Goal: Task Accomplishment & Management: Manage account settings

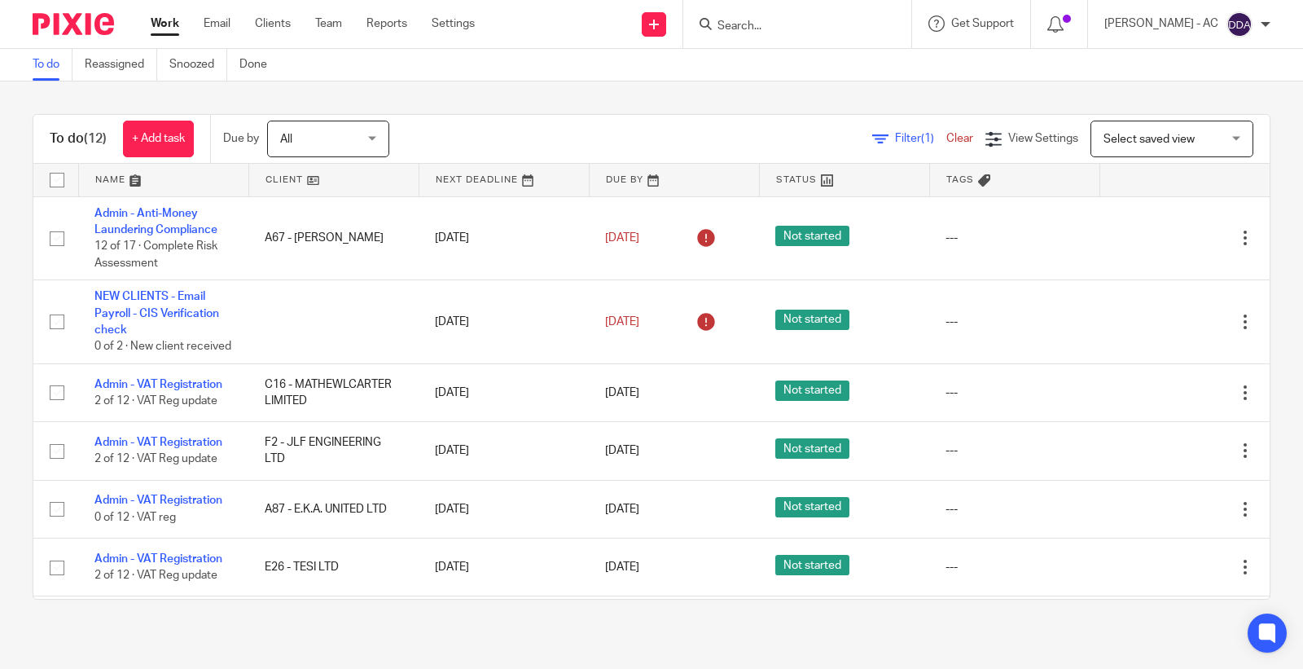
click at [799, 33] on form at bounding box center [803, 24] width 174 height 20
click at [801, 29] on input "Search" at bounding box center [789, 27] width 147 height 15
paste input "Jade Adeyemi"
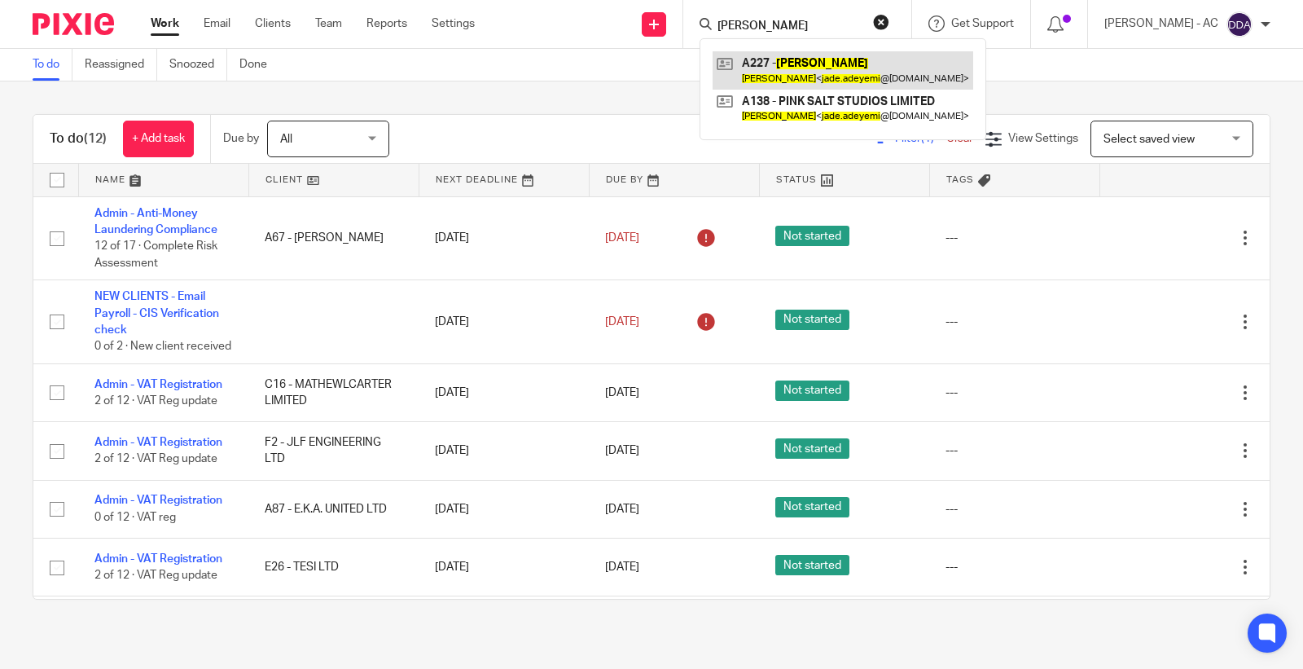
type input "Jade Adeyemi"
drag, startPoint x: 819, startPoint y: 26, endPoint x: 629, endPoint y: 26, distance: 189.8
click at [637, 26] on div "Send new email Create task Add client Request signature Jade Adeyemi A227 - JAD…" at bounding box center [901, 24] width 804 height 48
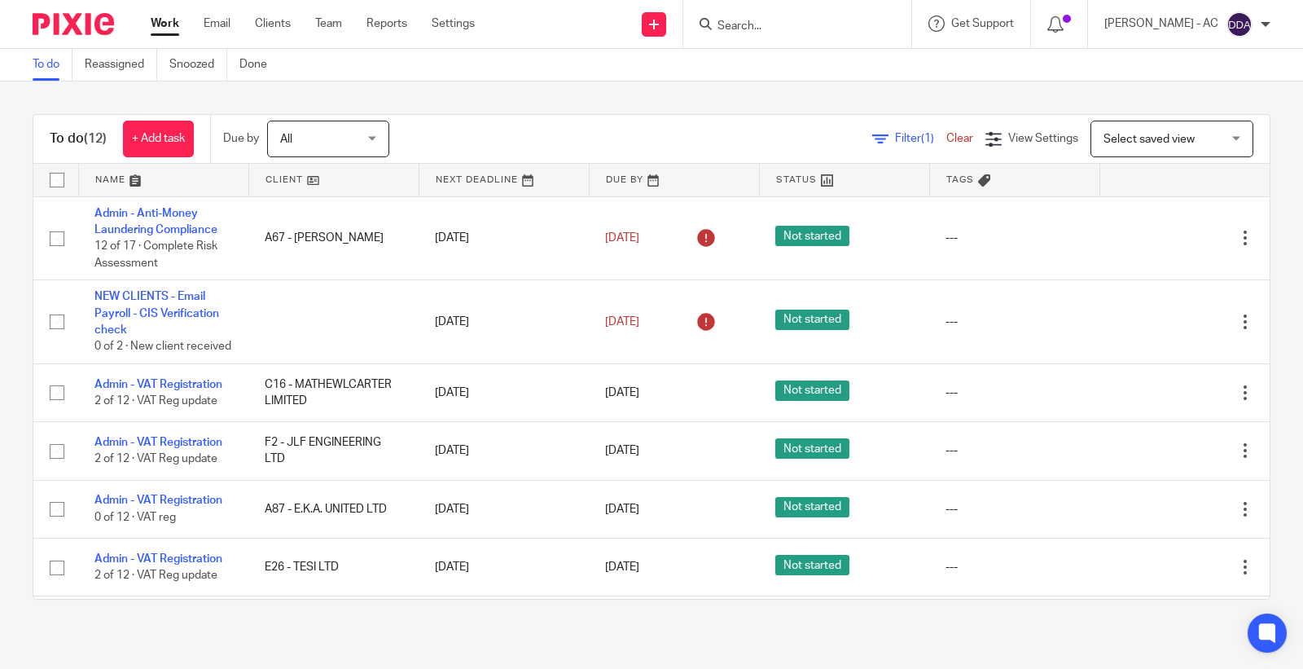
paste input "olaaworetan@gmail.com"
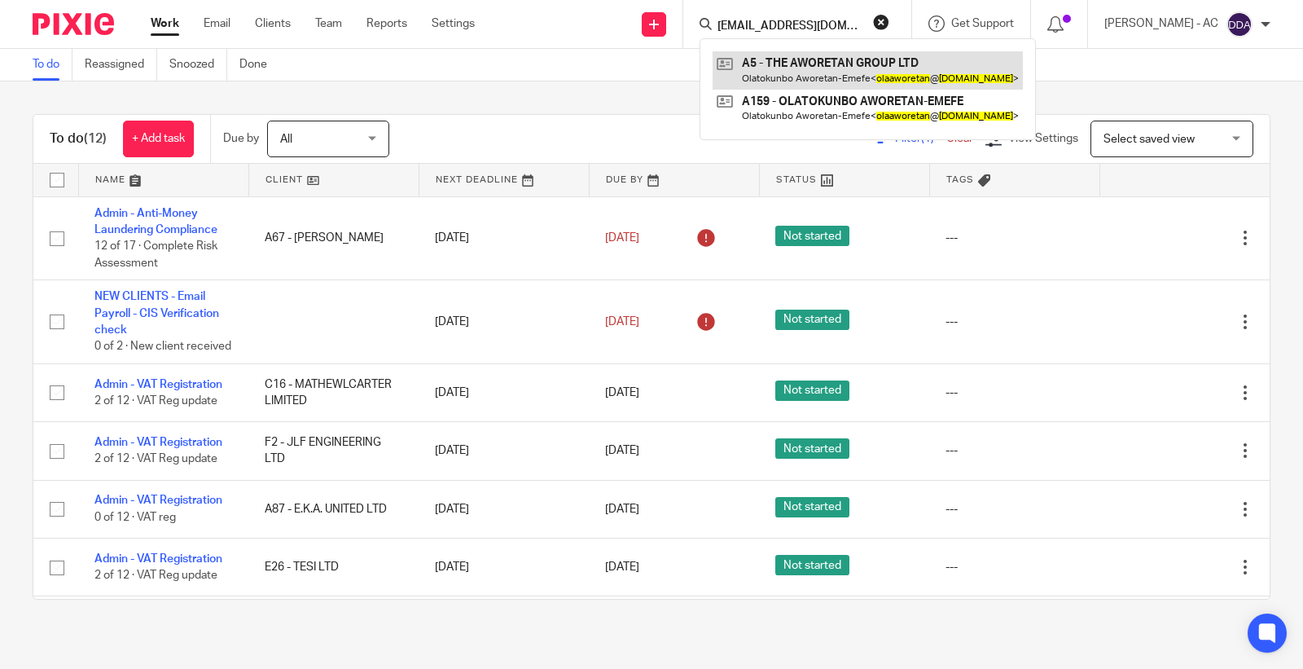
type input "olaaworetan@gmail.com"
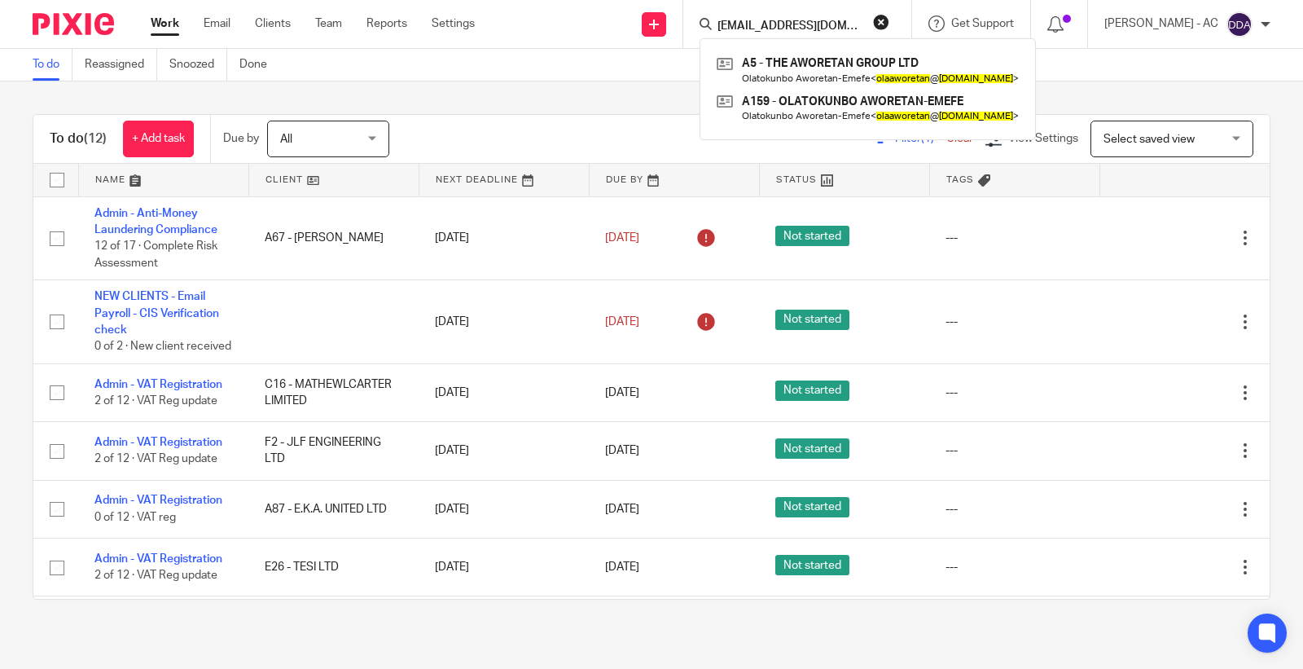
click at [890, 25] on button "reset" at bounding box center [881, 22] width 16 height 16
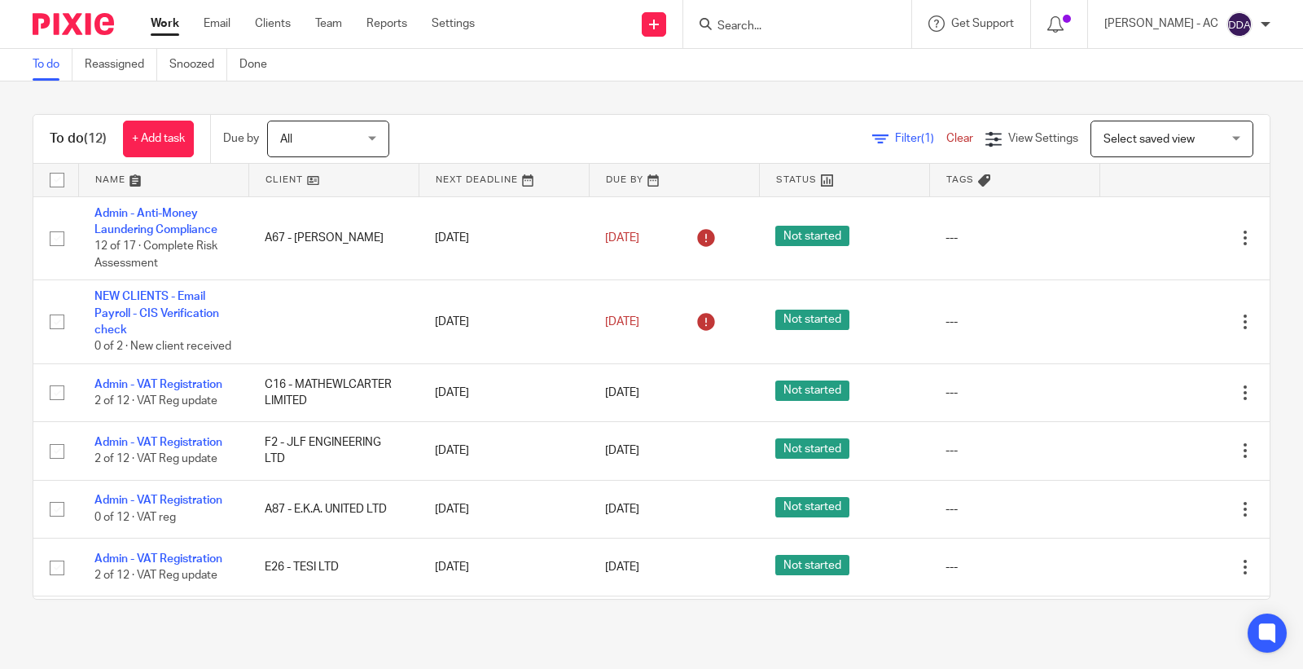
drag, startPoint x: 782, startPoint y: 16, endPoint x: 771, endPoint y: 23, distance: 13.1
click at [775, 21] on form at bounding box center [803, 24] width 174 height 20
click at [763, 29] on input "Search" at bounding box center [789, 27] width 147 height 15
paste input "tomcross95@googlemail.com"
click at [859, 20] on input "tomcross95@googlemail.com" at bounding box center [789, 27] width 147 height 15
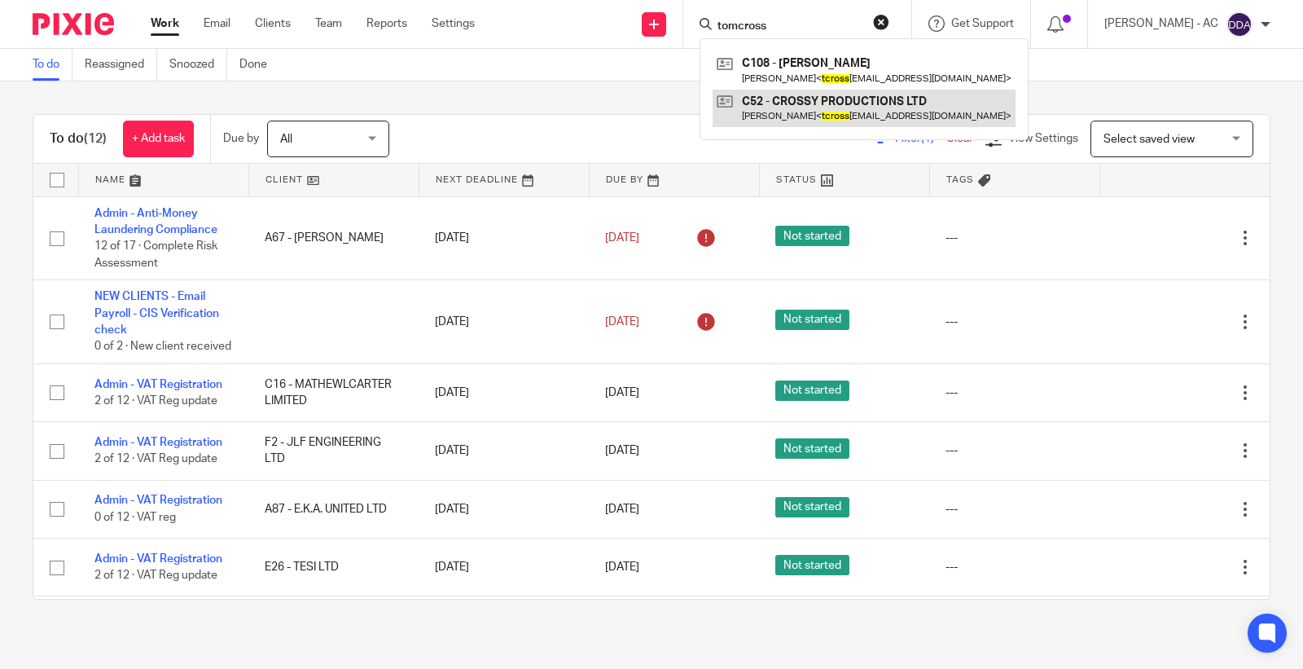
type input "tomcross"
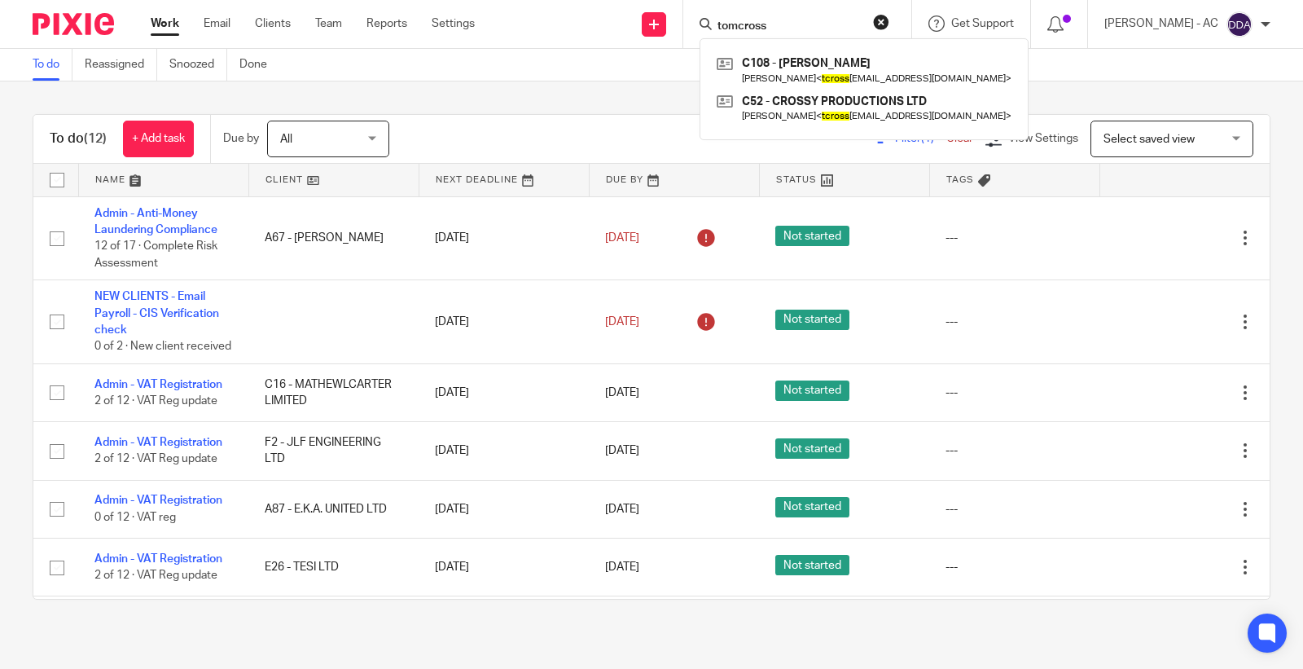
drag, startPoint x: 844, startPoint y: 20, endPoint x: 596, endPoint y: 20, distance: 248.5
click at [600, 20] on div "Send new email Create task Add client Request signature tomcross C108 - THOMAS …" at bounding box center [901, 24] width 804 height 48
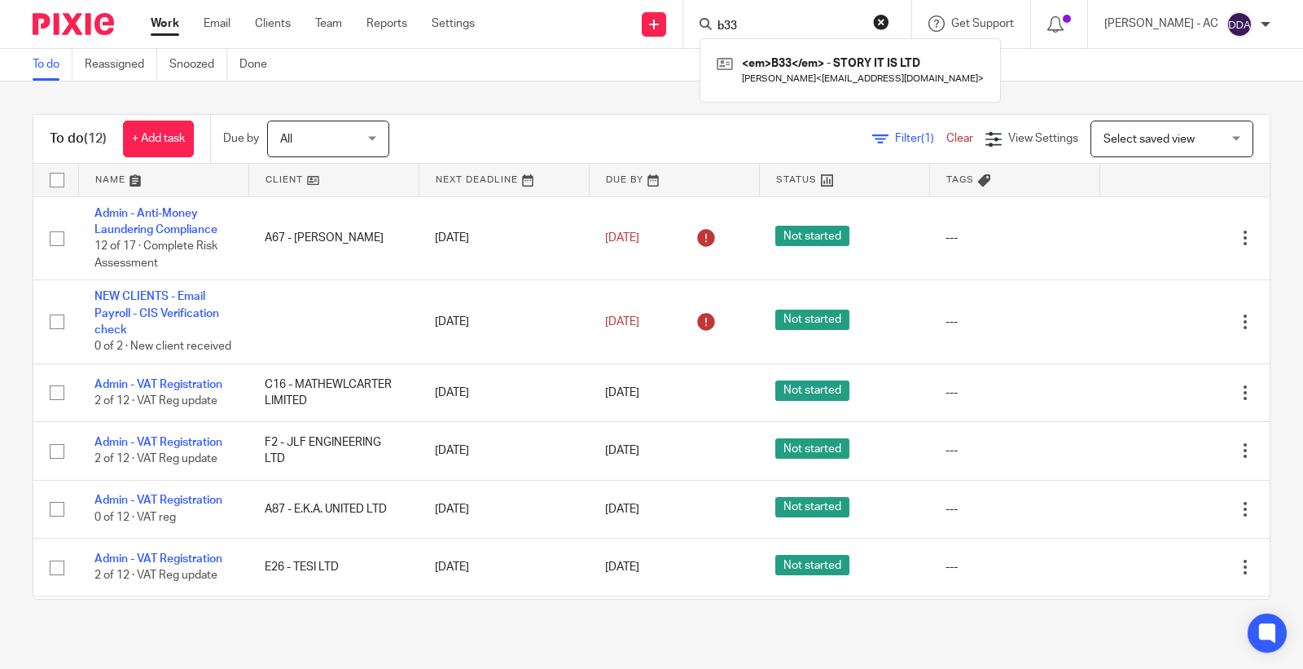
drag, startPoint x: 758, startPoint y: 20, endPoint x: 690, endPoint y: 34, distance: 70.0
click at [702, 30] on div "b33 <em>B33</em> - STORY IT IS LTD Natasha Bowen < tashaabow@gmail.com >" at bounding box center [798, 24] width 228 height 48
type input "o54"
drag, startPoint x: 771, startPoint y: 30, endPoint x: 634, endPoint y: 20, distance: 137.2
click at [634, 20] on div "Send new email Create task Add client Request signature o54 <em>O54</em> - ALIZ…" at bounding box center [901, 24] width 804 height 48
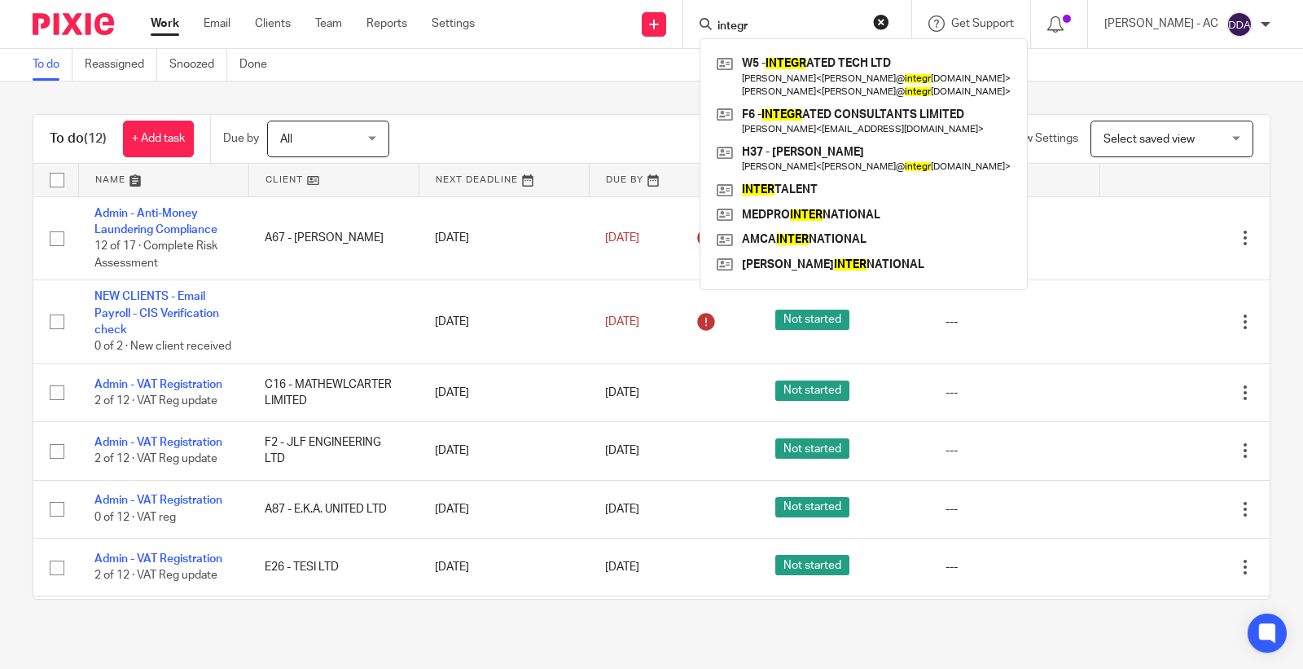
drag, startPoint x: 807, startPoint y: 25, endPoint x: 738, endPoint y: 25, distance: 69.2
click at [738, 25] on input "integr" at bounding box center [789, 27] width 147 height 15
type input "i"
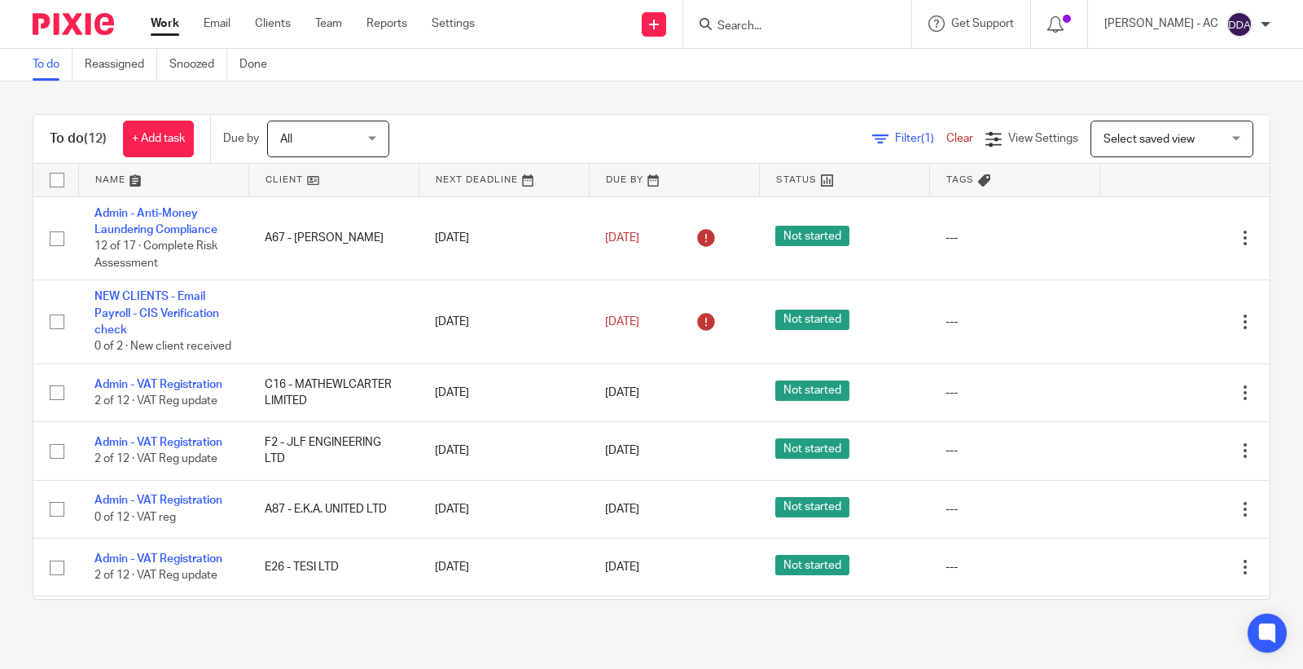
paste input "preciousoyelade@gmail.com"
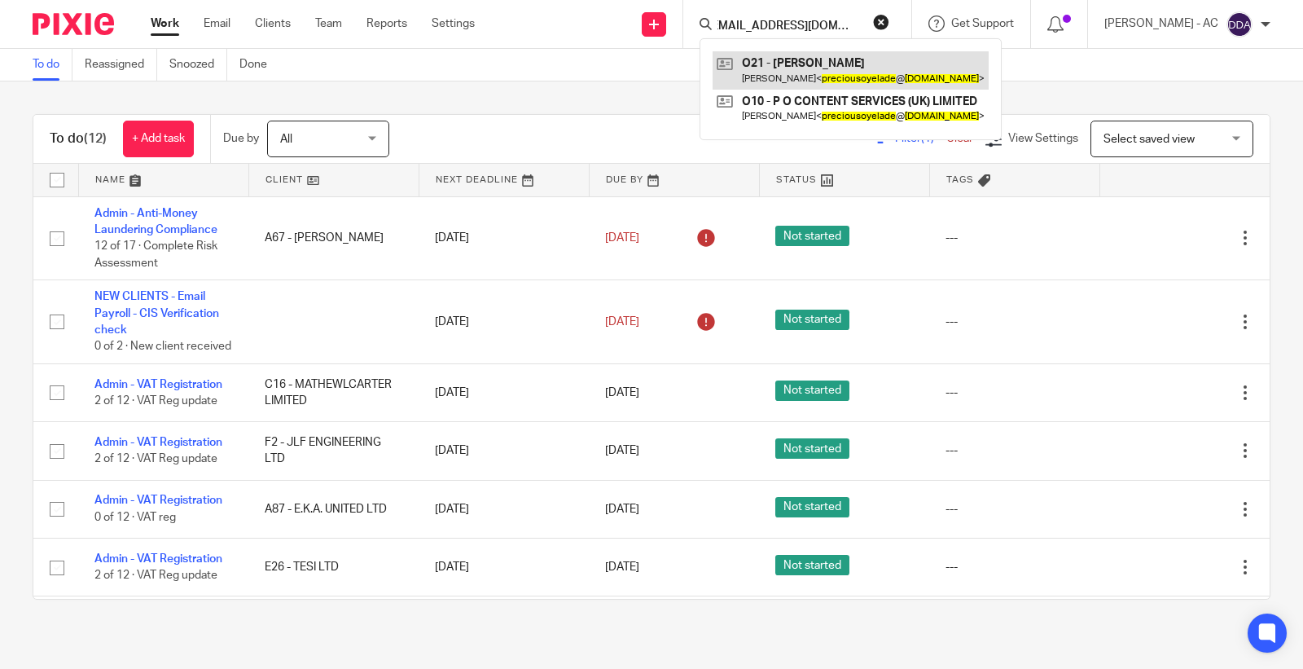
type input "preciousoyelade@gmail.com"
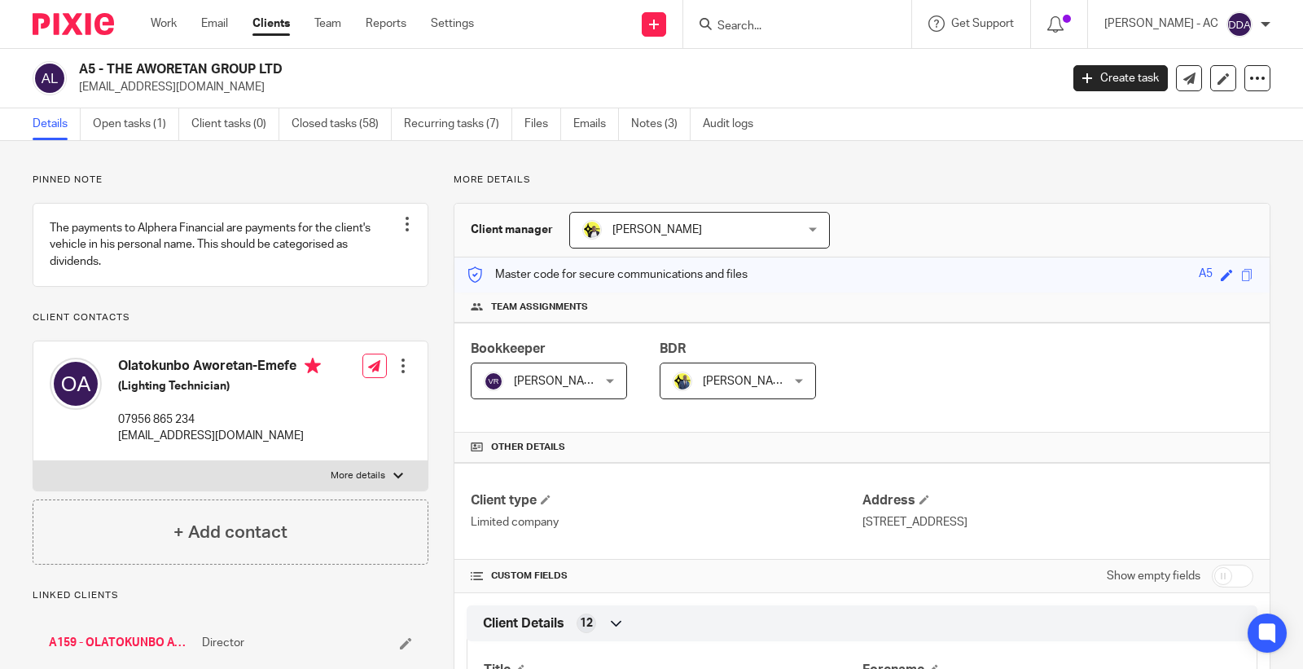
click at [290, 68] on h2 "A5 - THE AWORETAN GROUP LTD" at bounding box center [467, 69] width 776 height 17
copy h2 "THE AWORETAN GROUP LTD"
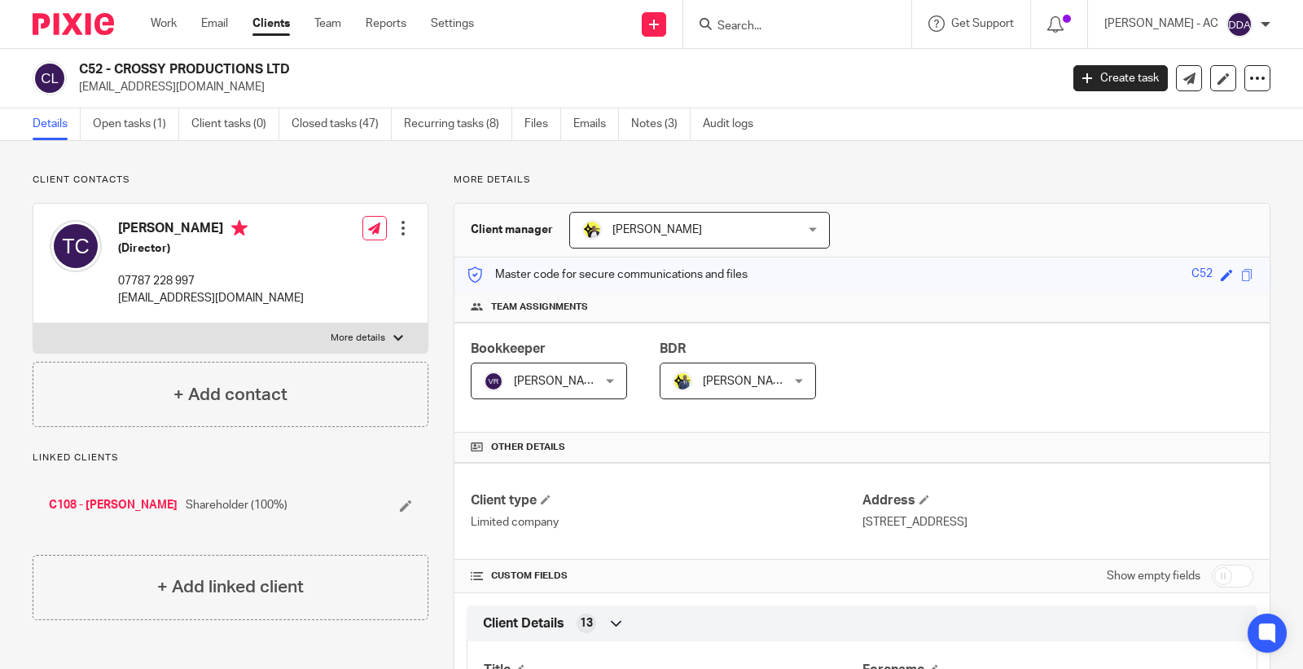
drag, startPoint x: 319, startPoint y: 76, endPoint x: 116, endPoint y: 71, distance: 203.7
click at [116, 71] on h2 "C52 - CROSSY PRODUCTIONS LTD" at bounding box center [467, 69] width 776 height 17
copy h2 "CROSSY PRODUCTIONS LTD"
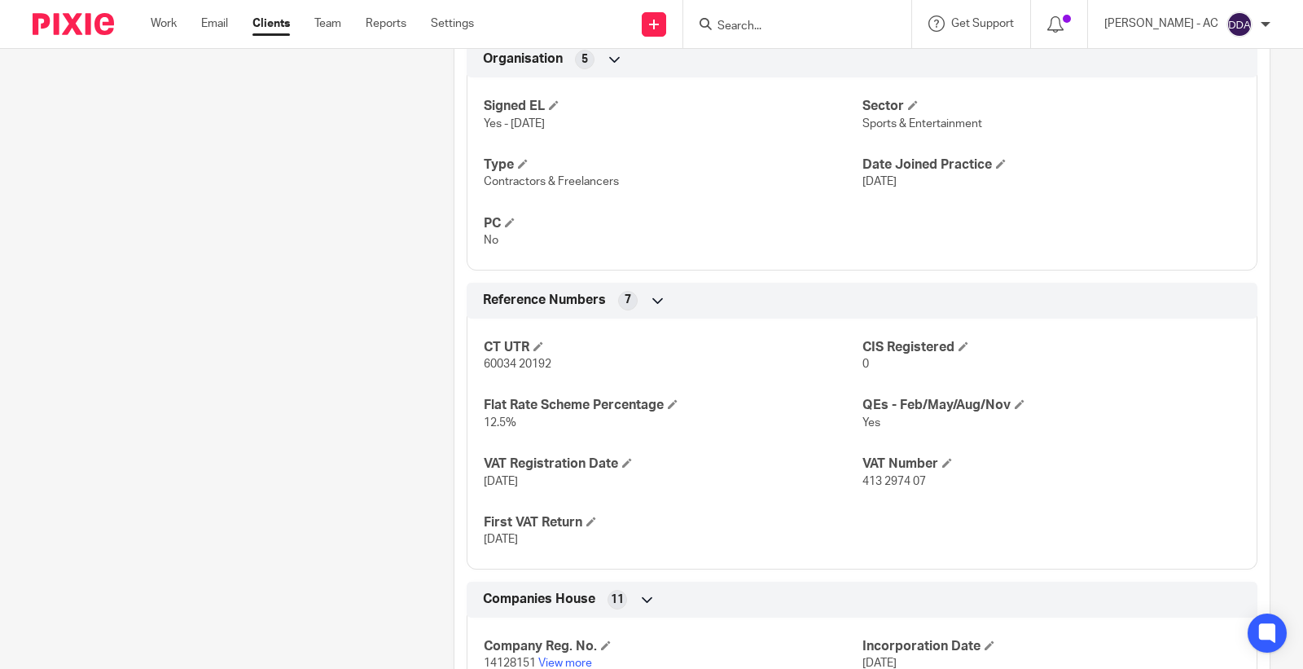
scroll to position [1440, 0]
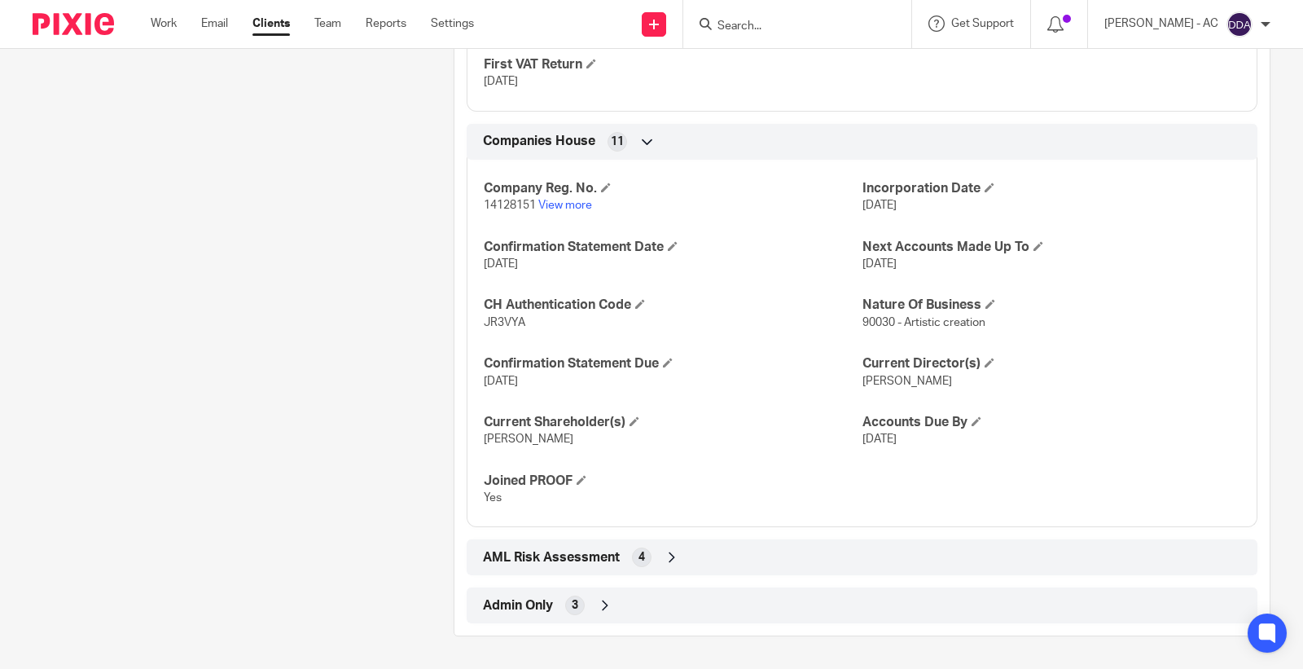
click at [563, 597] on div "Admin Only 3" at bounding box center [862, 605] width 767 height 28
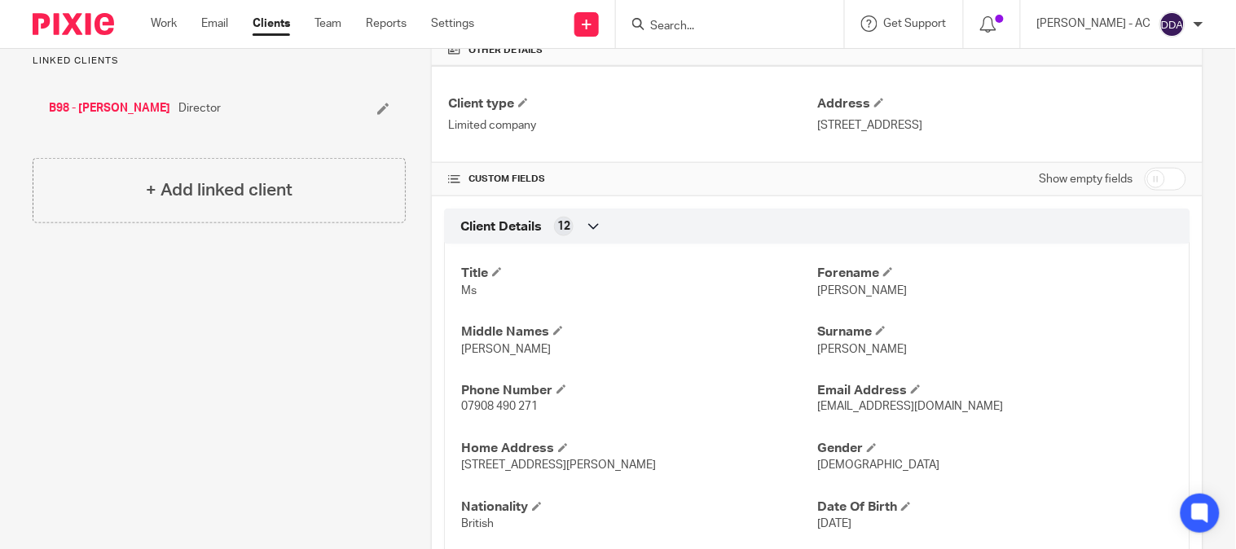
scroll to position [0, 0]
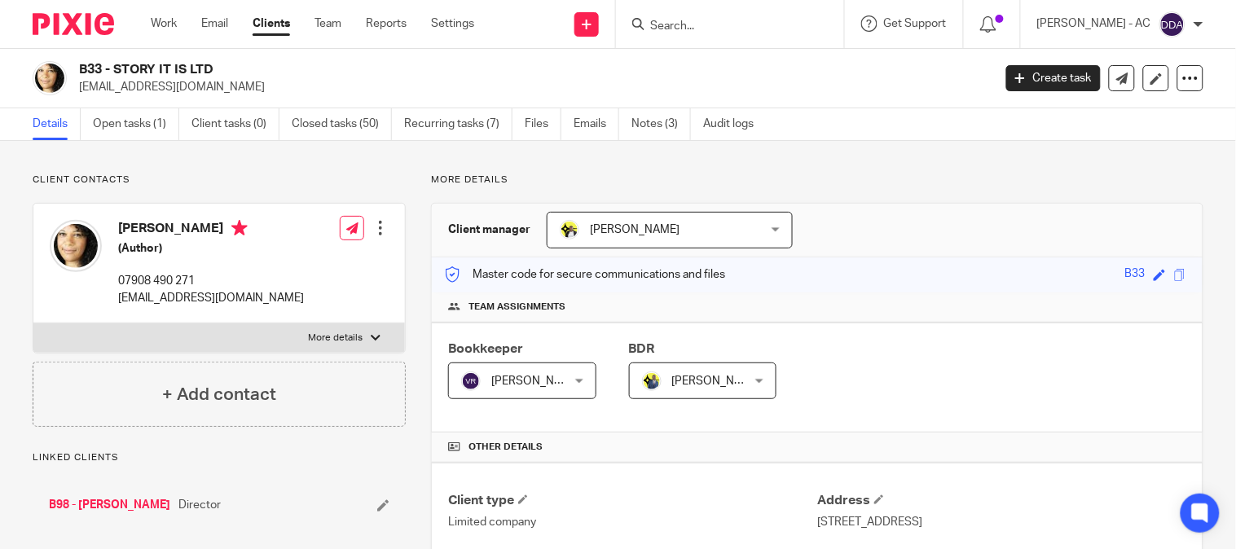
drag, startPoint x: 115, startPoint y: 64, endPoint x: 212, endPoint y: 54, distance: 97.4
click at [212, 54] on div "B33 - STORY IT IS LTD tashaabow@gmail.com Create task Update from Companies Hou…" at bounding box center [618, 78] width 1236 height 59
copy h2 "STORY IT IS LTD"
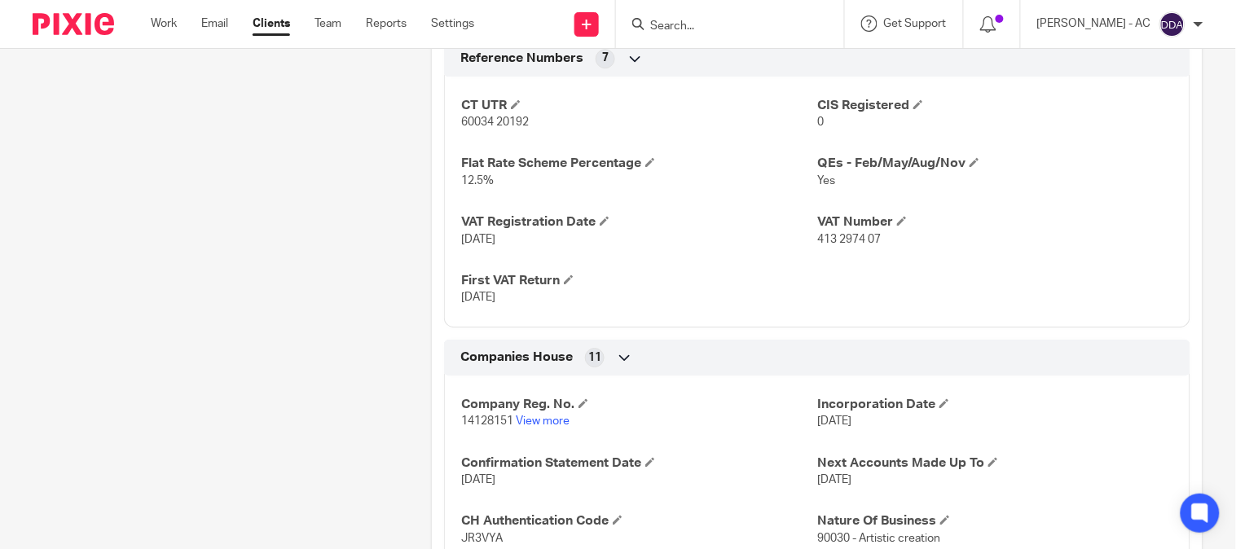
scroll to position [1086, 0]
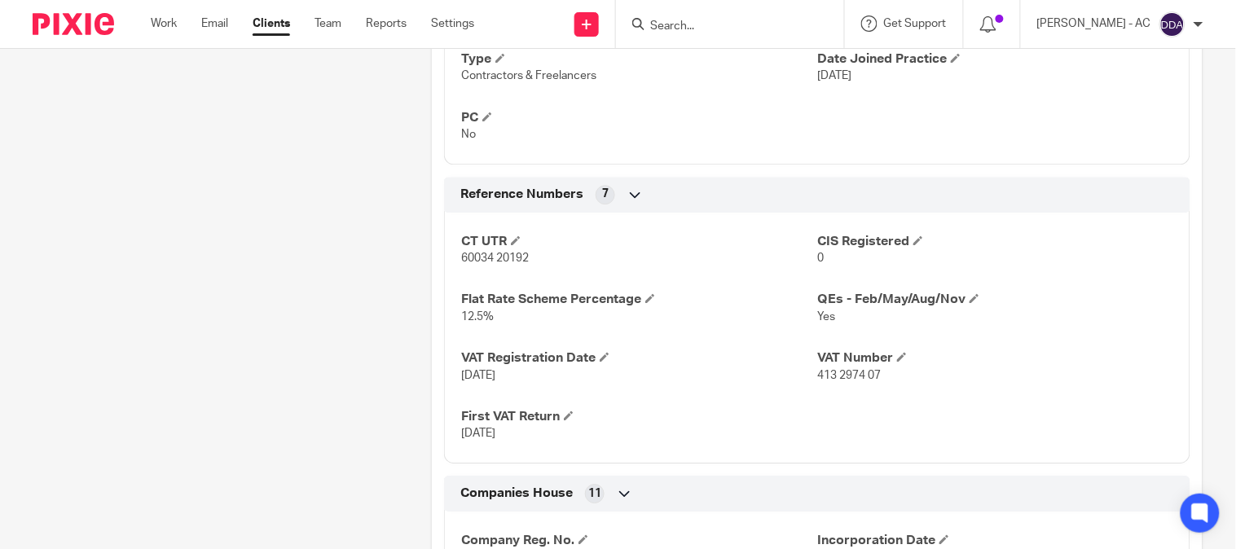
click at [833, 380] on span "413 2974 07" at bounding box center [849, 375] width 64 height 11
copy p "413 2974 07"
click at [353, 315] on div "Client contacts Natasha Bowen (Author) 07908 490 271 tashaabow@gmail.com Edit c…" at bounding box center [206, 105] width 398 height 2035
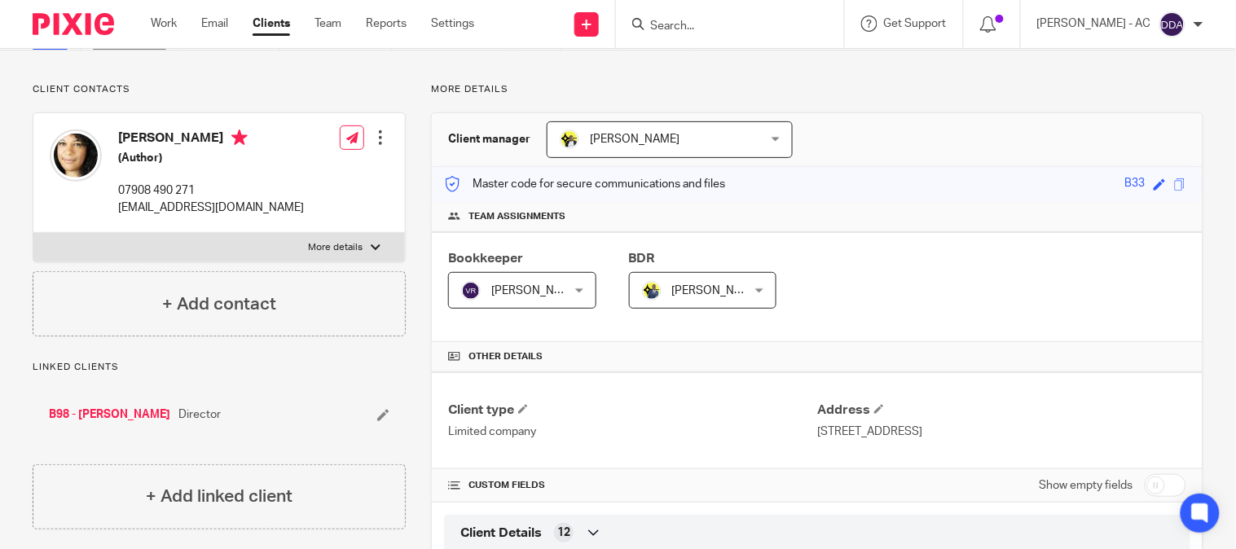
scroll to position [0, 0]
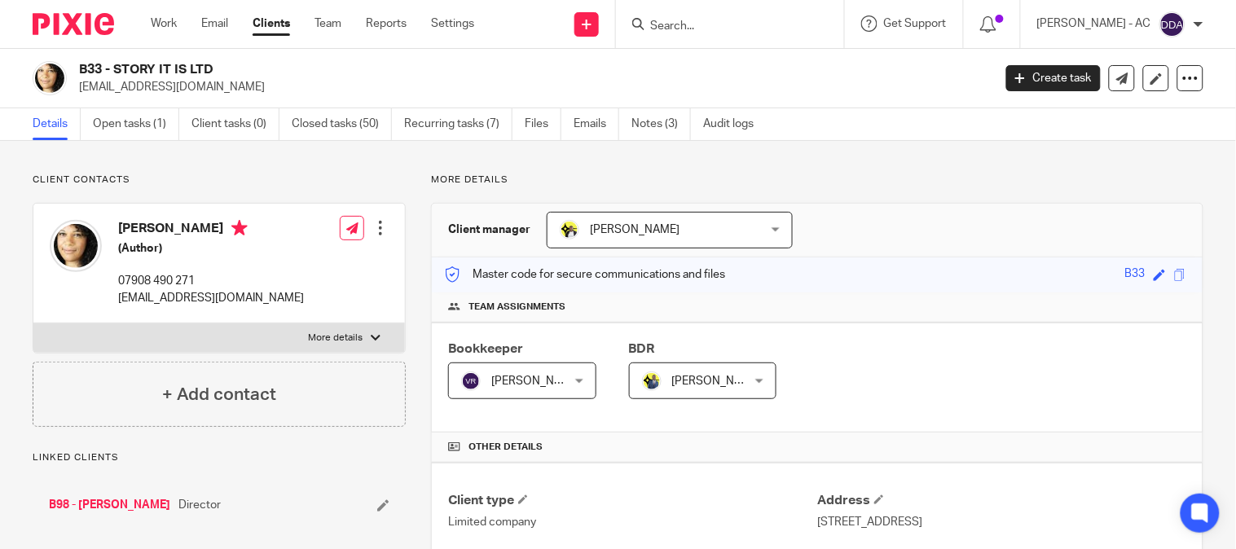
drag, startPoint x: 112, startPoint y: 67, endPoint x: 249, endPoint y: 68, distance: 137.7
click at [249, 68] on h2 "B33 - STORY IT IS LTD" at bounding box center [440, 69] width 722 height 17
click at [119, 68] on h2 "B33 - STORY IT IS LTD" at bounding box center [440, 69] width 722 height 17
click at [114, 70] on h2 "B33 - STORY IT IS LTD" at bounding box center [440, 69] width 722 height 17
drag, startPoint x: 114, startPoint y: 70, endPoint x: 228, endPoint y: 70, distance: 114.1
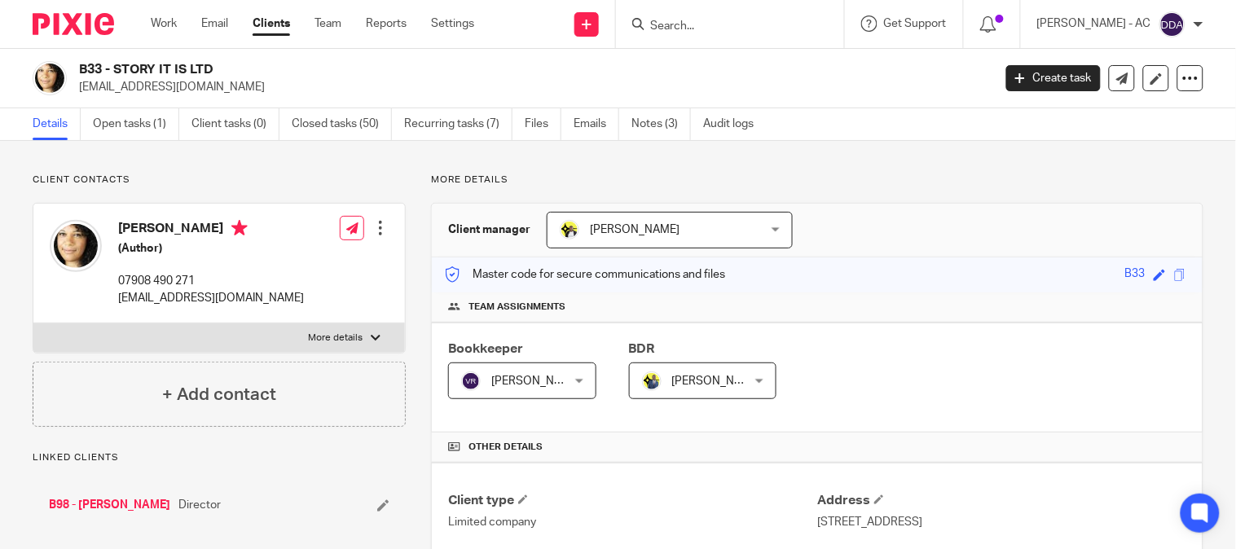
click at [228, 70] on h2 "B33 - STORY IT IS LTD" at bounding box center [440, 69] width 722 height 17
copy h2 "STORY IT IS LTD"
click at [713, 28] on input "Search" at bounding box center [721, 27] width 147 height 15
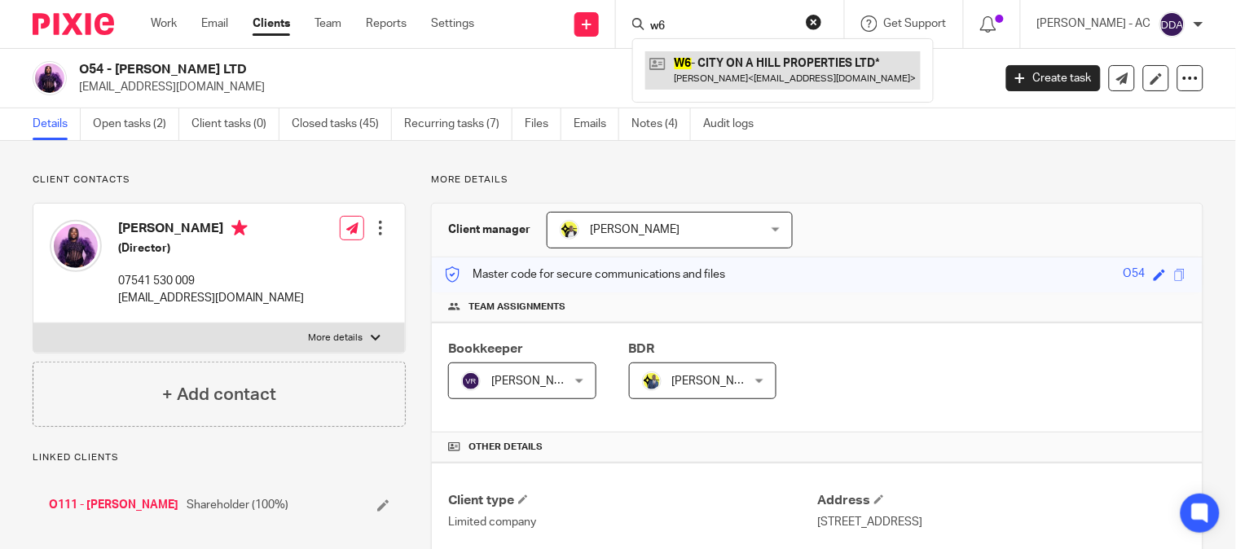
type input "w6"
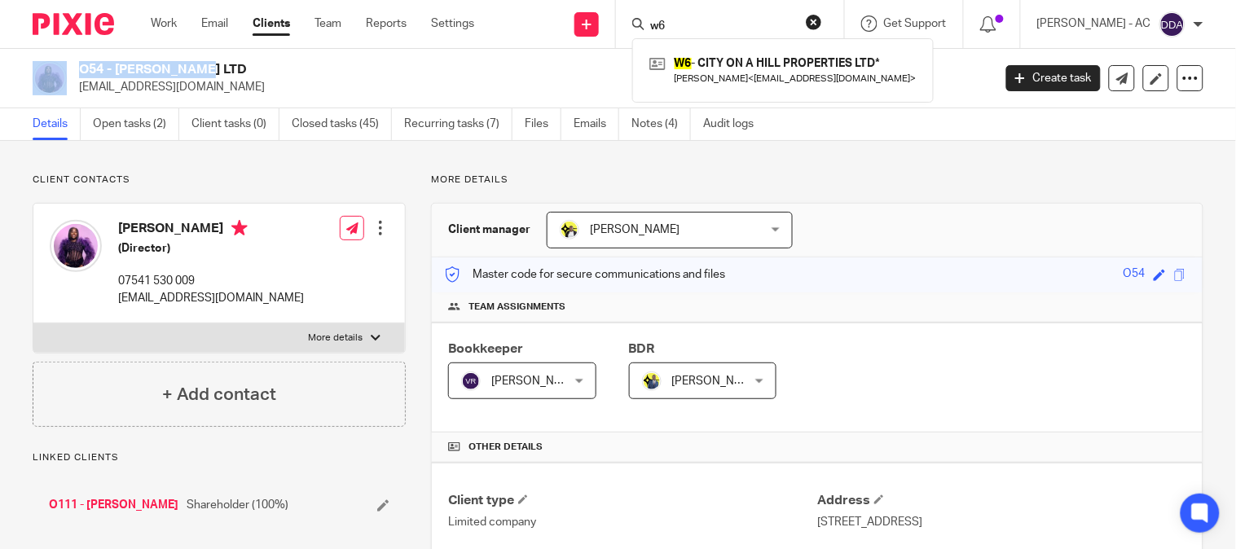
drag, startPoint x: 102, startPoint y: 71, endPoint x: 65, endPoint y: 75, distance: 36.9
click at [65, 75] on div "O54 - ALIZA CHEN LTD joyceoladeji1@gmail.com" at bounding box center [507, 78] width 949 height 34
copy div "O54"
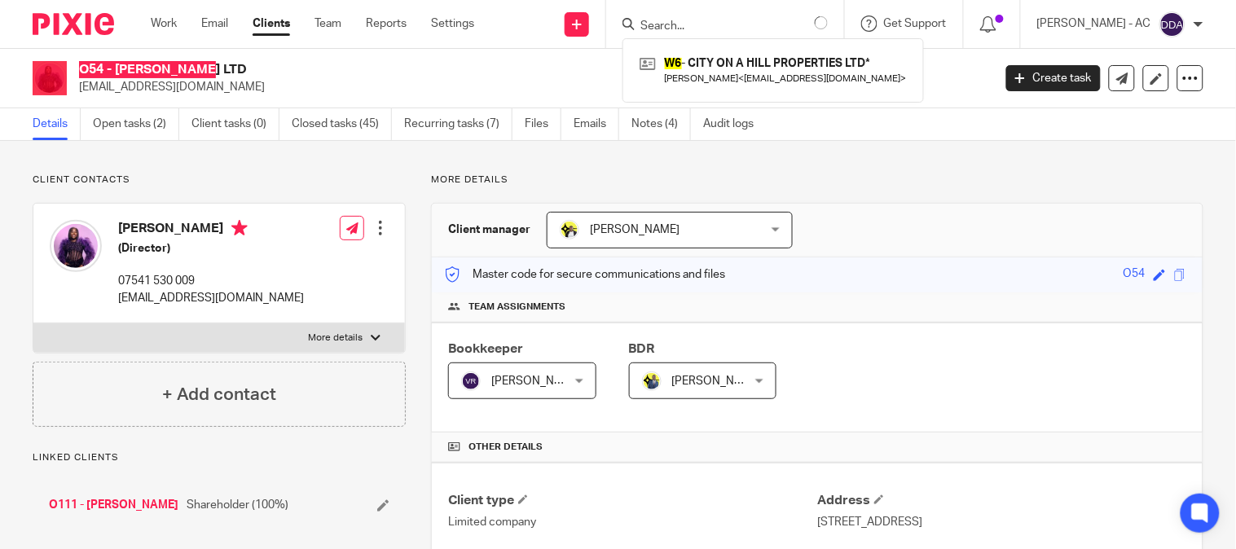
type input "w6"
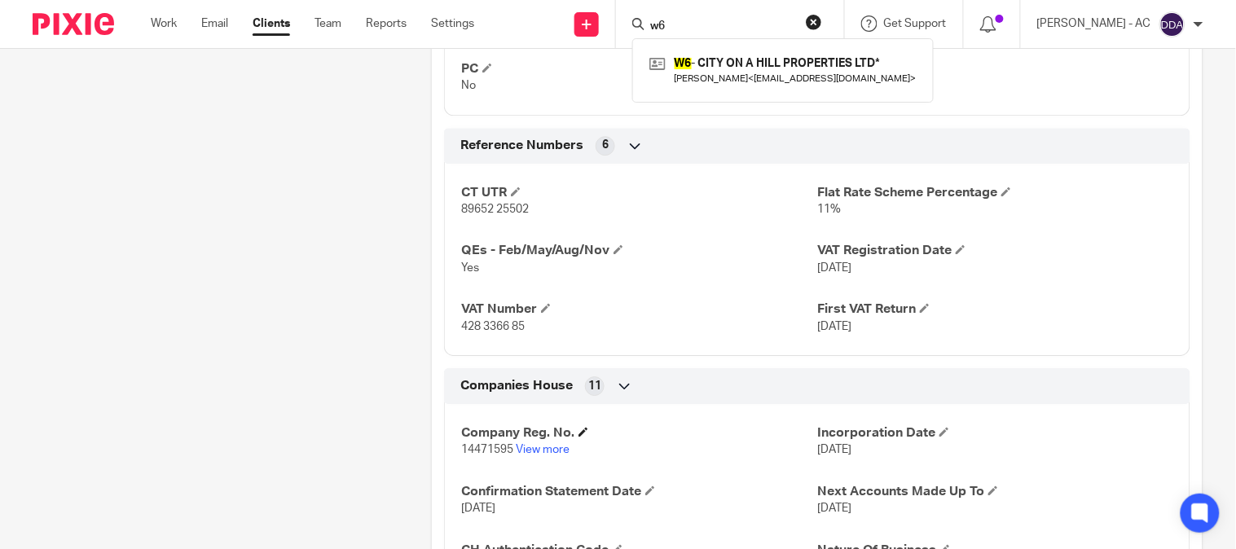
scroll to position [1176, 0]
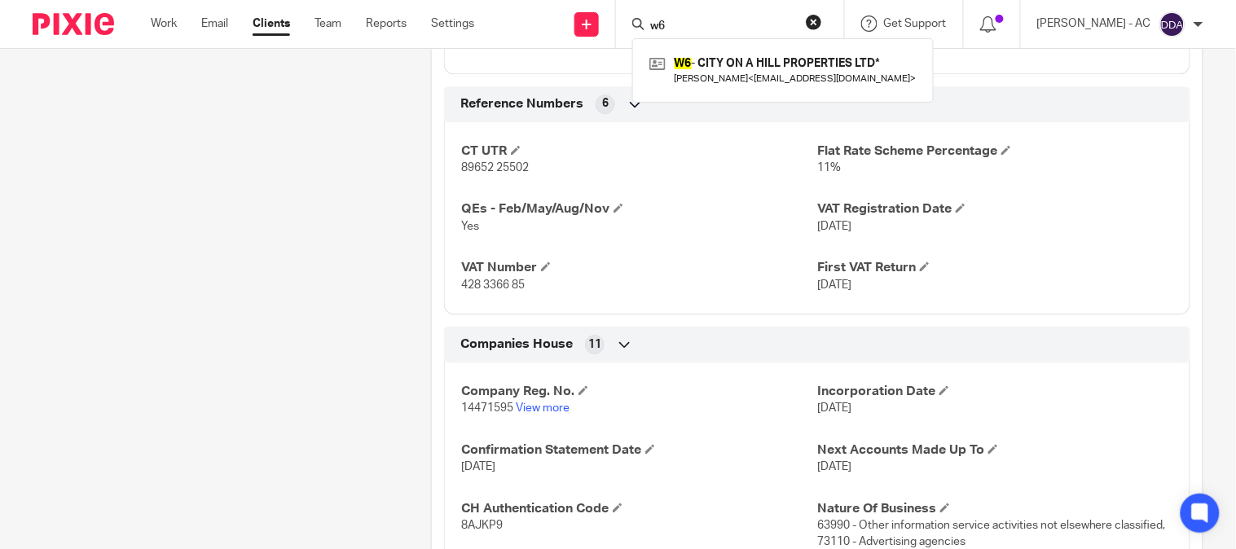
drag, startPoint x: 711, startPoint y: 31, endPoint x: 574, endPoint y: 30, distance: 137.7
click at [574, 30] on div "Send new email Create task Add client Request signature w6 W6 - CITY ON A HILL …" at bounding box center [867, 24] width 737 height 48
type input "n48"
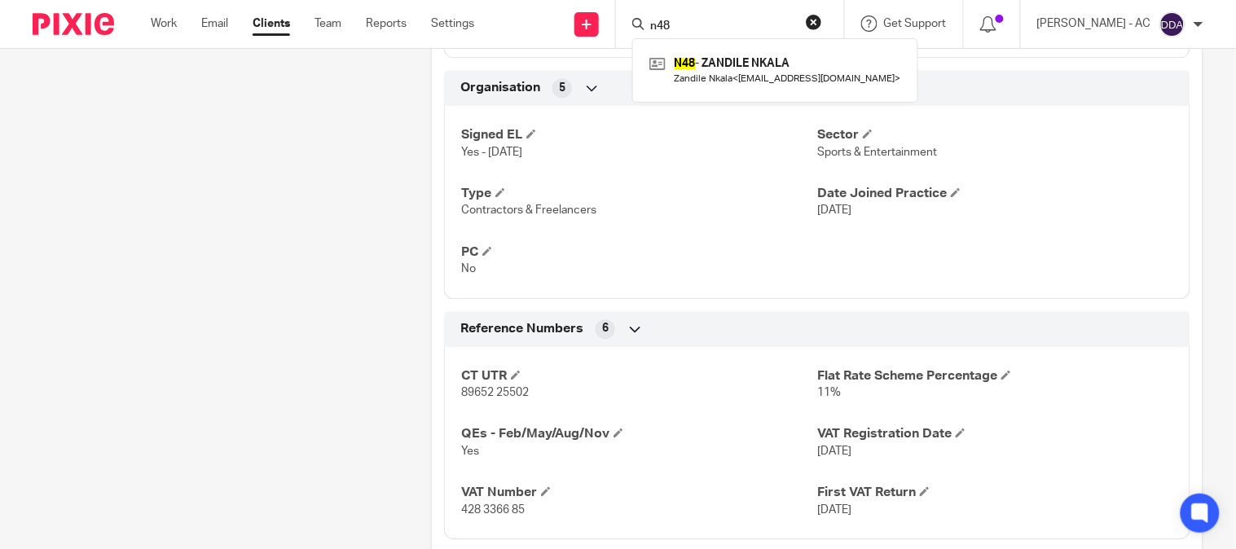
scroll to position [1267, 0]
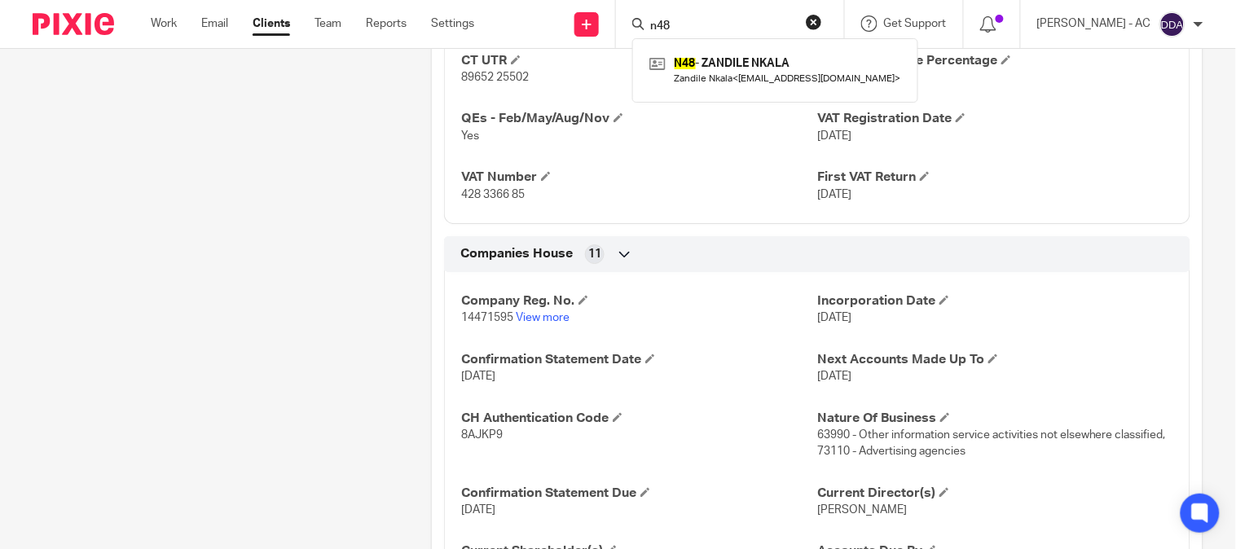
click at [497, 326] on p "14471595 View more" at bounding box center [639, 318] width 356 height 16
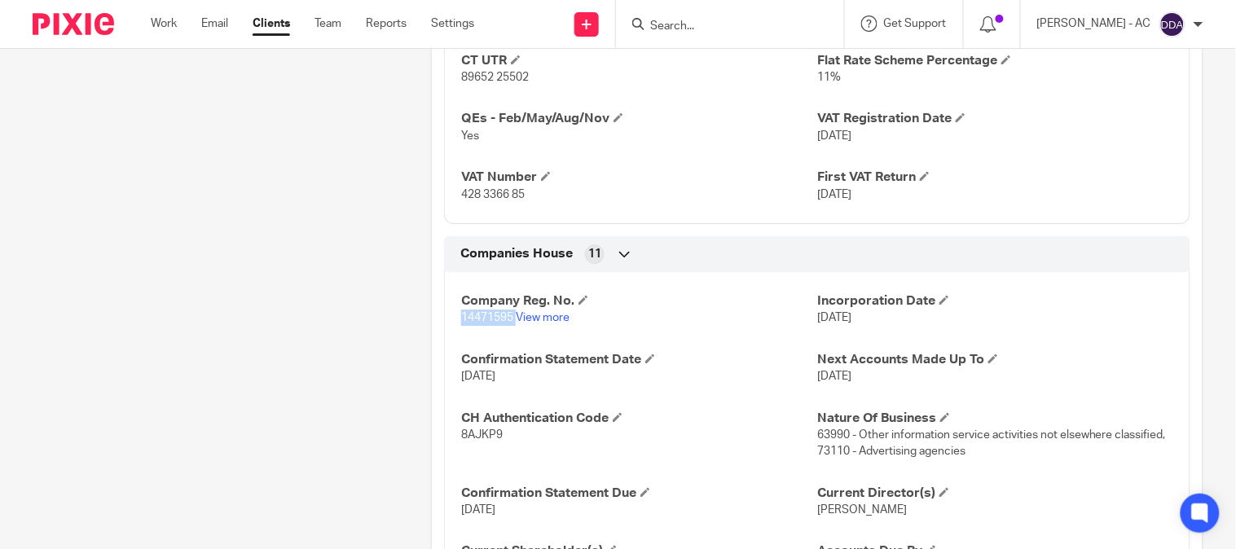
click at [497, 326] on p "14471595 View more" at bounding box center [639, 318] width 356 height 16
copy p "14471595"
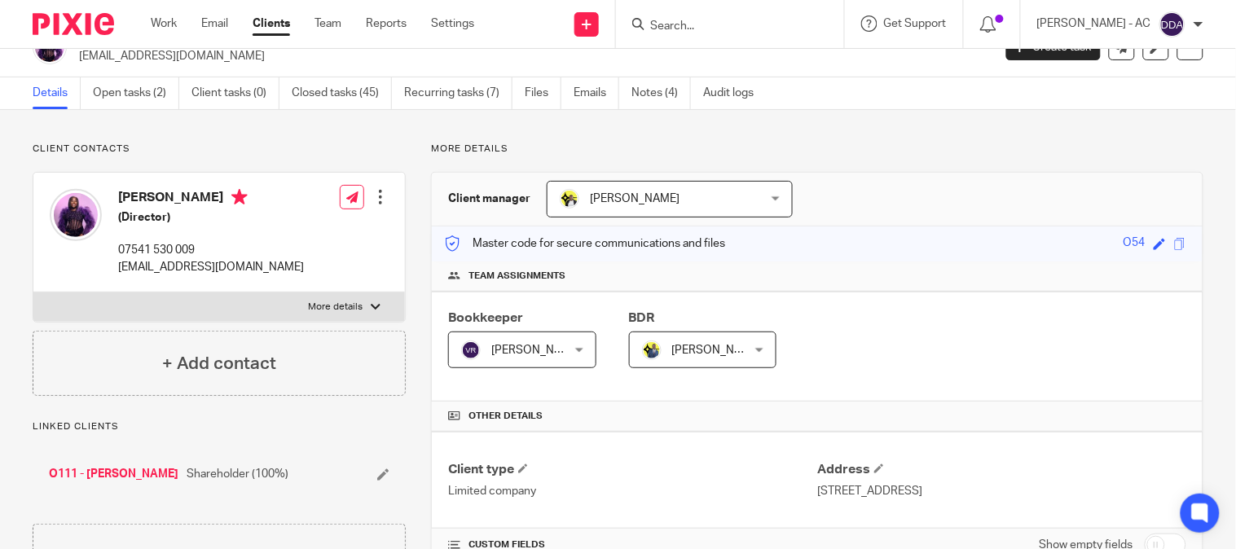
scroll to position [0, 0]
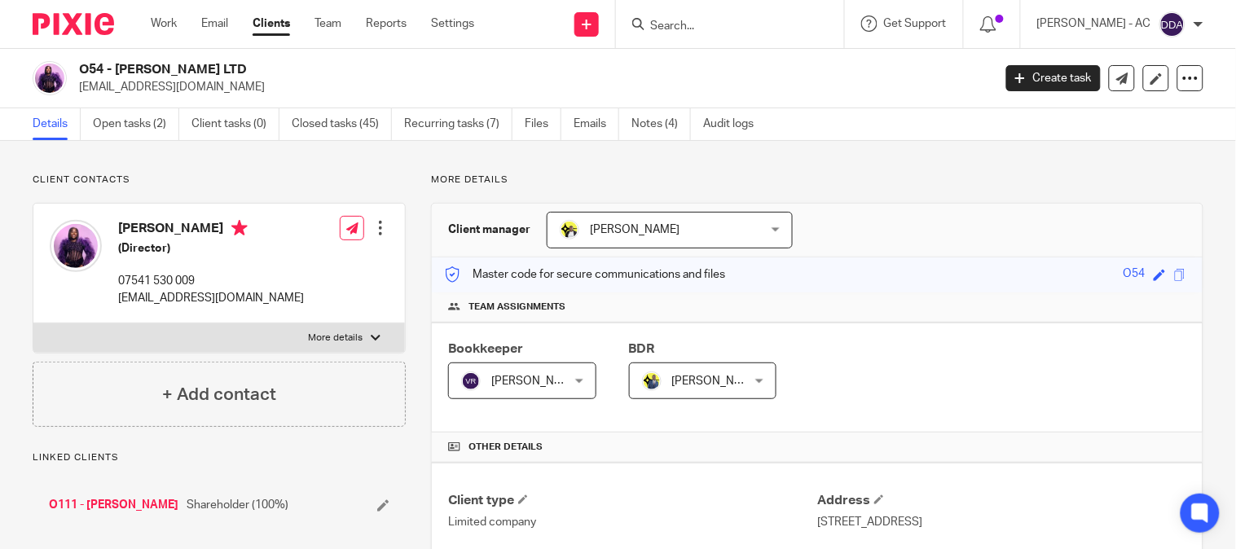
click at [373, 218] on div "Edit contact Create client from contact Export data Delete contact" at bounding box center [380, 228] width 16 height 33
click at [372, 228] on div at bounding box center [380, 228] width 16 height 16
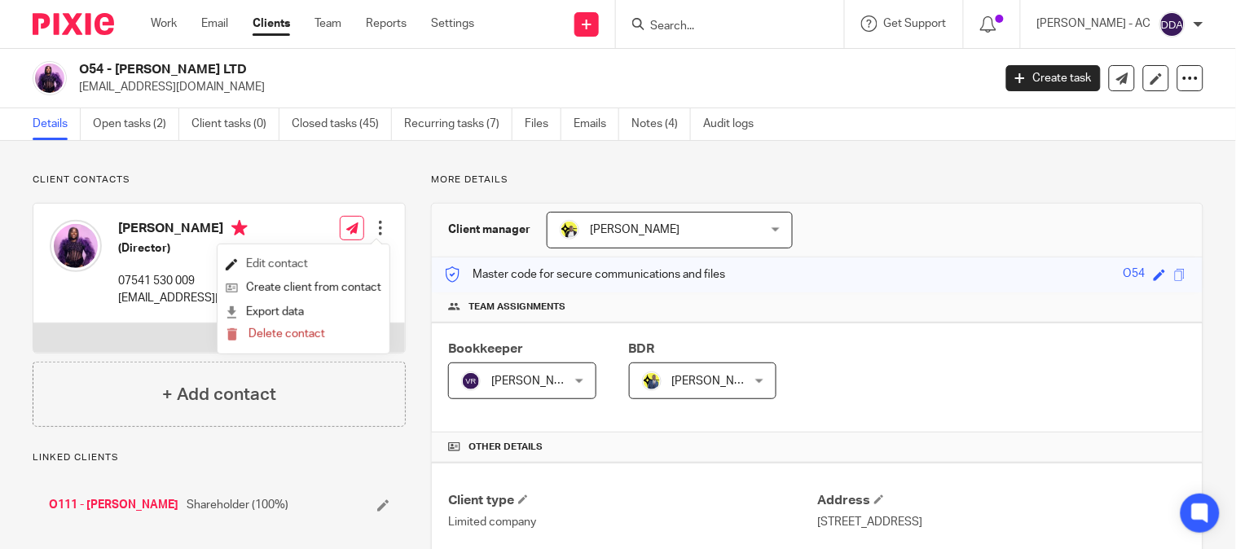
click at [257, 266] on link "Edit contact" at bounding box center [304, 265] width 156 height 24
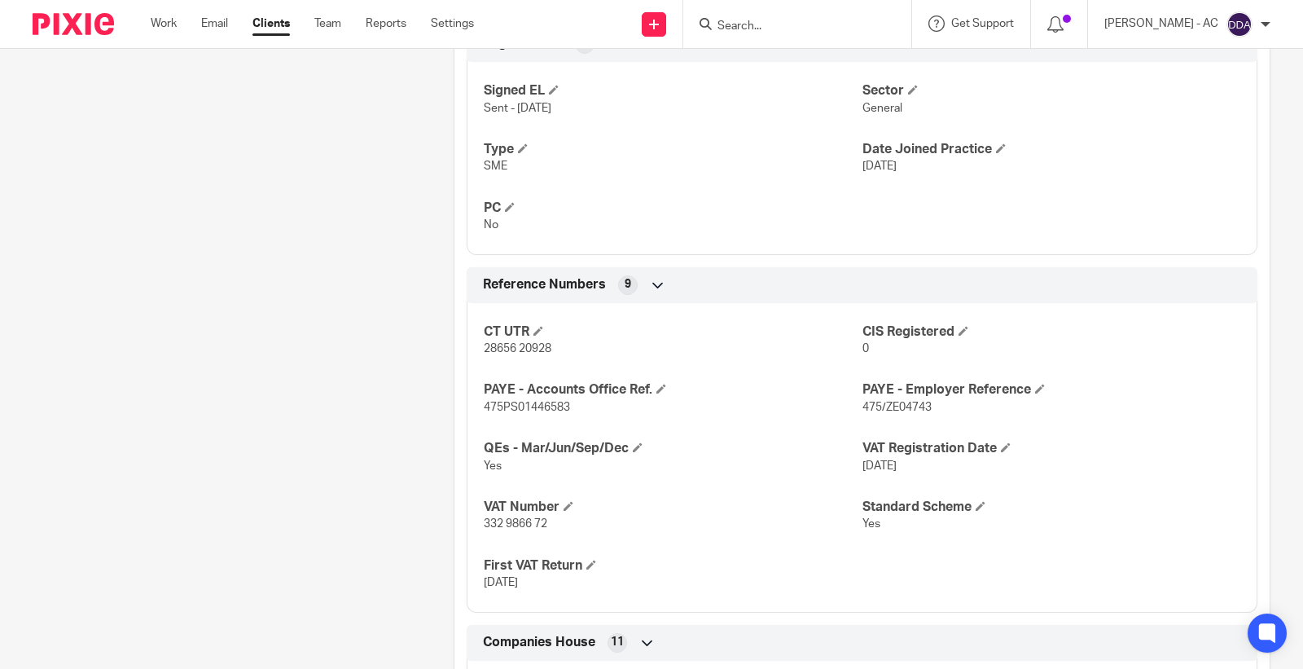
scroll to position [1267, 0]
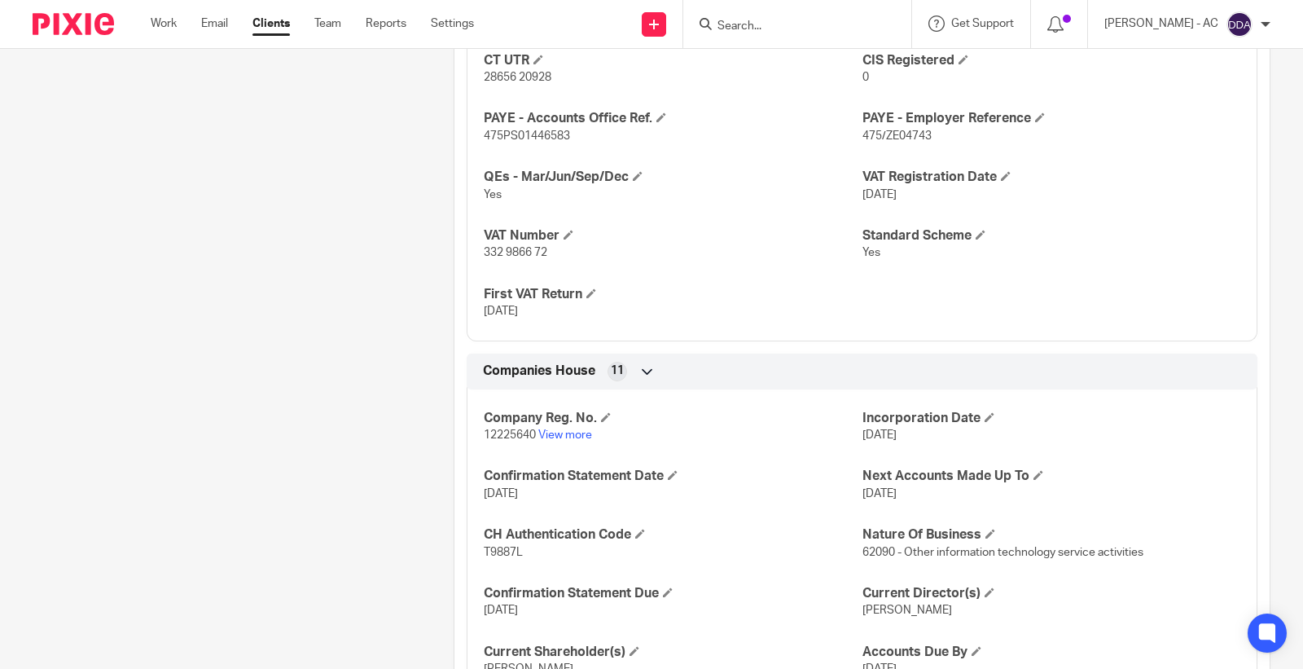
click at [500, 441] on span "12225640" at bounding box center [510, 434] width 52 height 11
copy p "12225640"
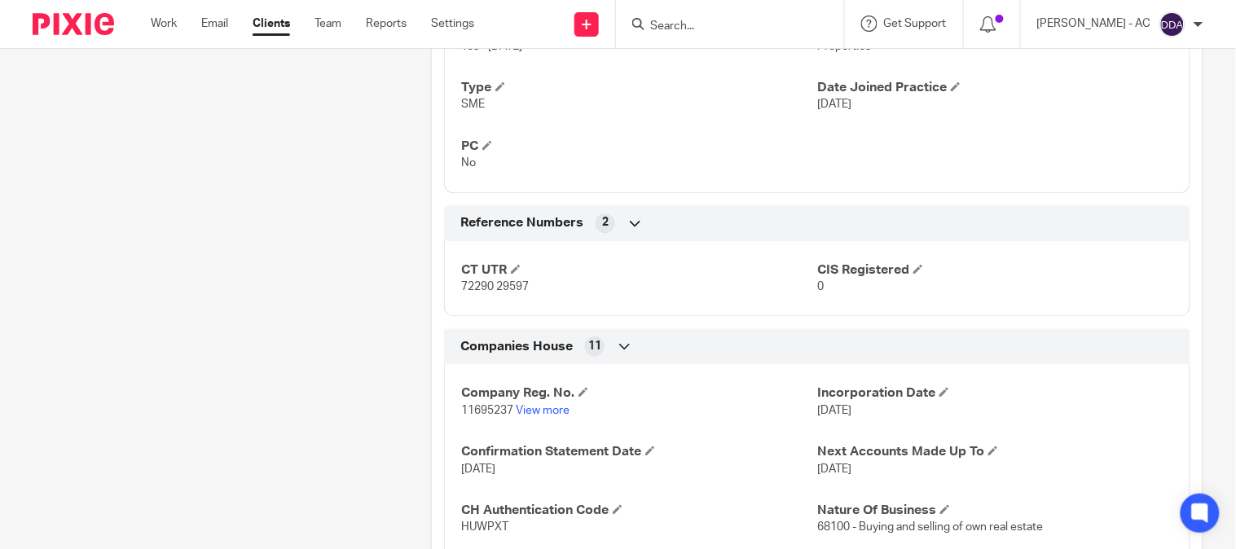
scroll to position [1086, 0]
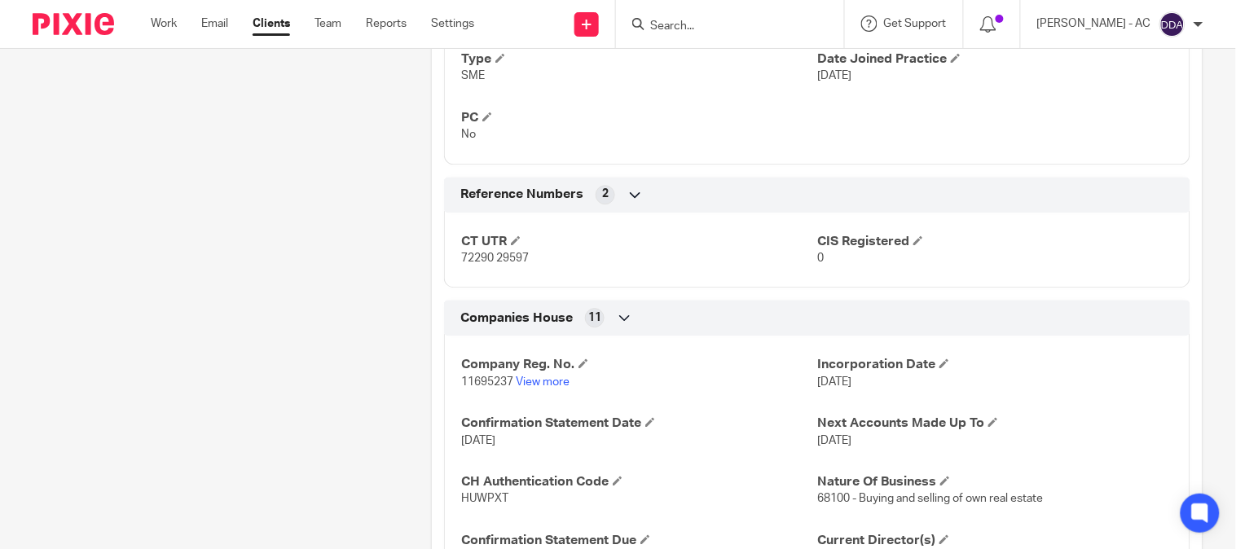
click at [475, 385] on span "11695237" at bounding box center [487, 381] width 52 height 11
click at [477, 385] on span "11695237" at bounding box center [487, 381] width 52 height 11
copy span "11695237"
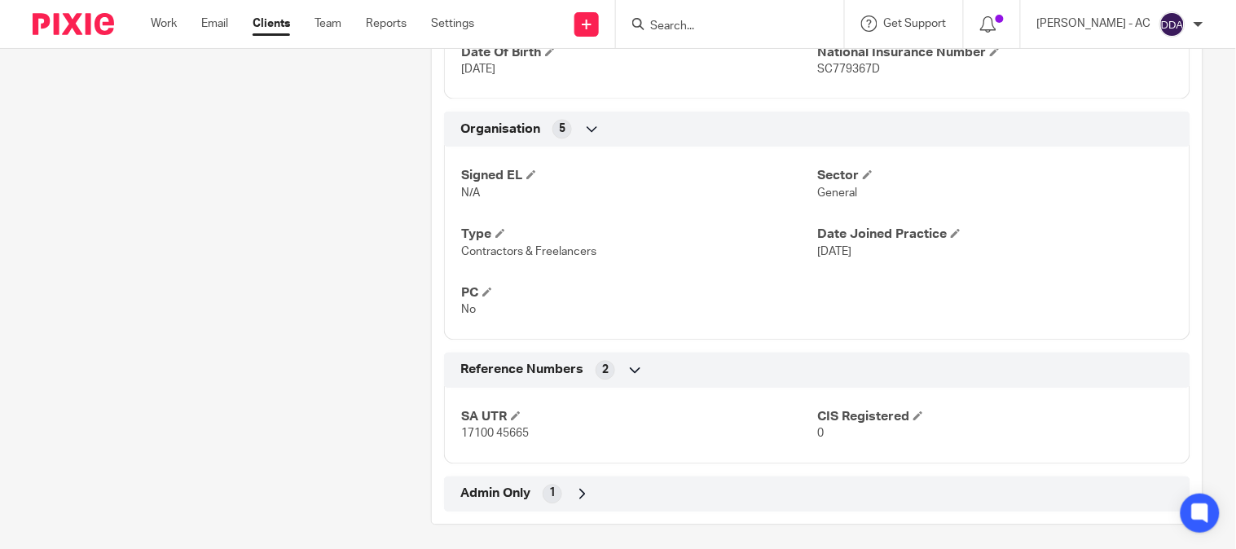
scroll to position [860, 0]
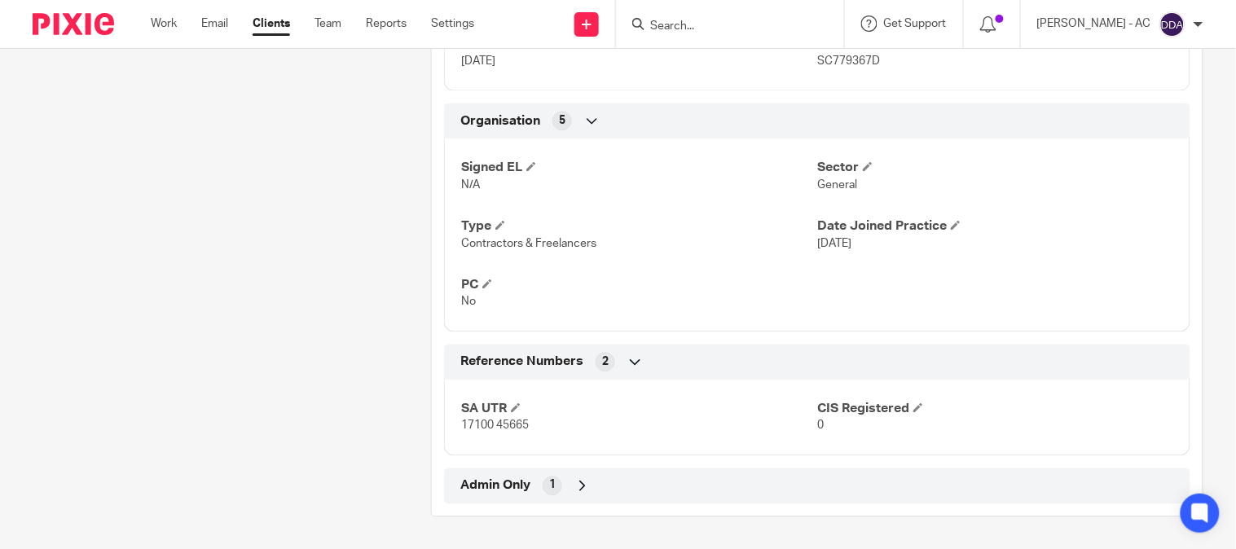
click at [490, 427] on span "17100 45665" at bounding box center [495, 425] width 68 height 11
copy p "17100 45665"
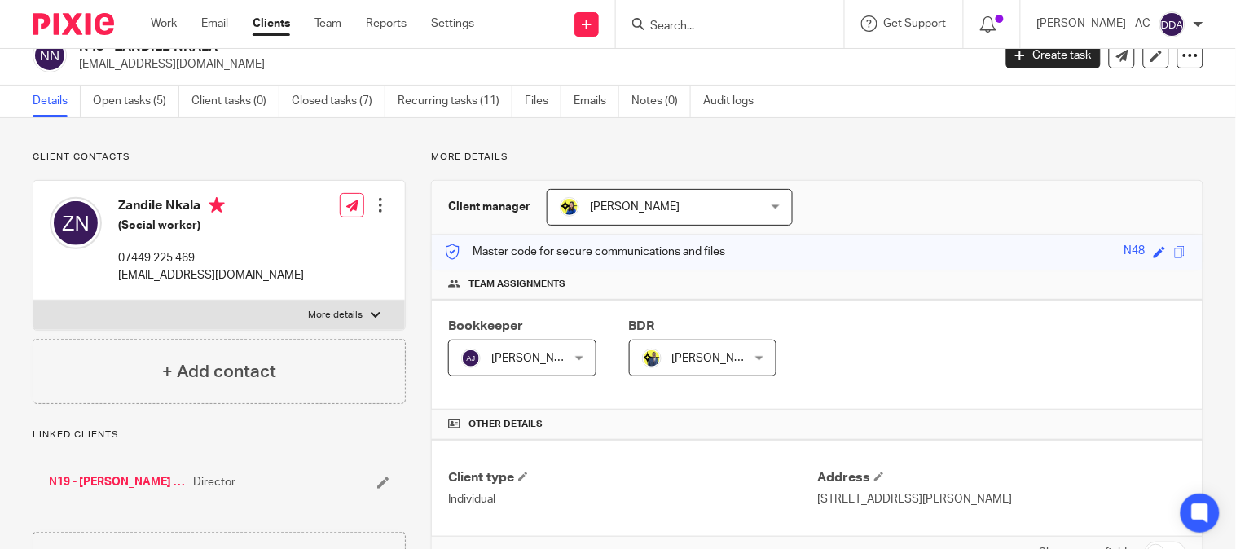
scroll to position [0, 0]
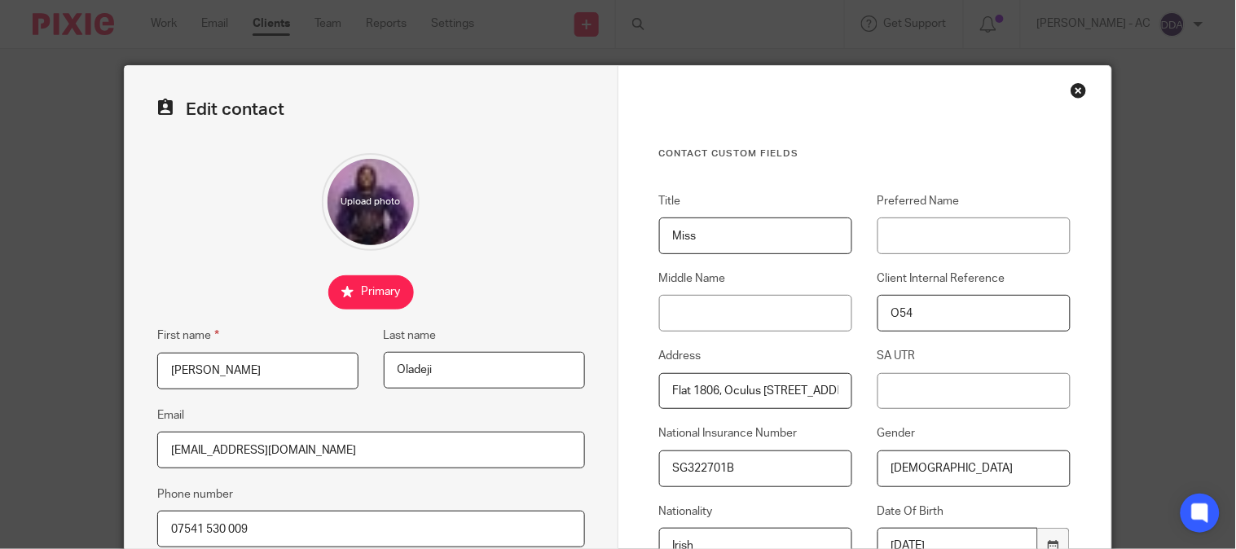
drag, startPoint x: 692, startPoint y: 238, endPoint x: 570, endPoint y: 243, distance: 122.3
click at [570, 243] on form "Edit contact First name [PERSON_NAME] Last name [PERSON_NAME] Email [EMAIL_ADDR…" at bounding box center [618, 472] width 987 height 813
drag, startPoint x: 266, startPoint y: 369, endPoint x: -46, endPoint y: 375, distance: 312.1
click at [0, 375] on html "Work Email Clients Team Reports Settings Work Email Clients Team Reports Settin…" at bounding box center [618, 274] width 1236 height 549
drag, startPoint x: 393, startPoint y: 370, endPoint x: 273, endPoint y: 383, distance: 120.5
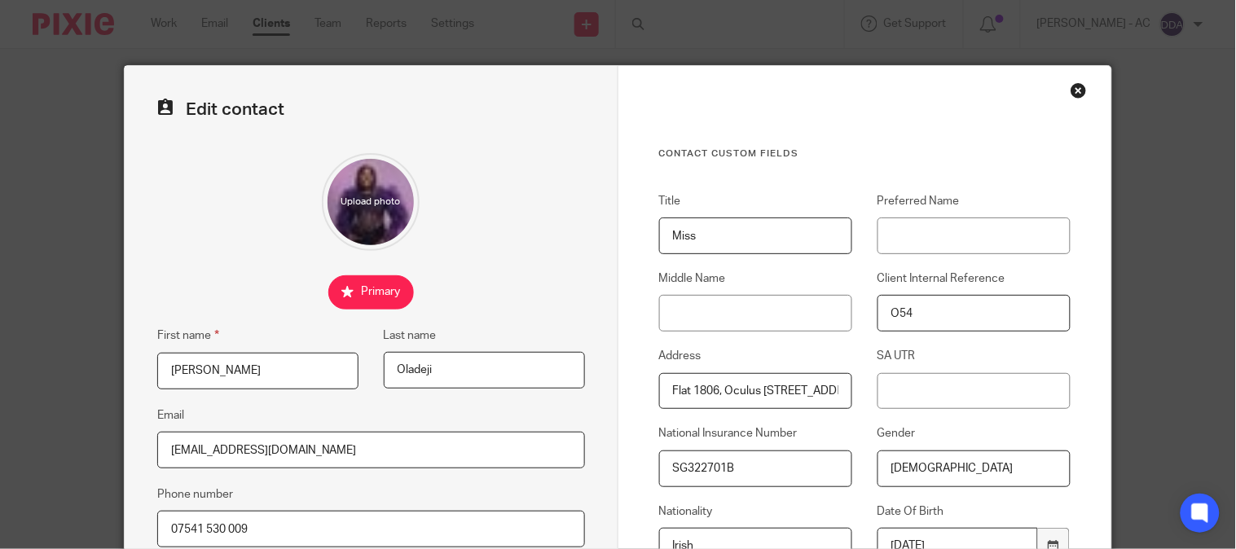
click at [279, 381] on div "First name Joyce-Anne Last name Oladeji" at bounding box center [358, 366] width 453 height 80
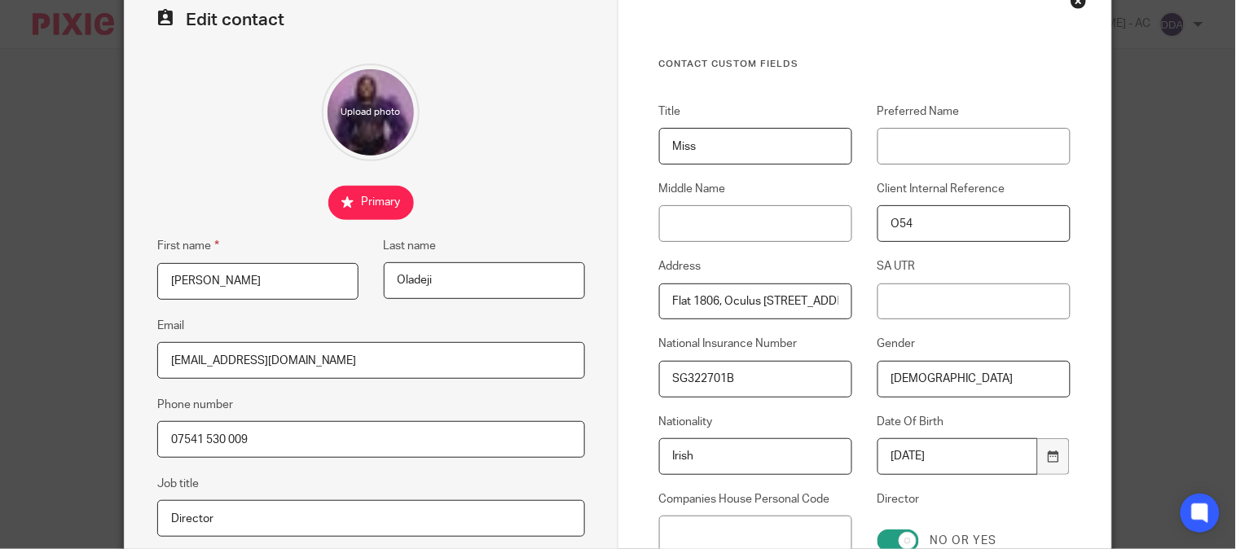
scroll to position [90, 0]
click at [714, 383] on input "SG322701B" at bounding box center [755, 378] width 193 height 37
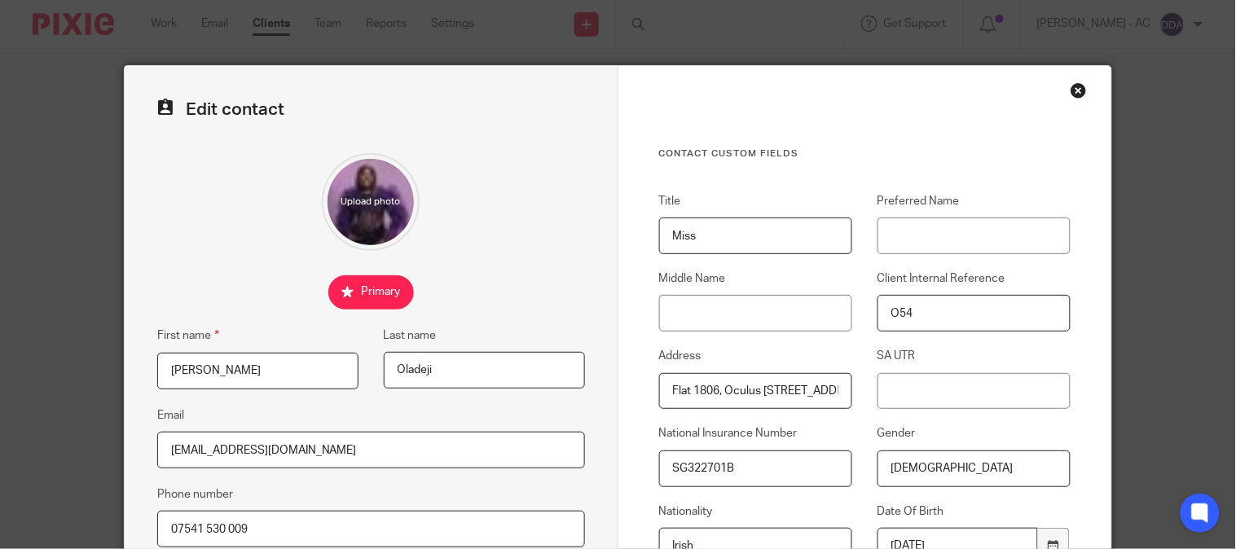
click at [1070, 95] on div "Close this dialog window" at bounding box center [1078, 90] width 16 height 16
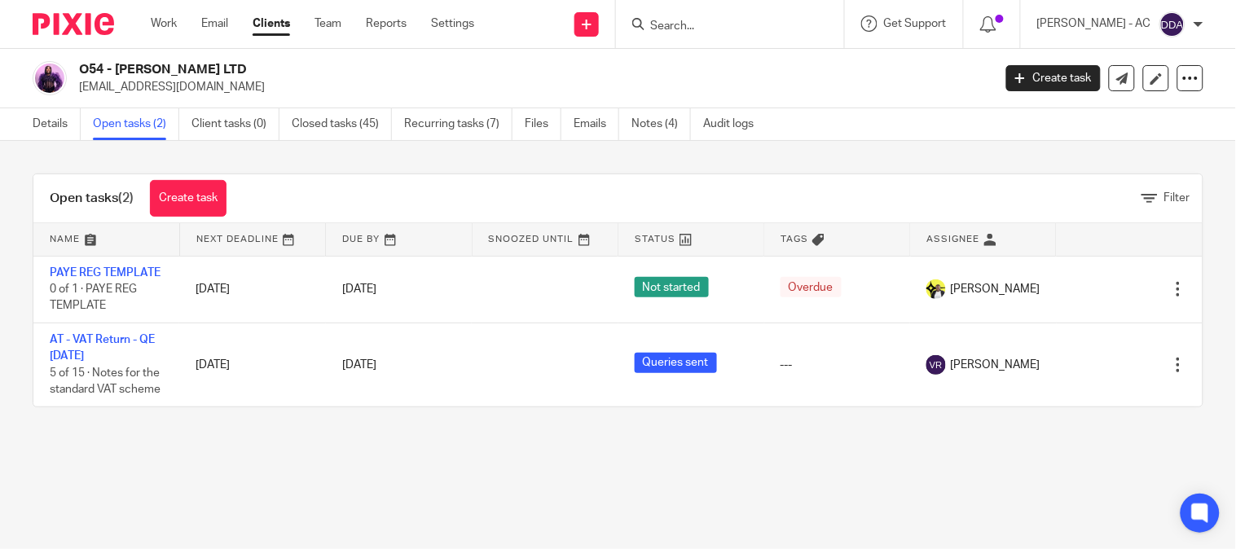
click at [147, 116] on link "Open tasks (2)" at bounding box center [136, 124] width 86 height 32
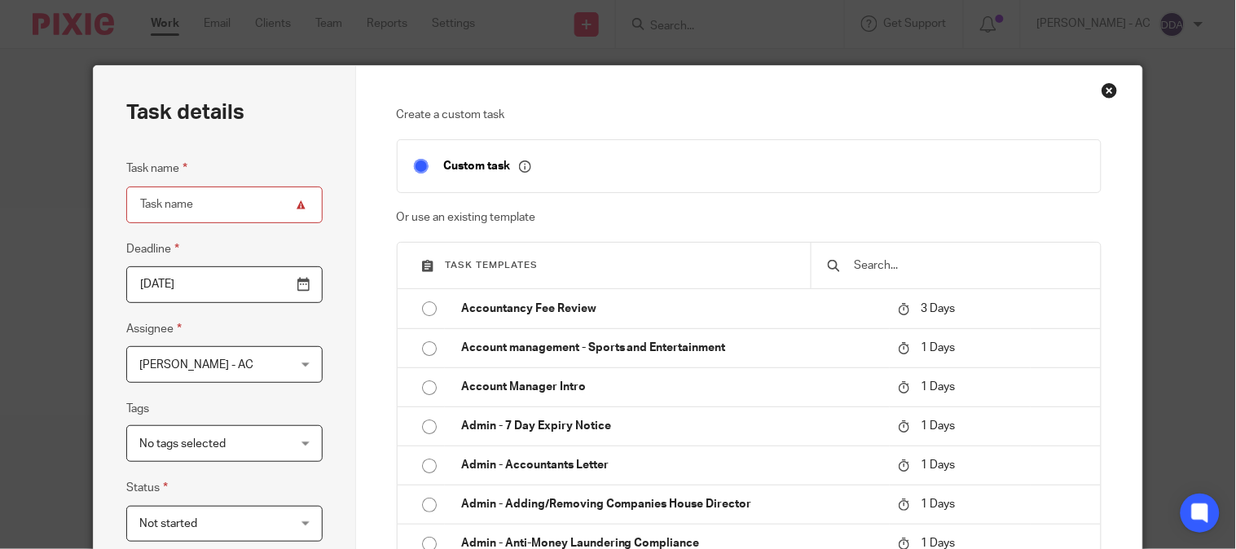
click at [894, 267] on input "text" at bounding box center [968, 266] width 232 height 18
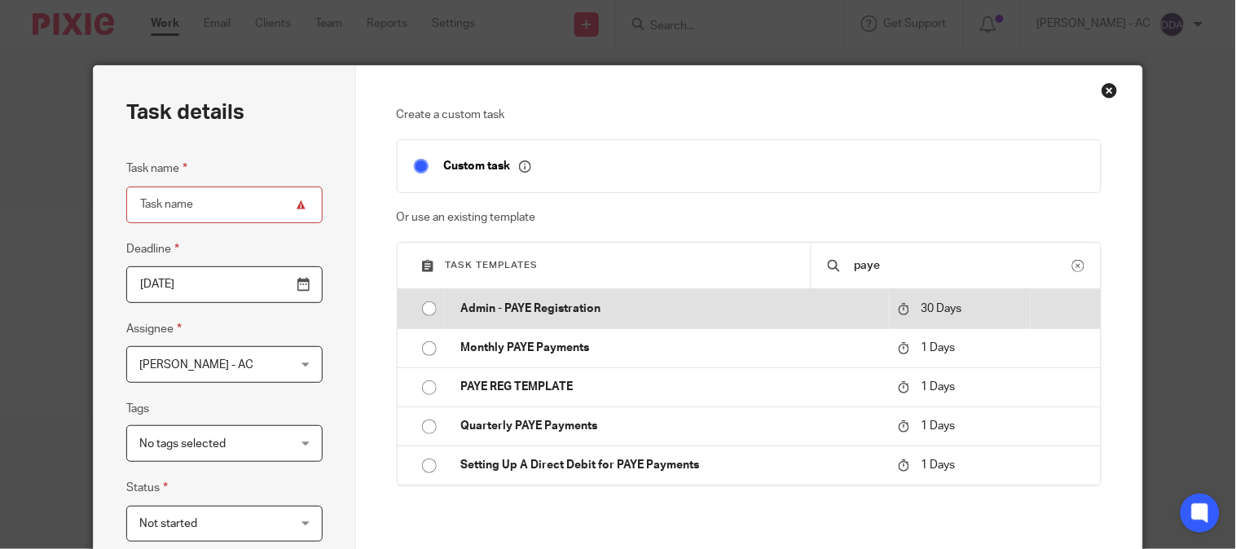
type input "paye"
click at [631, 310] on p "Admin - PAYE Registration" at bounding box center [671, 309] width 421 height 16
type input "[DATE]"
type input "Admin - PAYE Registration"
checkbox input "false"
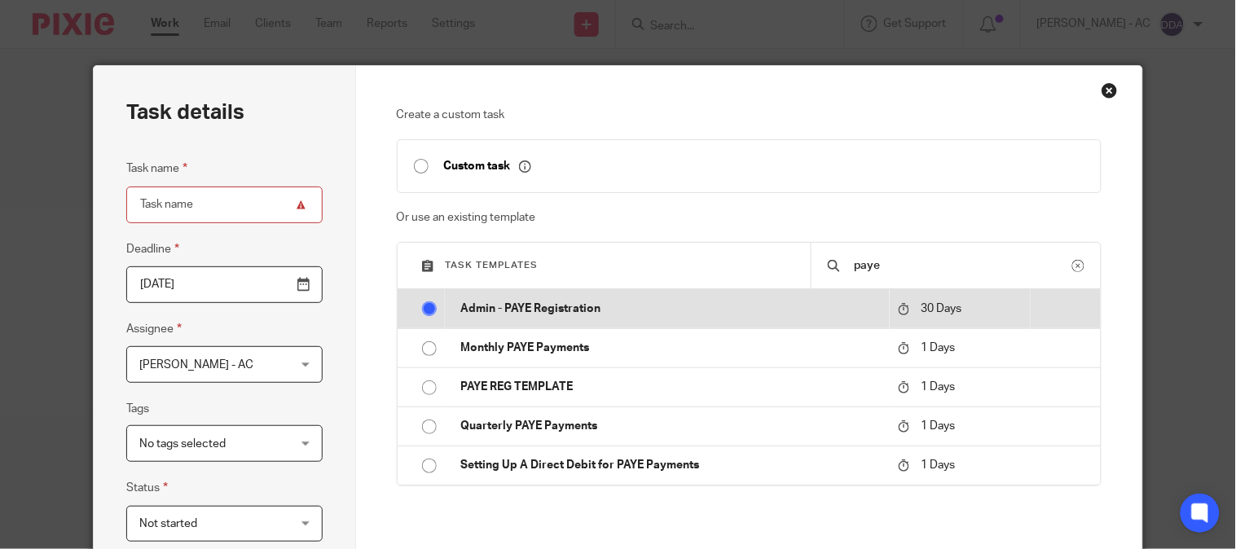
radio input "true"
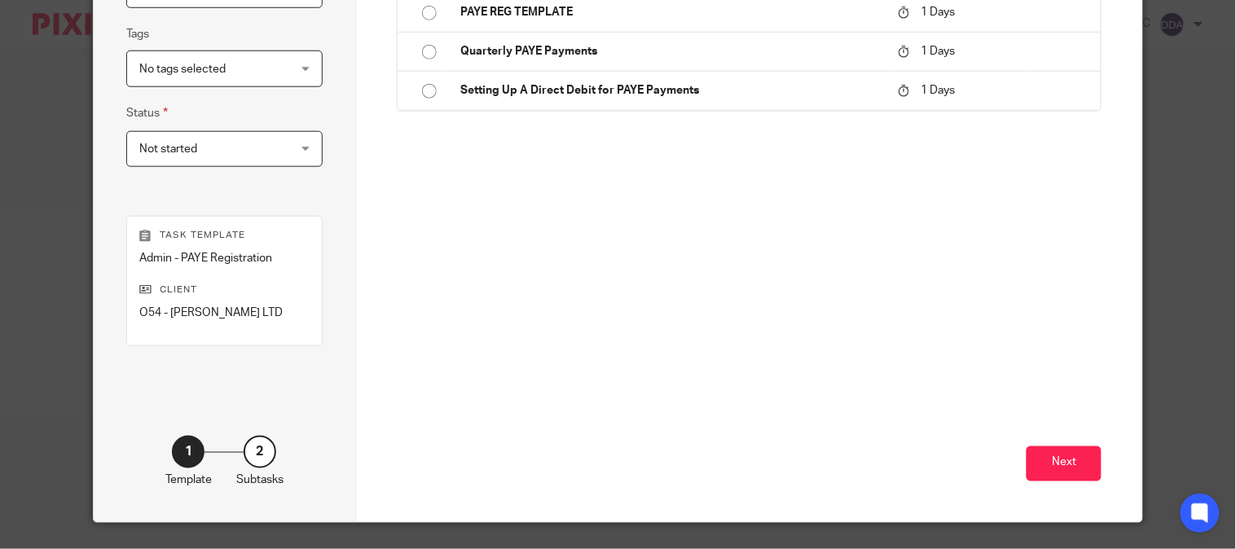
scroll to position [413, 0]
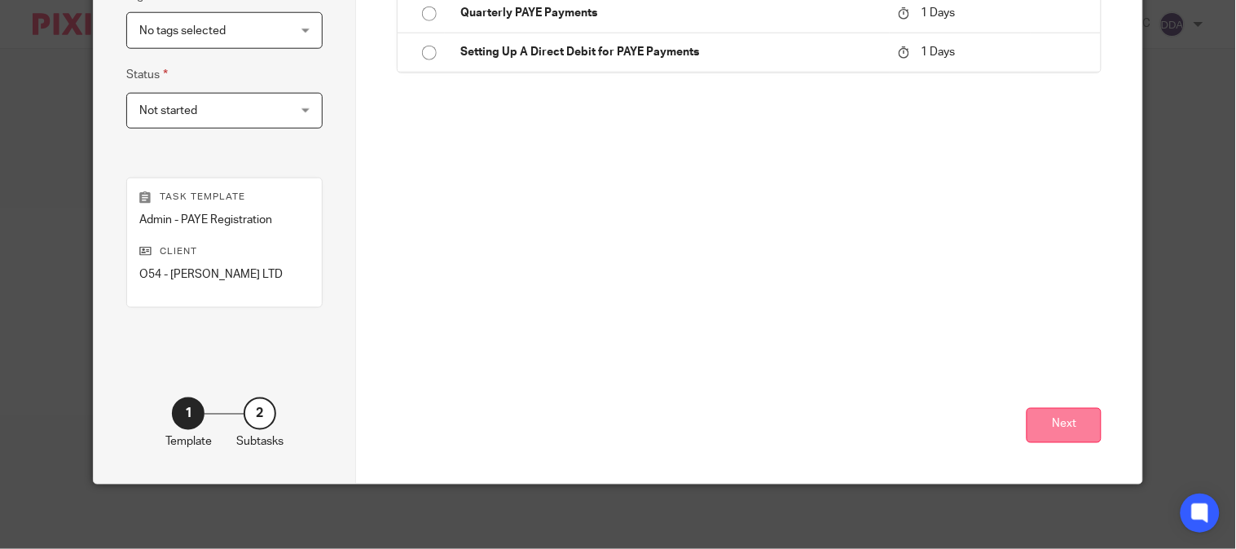
click at [1051, 421] on button "Next" at bounding box center [1063, 425] width 75 height 35
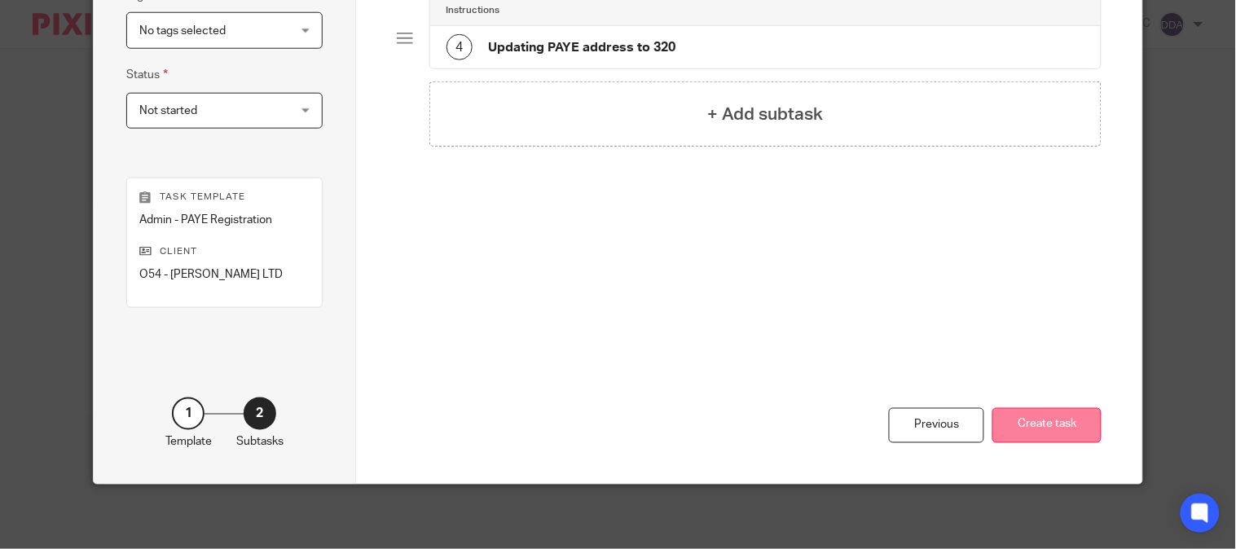
click at [1027, 411] on button "Create task" at bounding box center [1046, 425] width 109 height 35
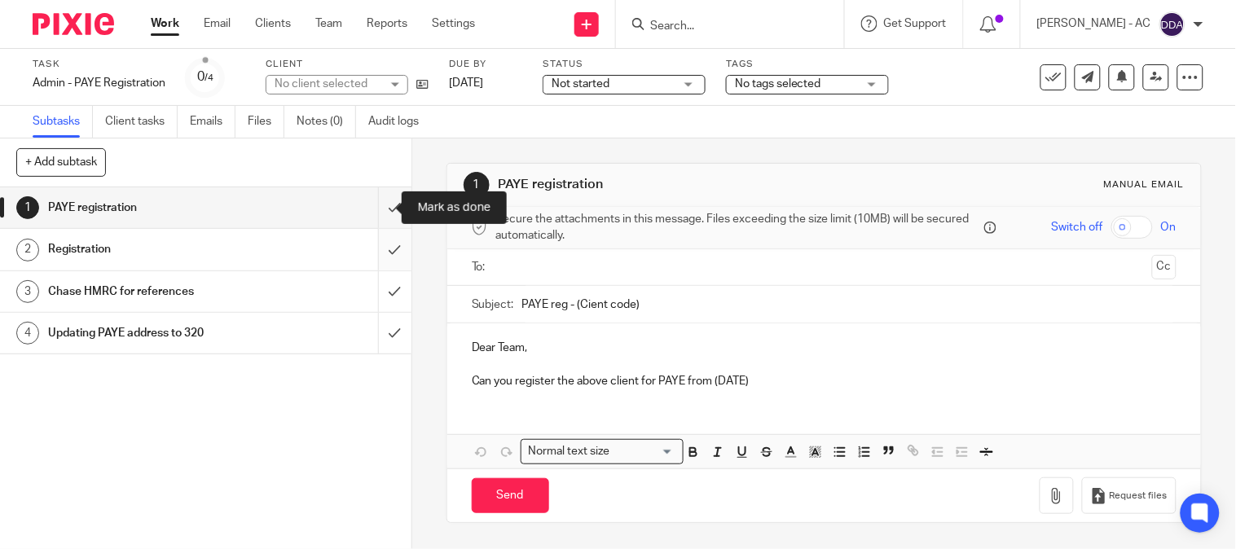
click at [376, 210] on input "submit" at bounding box center [205, 207] width 411 height 41
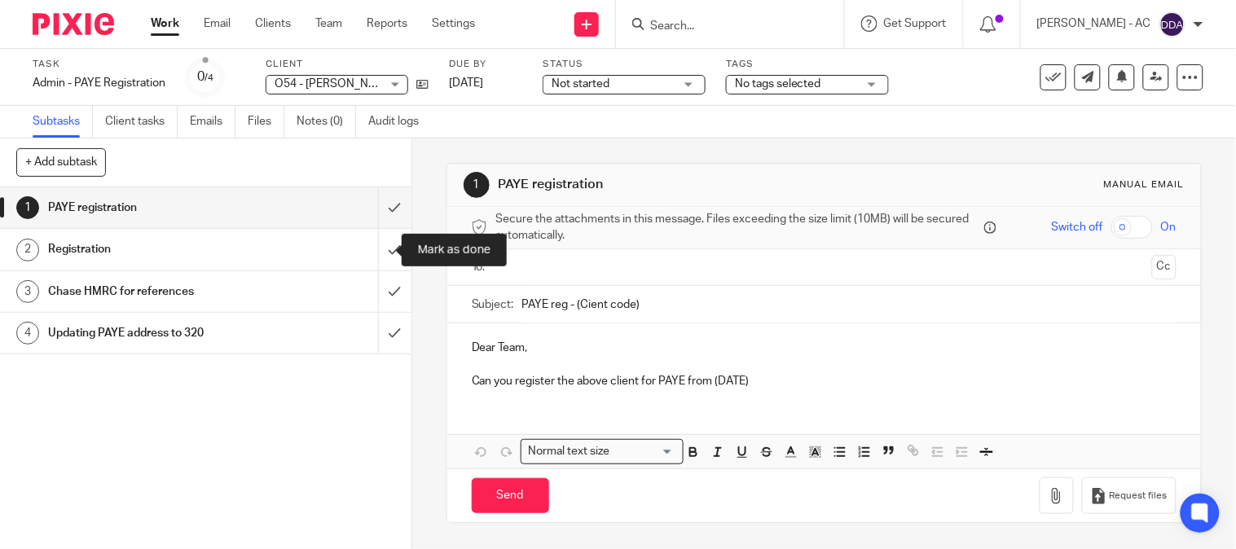
click at [380, 241] on input "submit" at bounding box center [205, 249] width 411 height 41
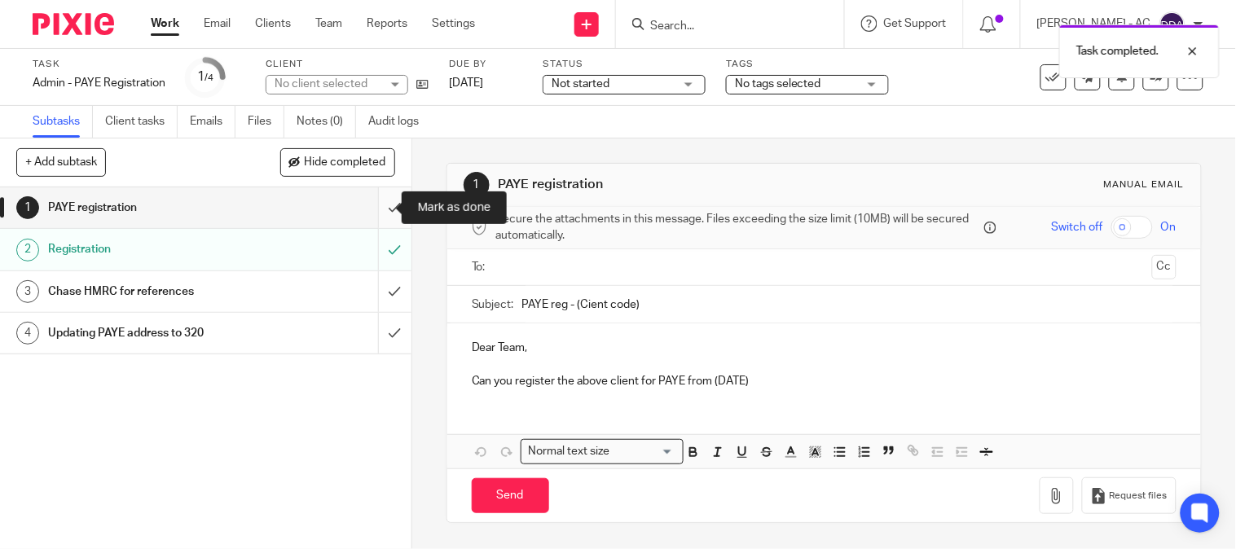
click at [363, 209] on input "submit" at bounding box center [205, 207] width 411 height 41
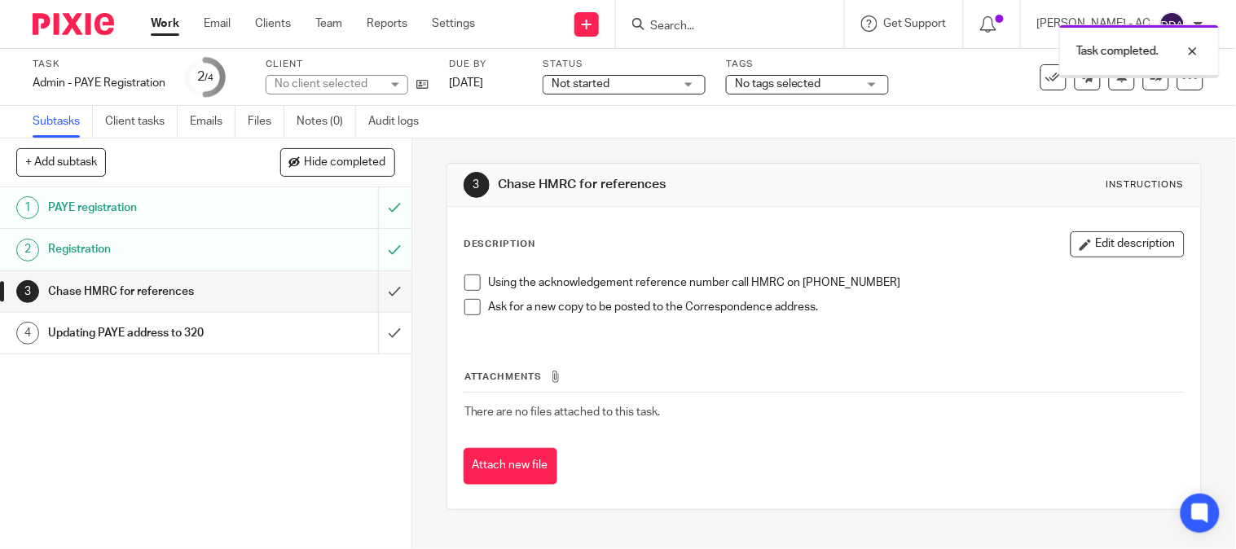
click at [169, 287] on h1 "Chase HMRC for references" at bounding box center [152, 291] width 209 height 24
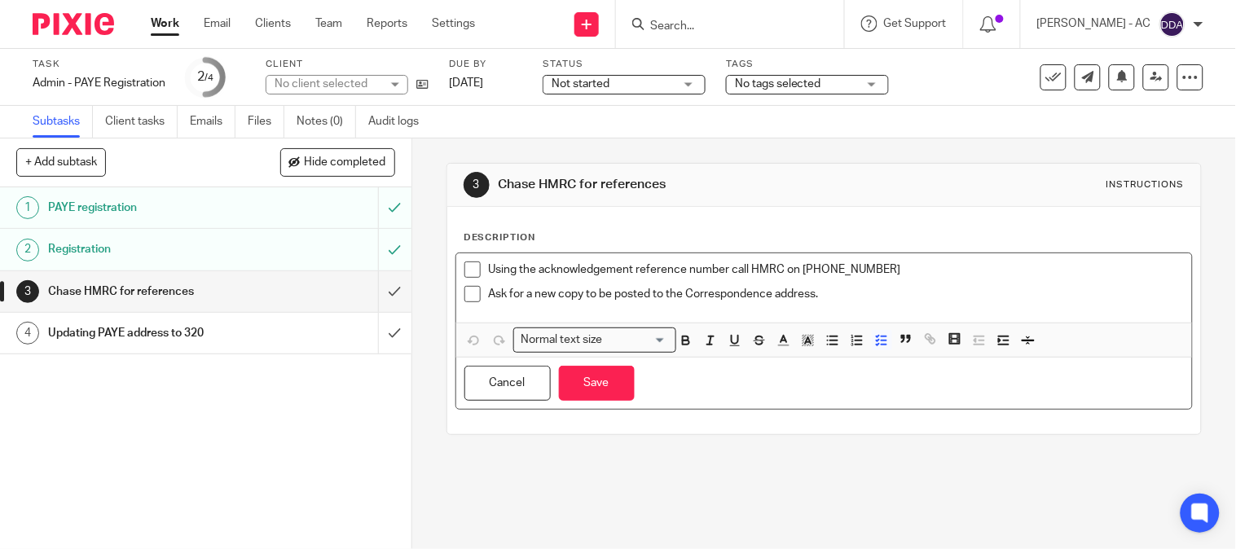
click at [826, 295] on p "Ask for a new copy to be posted to the Correspondence address." at bounding box center [836, 294] width 695 height 16
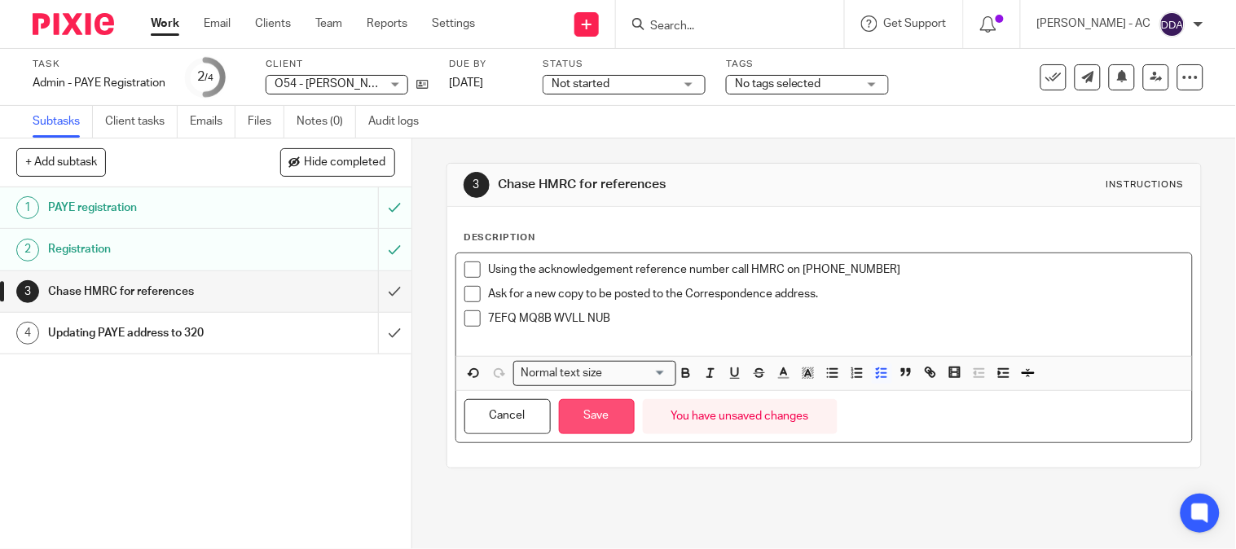
click at [588, 415] on button "Save" at bounding box center [597, 416] width 76 height 35
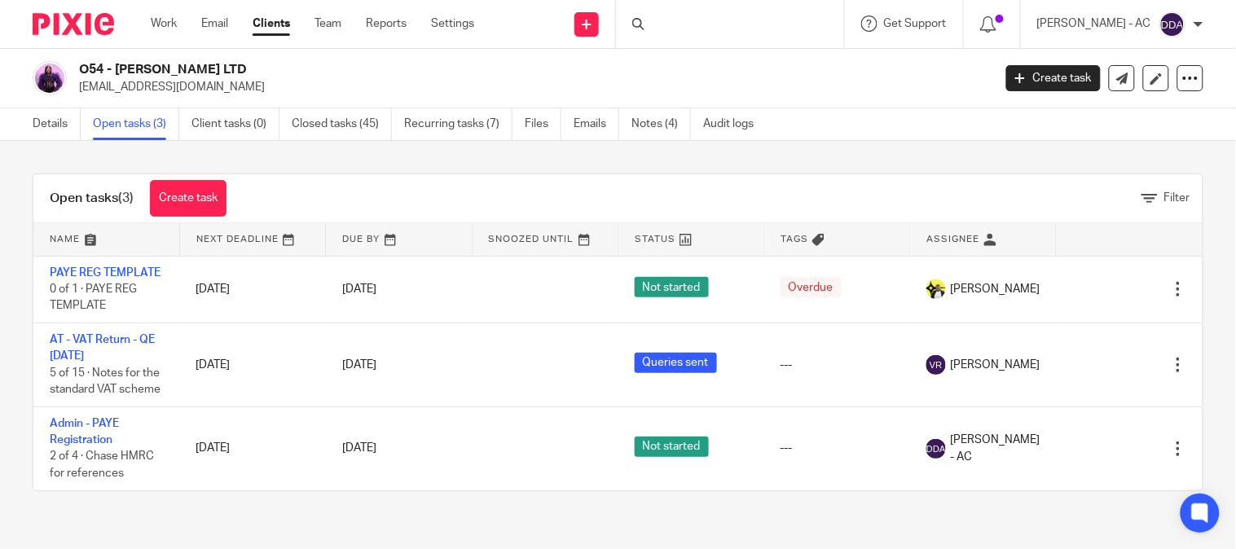
scroll to position [11, 0]
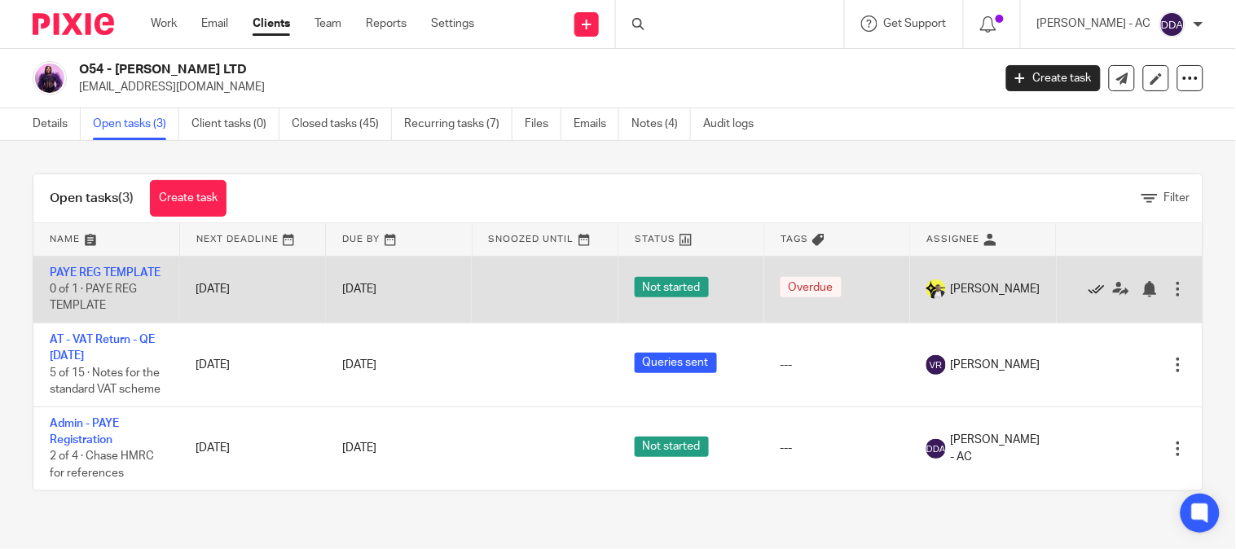
click at [1088, 286] on icon at bounding box center [1096, 289] width 16 height 16
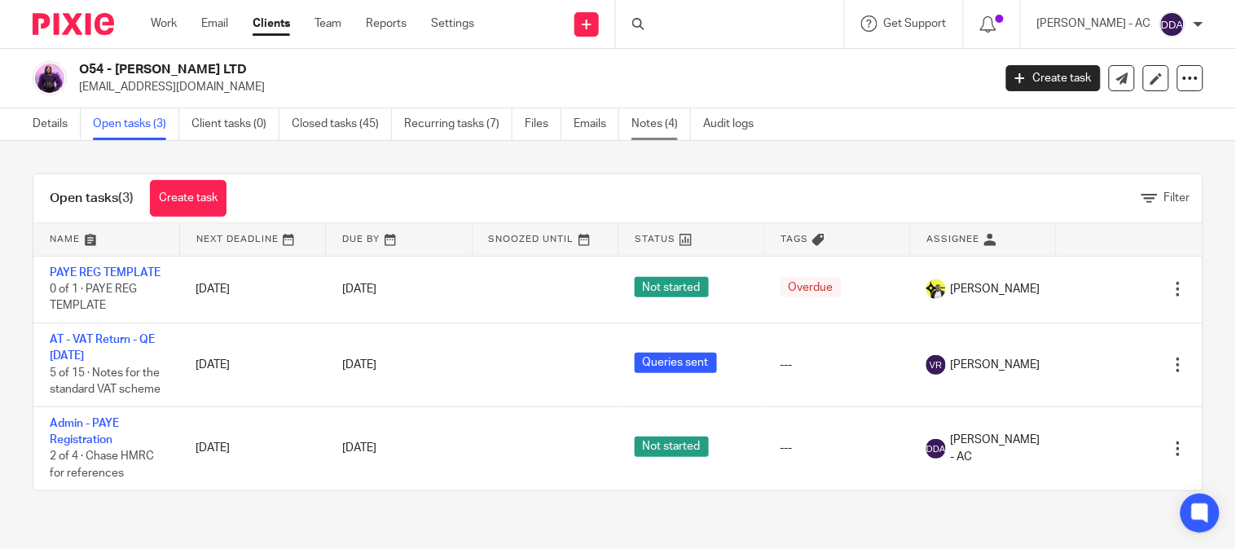
scroll to position [0, 0]
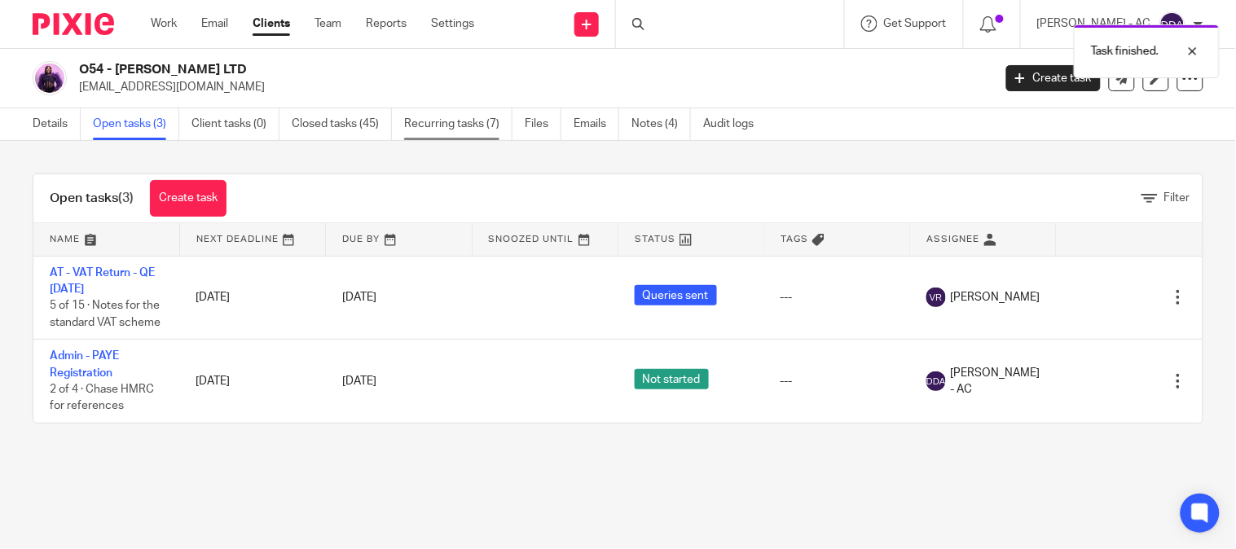
click at [450, 127] on link "Recurring tasks (7)" at bounding box center [458, 124] width 108 height 32
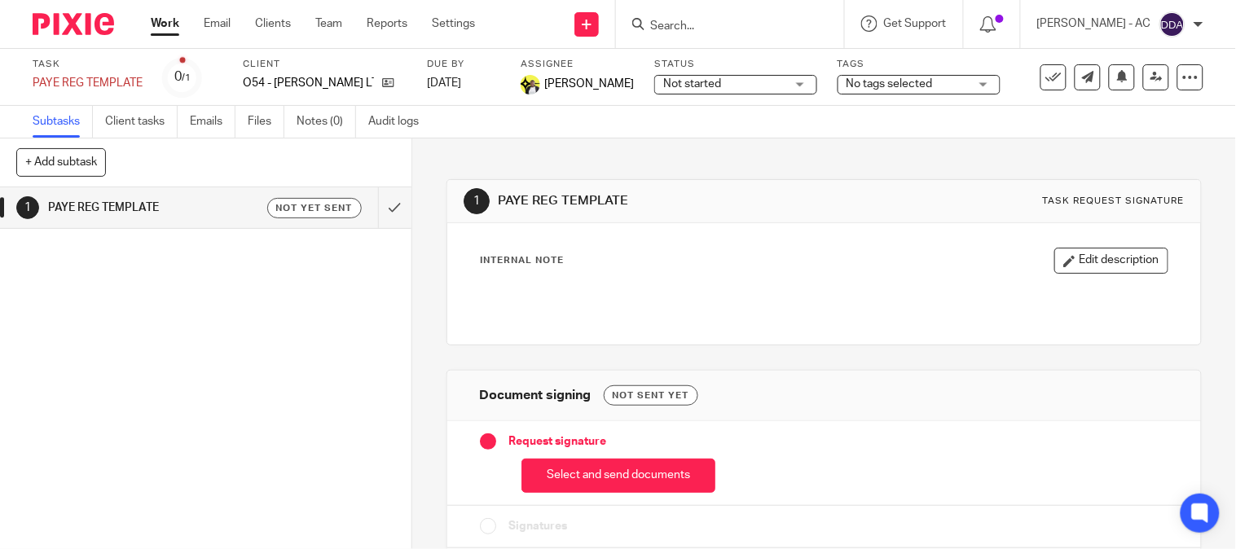
scroll to position [59, 0]
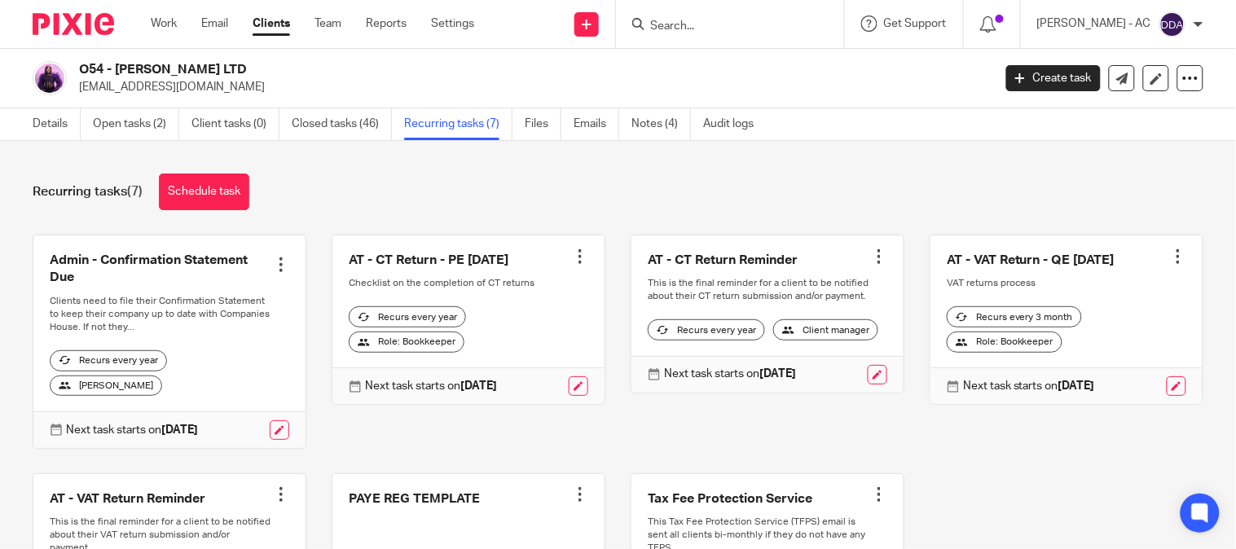
scroll to position [90, 0]
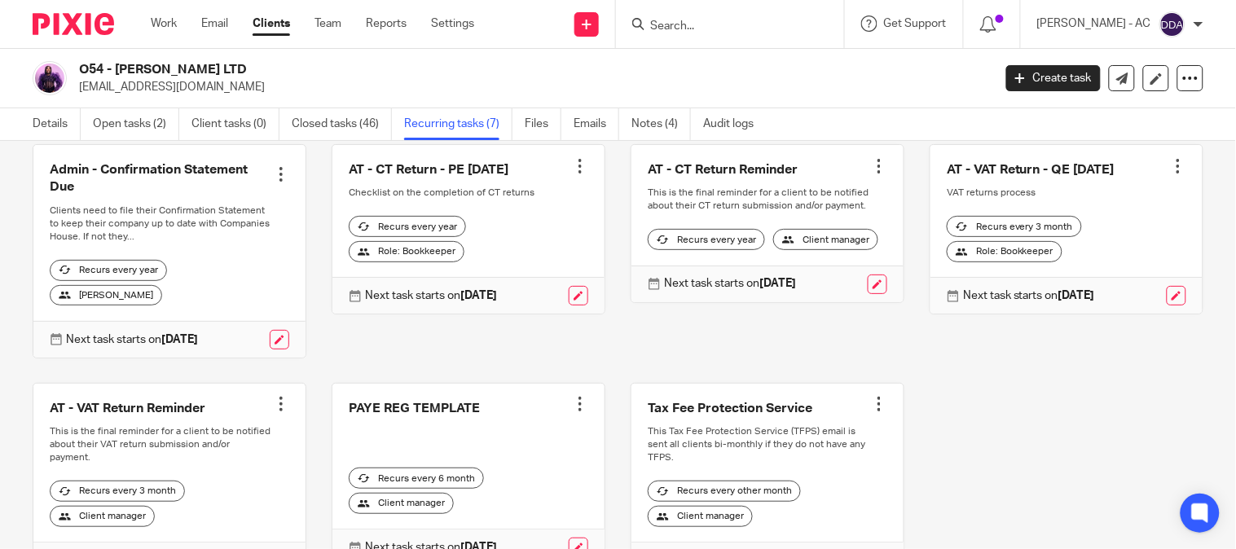
click at [572, 406] on div at bounding box center [580, 404] width 16 height 16
click at [479, 510] on span "Cancel schedule" at bounding box center [507, 508] width 86 height 11
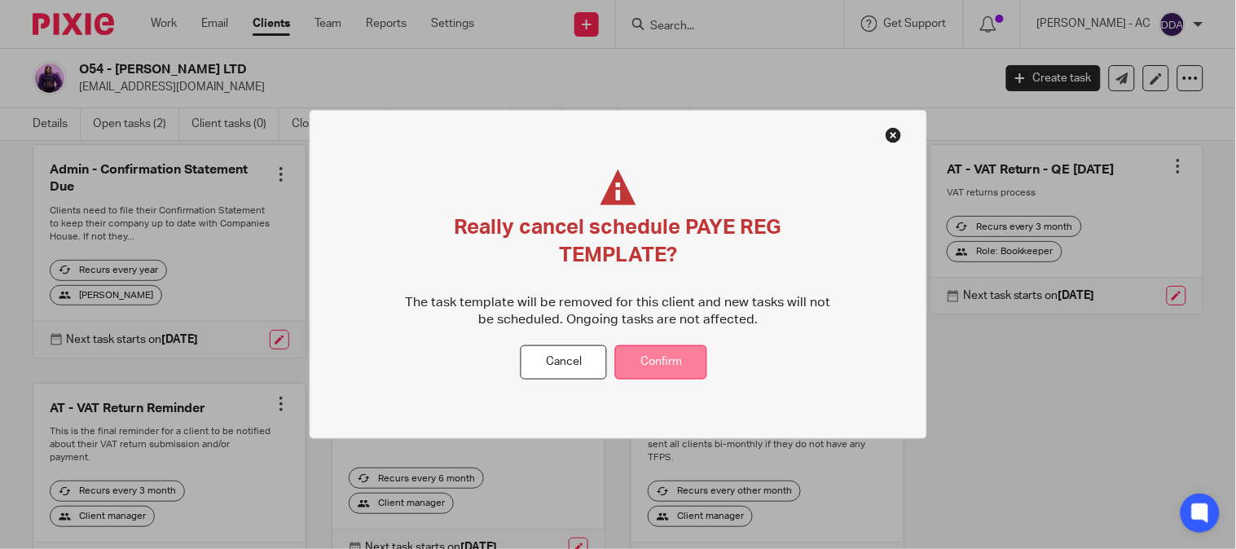
click at [658, 363] on button "Confirm" at bounding box center [661, 362] width 92 height 35
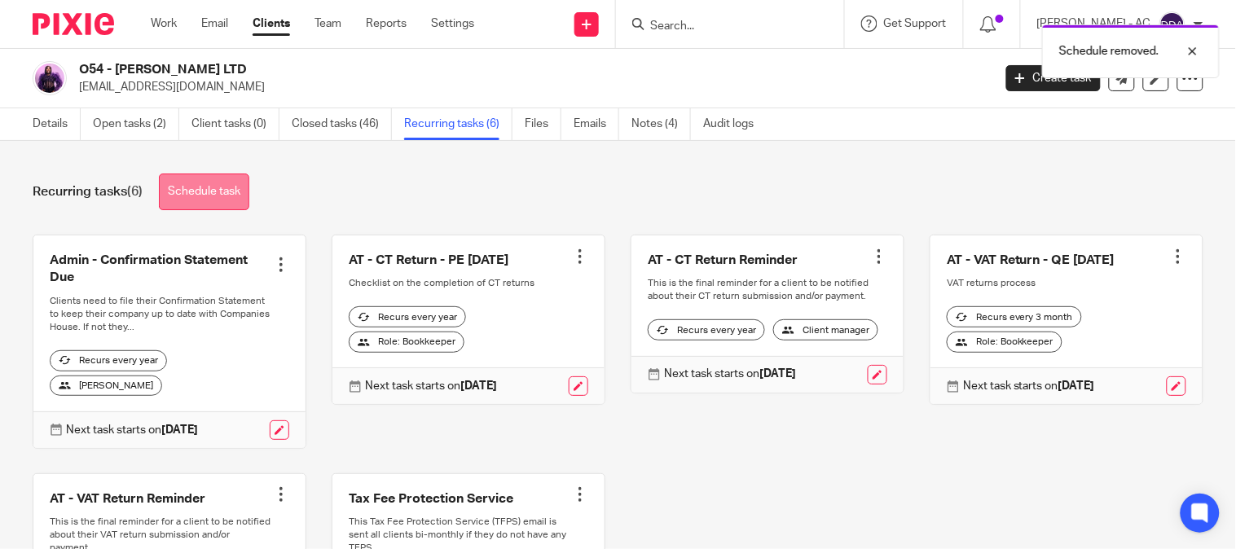
click at [207, 192] on link "Schedule task" at bounding box center [204, 192] width 90 height 37
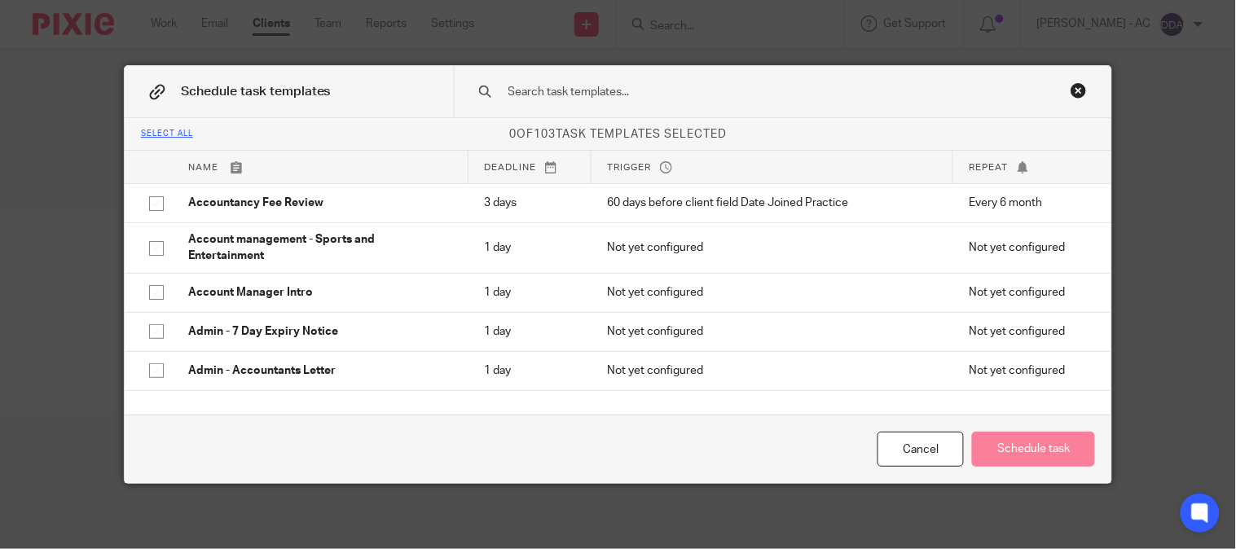
click at [539, 87] on input "text" at bounding box center [760, 92] width 507 height 18
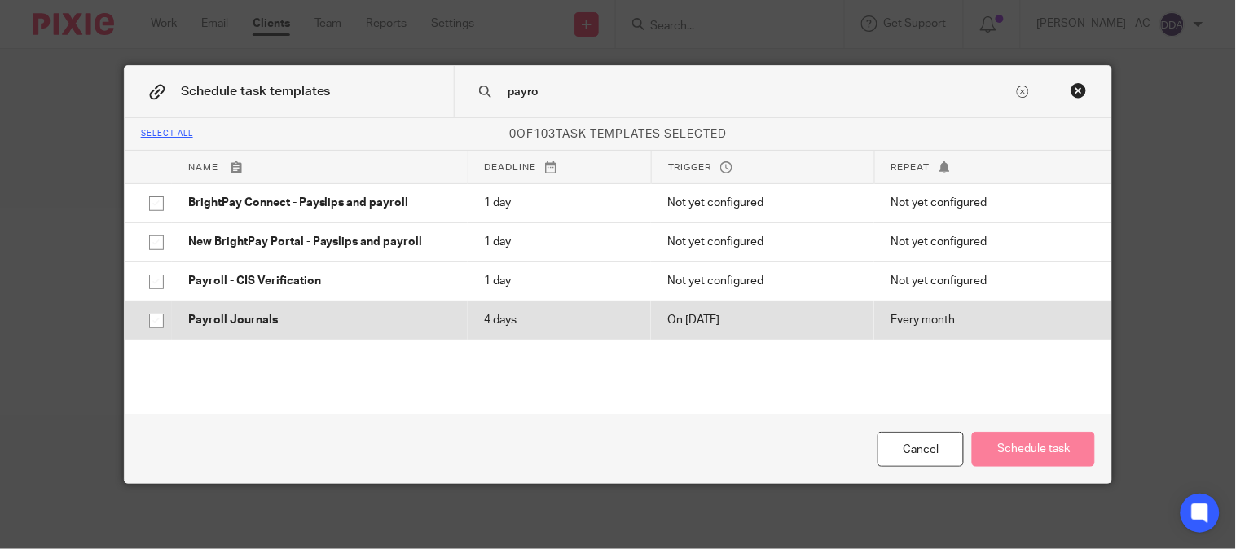
type input "payro"
click at [231, 321] on p "Payroll Journals" at bounding box center [319, 320] width 263 height 16
checkbox input "true"
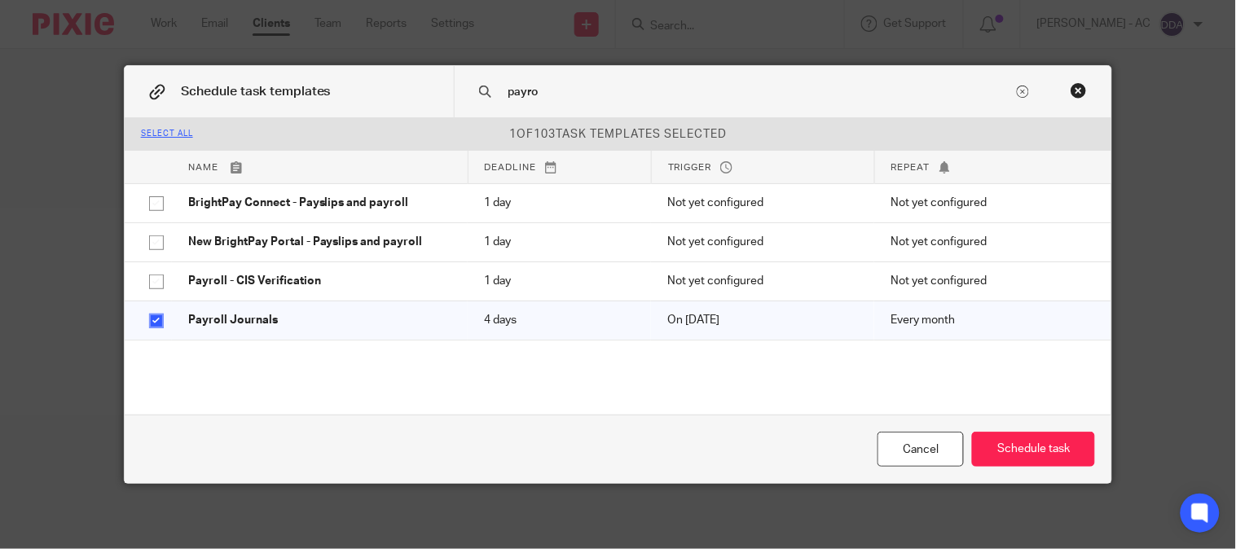
drag, startPoint x: 538, startPoint y: 90, endPoint x: 346, endPoint y: 119, distance: 193.6
click at [346, 119] on div "Schedule task templates payro Select all 1 of 103 task templates selected Name …" at bounding box center [618, 274] width 987 height 417
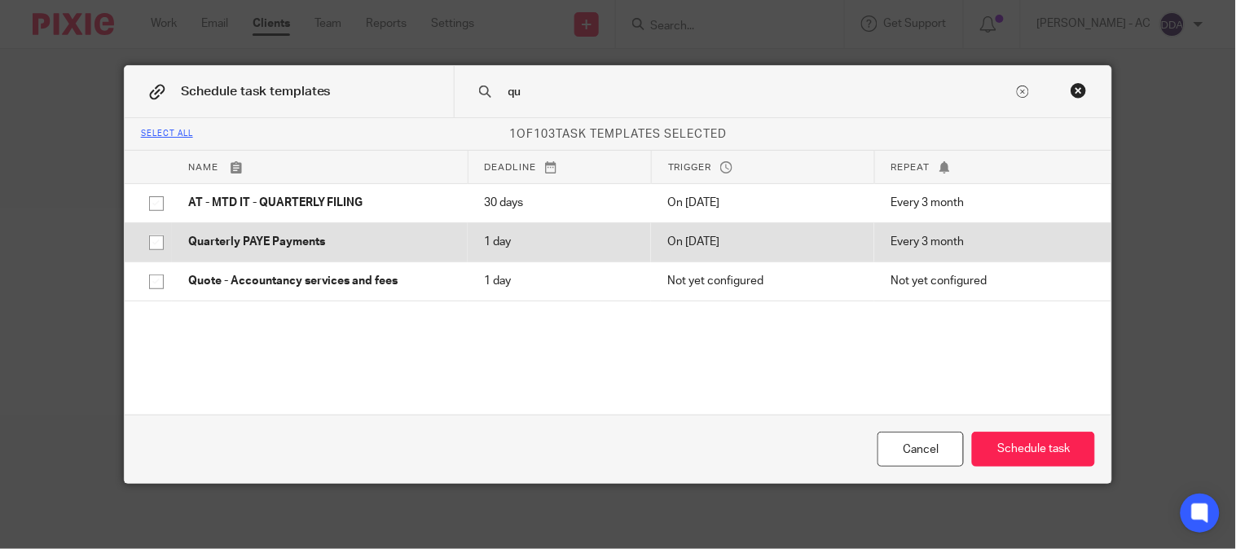
type input "qu"
click at [347, 232] on td "Quarterly PAYE Payments" at bounding box center [320, 241] width 296 height 39
checkbox input "true"
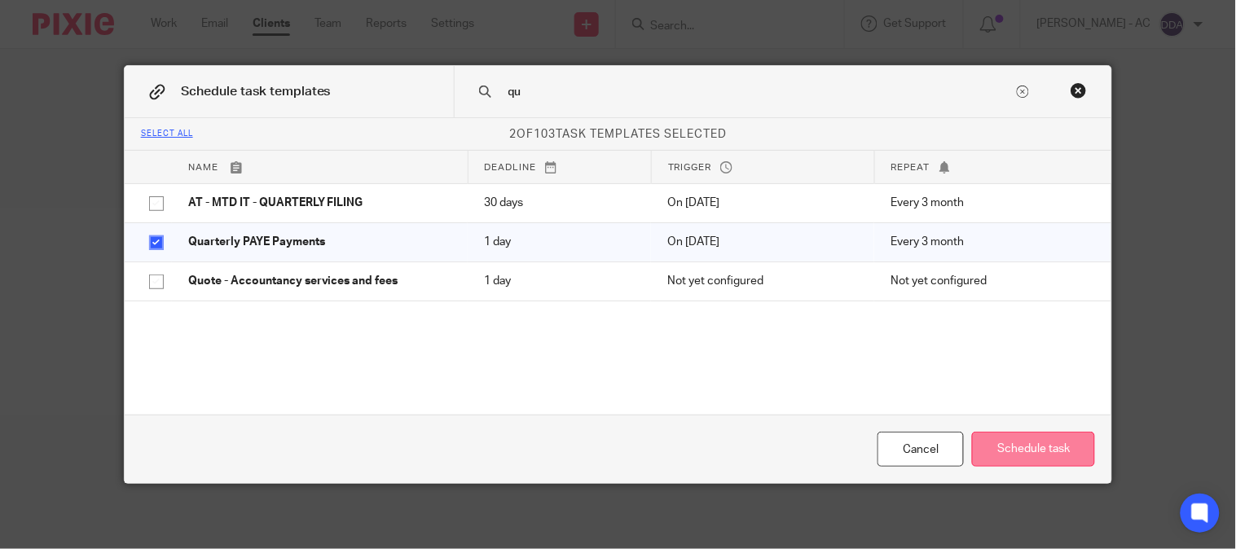
click at [1014, 437] on button "Schedule task" at bounding box center [1033, 449] width 123 height 35
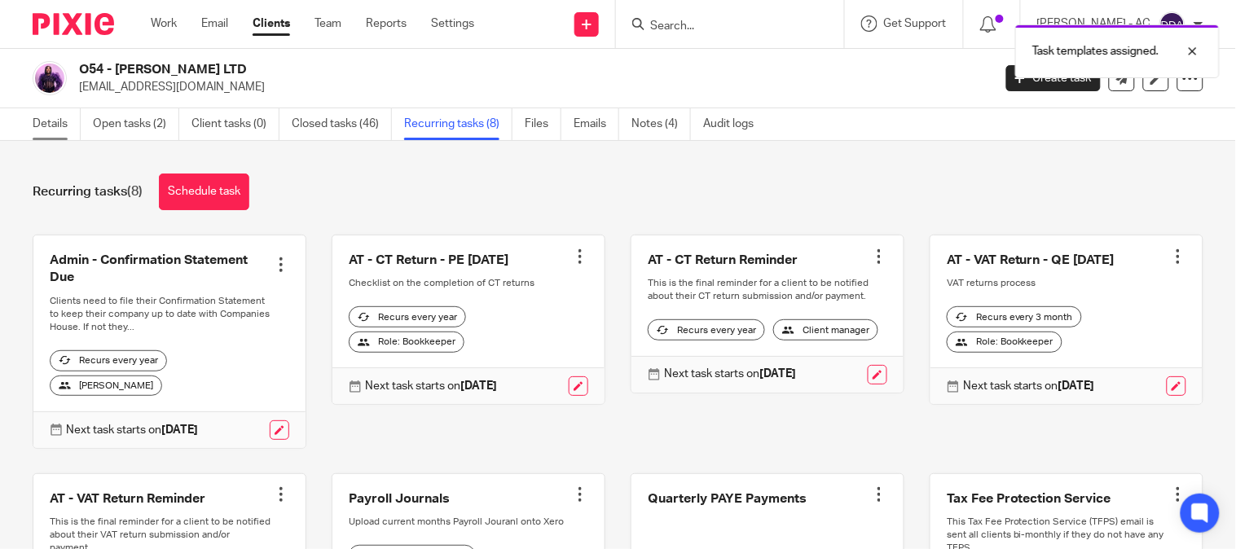
click at [71, 129] on link "Details" at bounding box center [57, 124] width 48 height 32
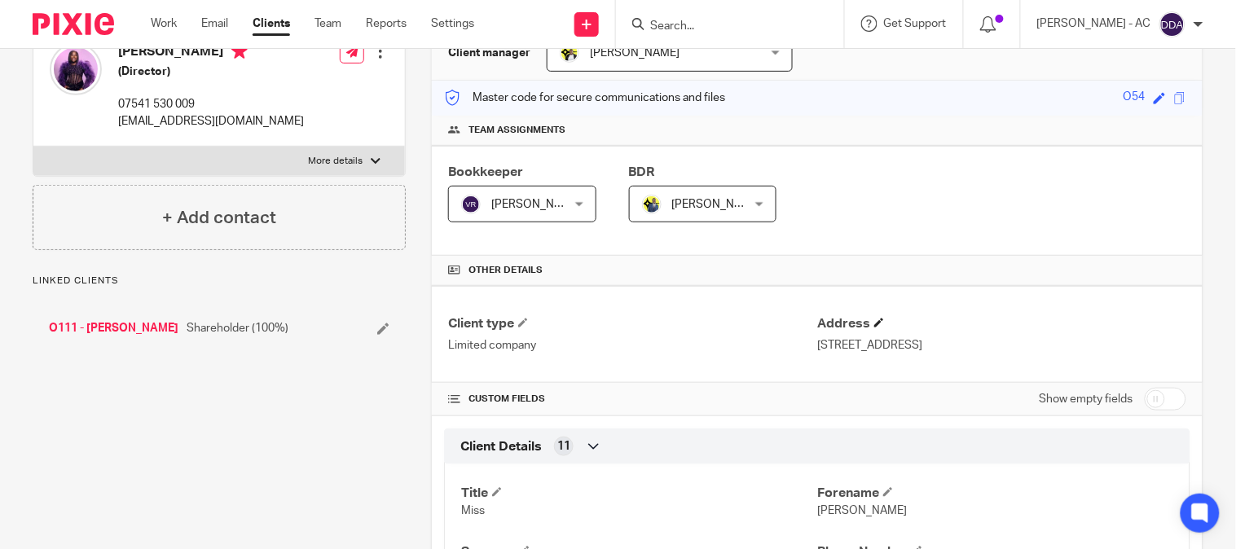
scroll to position [271, 0]
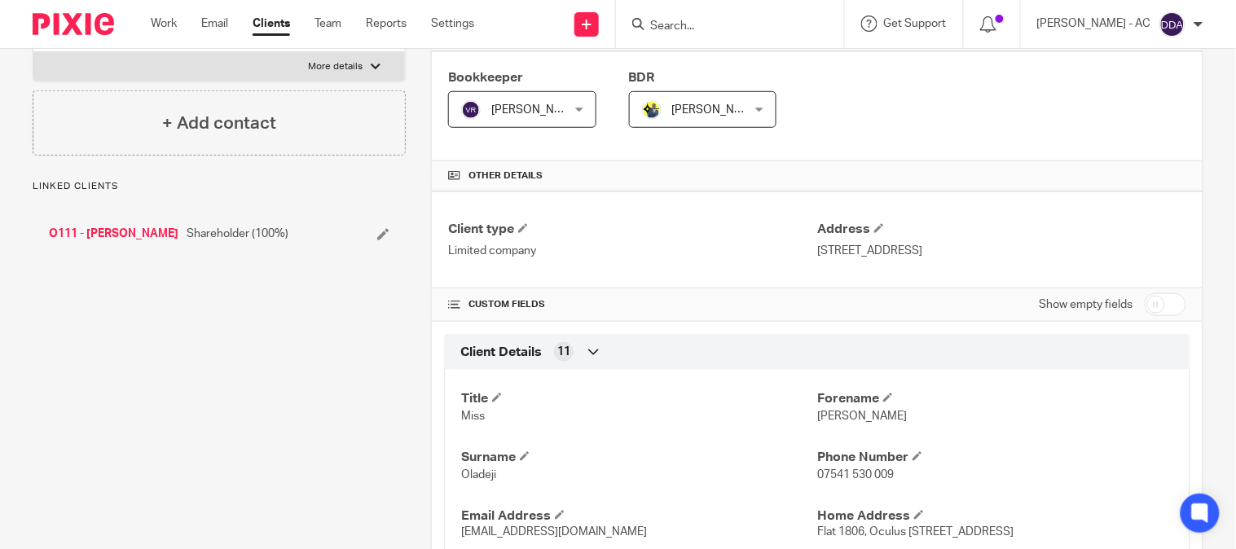
click at [1154, 315] on input "checkbox" at bounding box center [1166, 304] width 42 height 23
checkbox input "true"
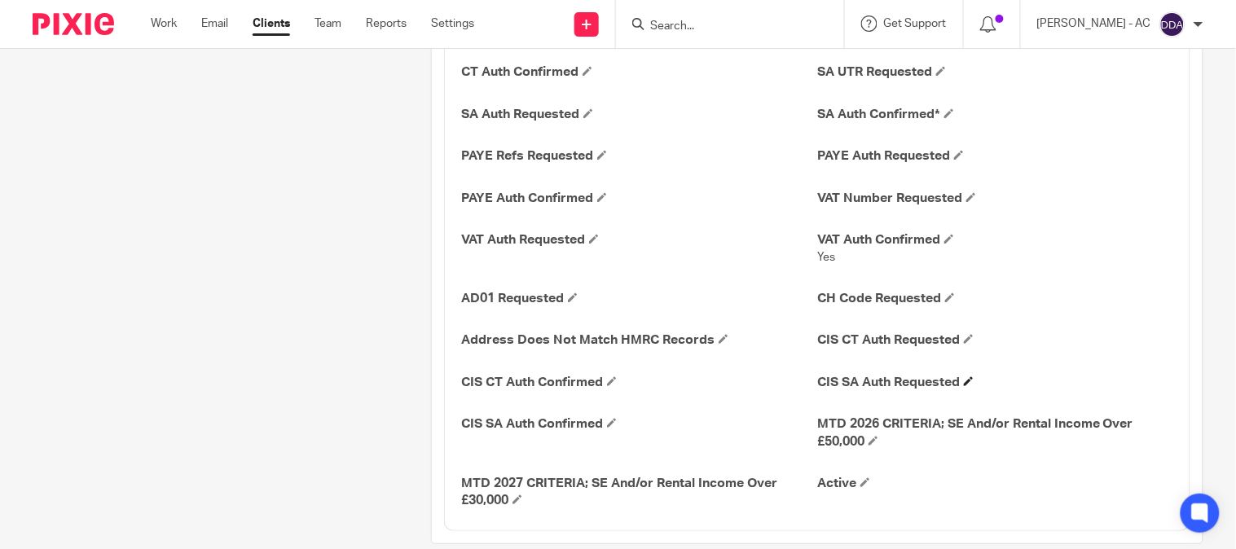
scroll to position [3017, 0]
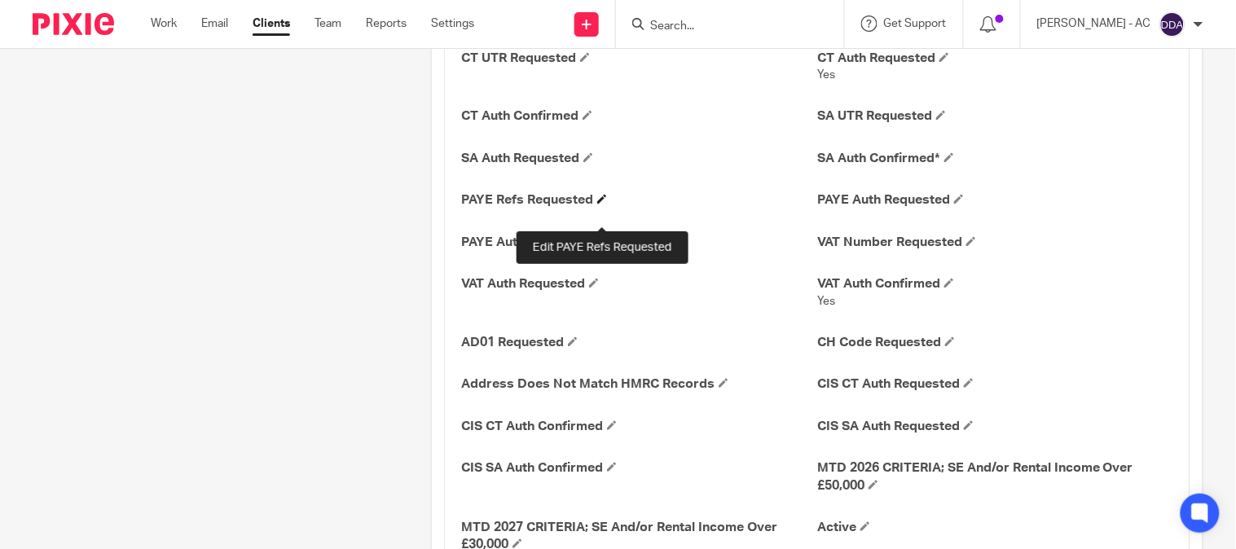
click at [600, 204] on span at bounding box center [602, 199] width 10 height 10
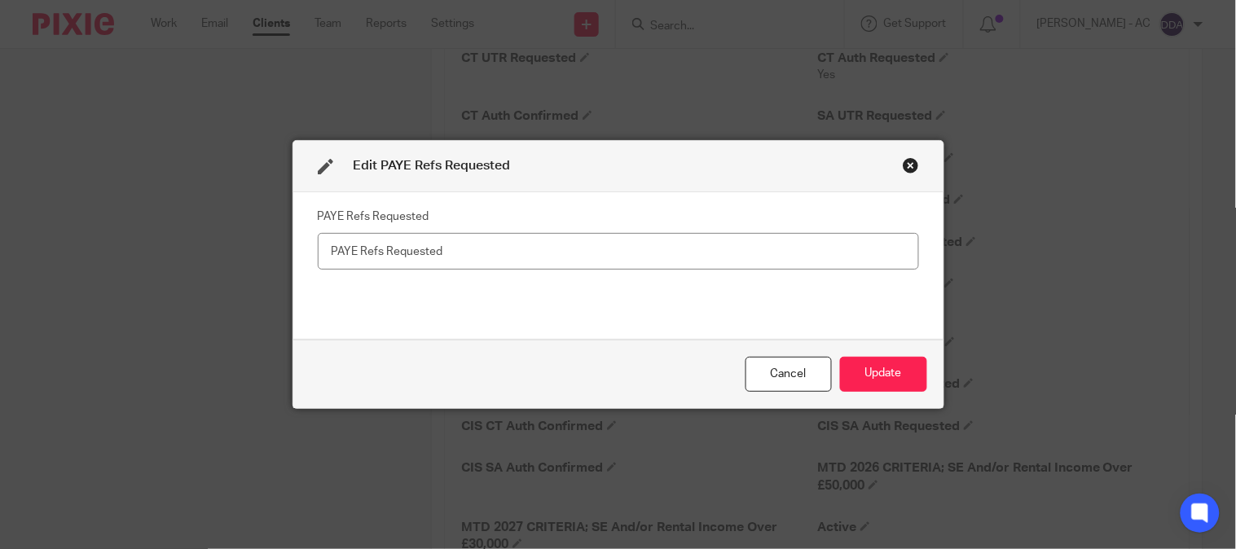
click at [474, 256] on input "text" at bounding box center [618, 251] width 601 height 37
type input "16-09-2025"
click at [874, 389] on button "Update" at bounding box center [883, 374] width 87 height 35
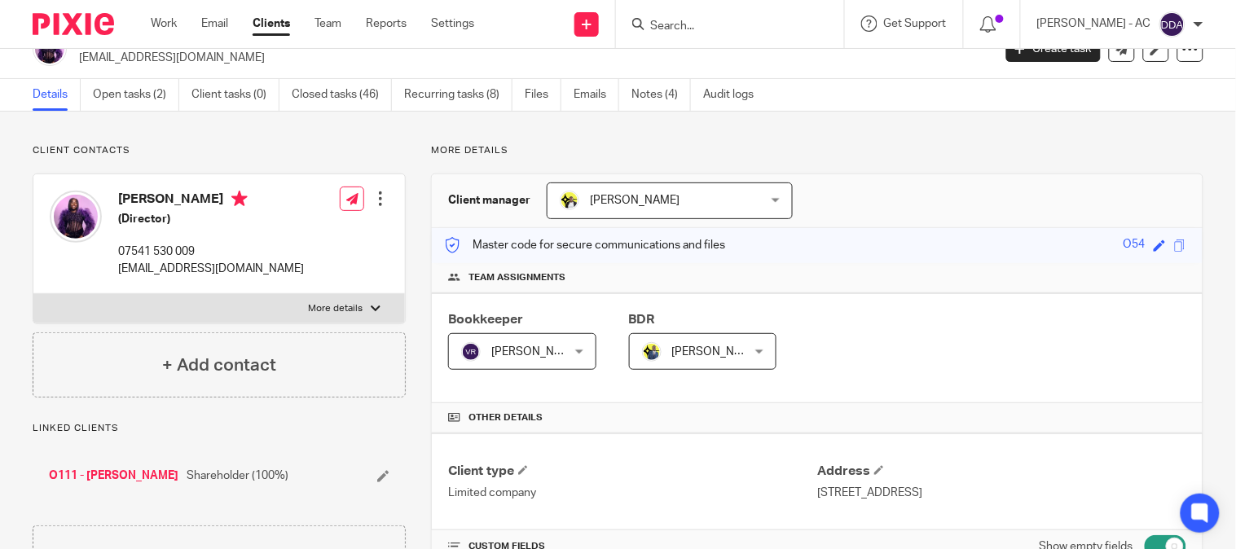
scroll to position [0, 0]
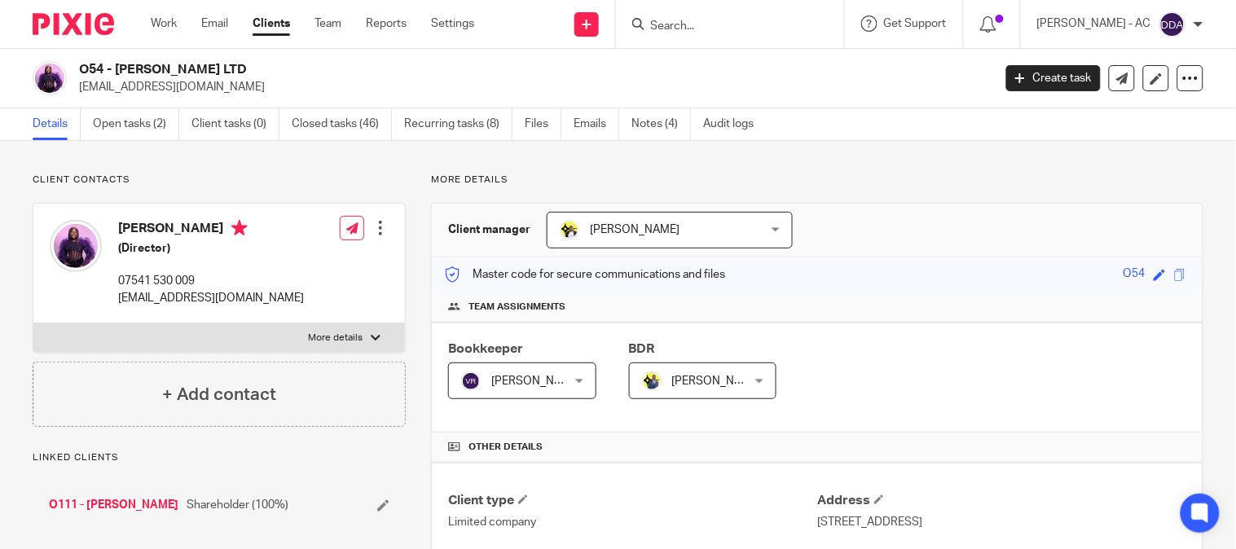
click at [148, 125] on link "Open tasks (2)" at bounding box center [136, 124] width 86 height 32
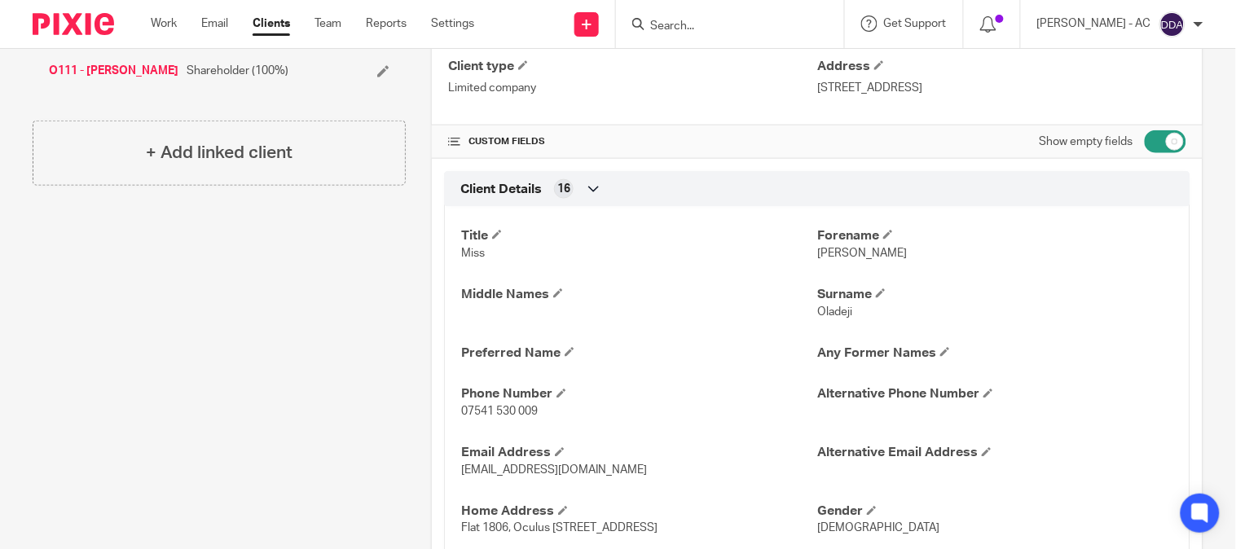
scroll to position [452, 0]
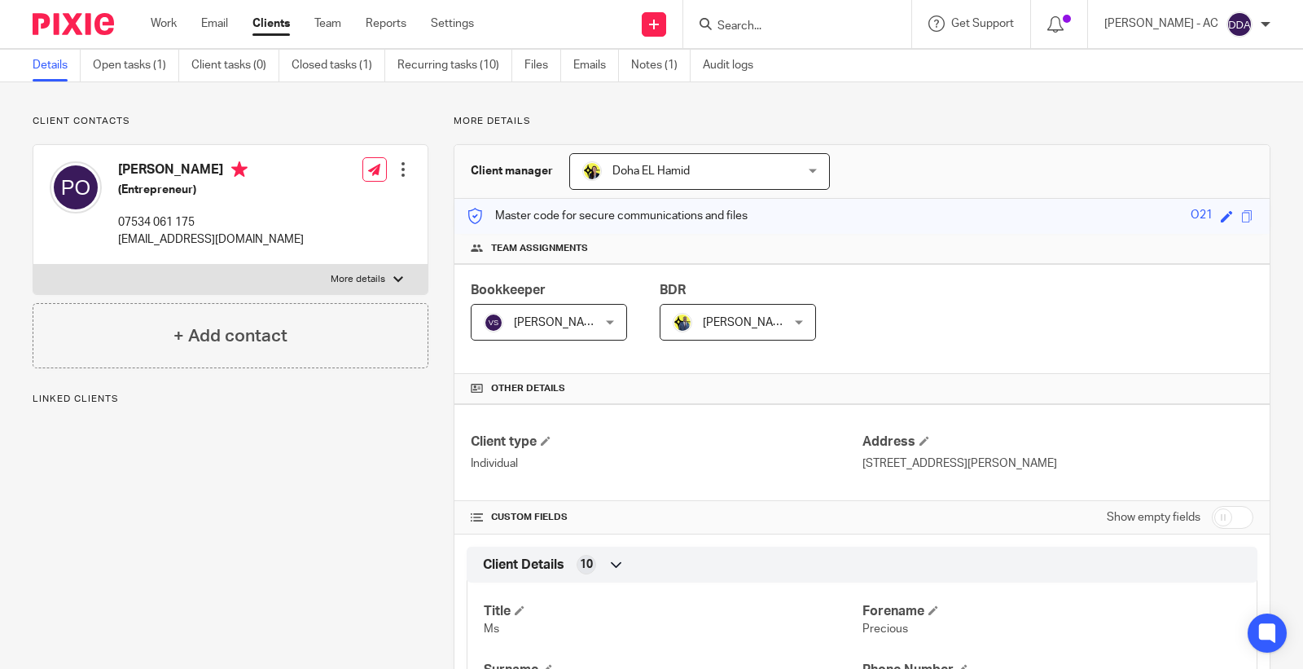
scroll to position [181, 0]
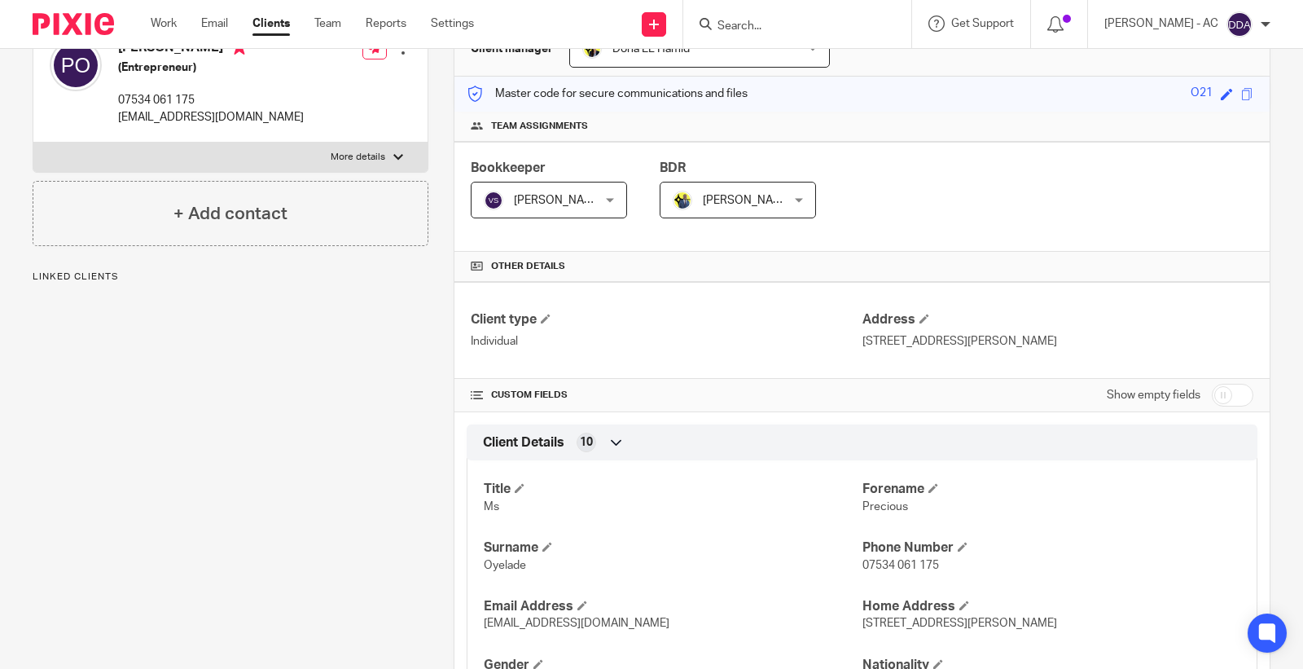
click at [1216, 389] on input "checkbox" at bounding box center [1233, 395] width 42 height 23
checkbox input "true"
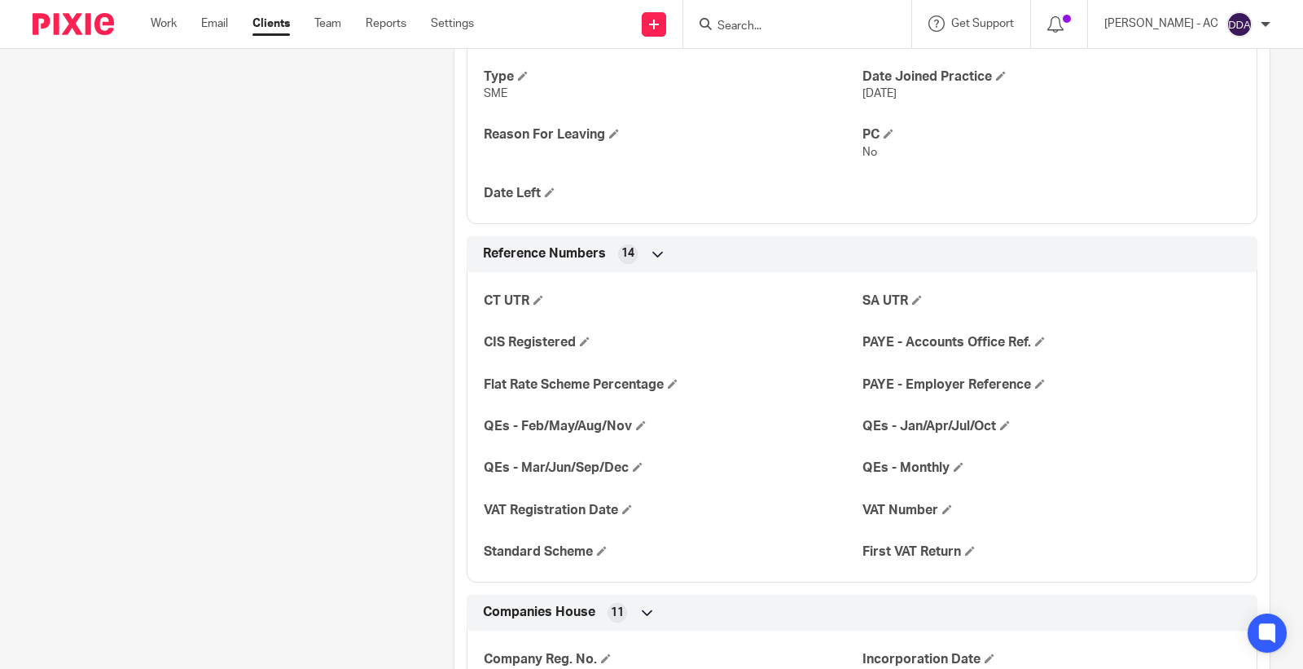
scroll to position [1267, 0]
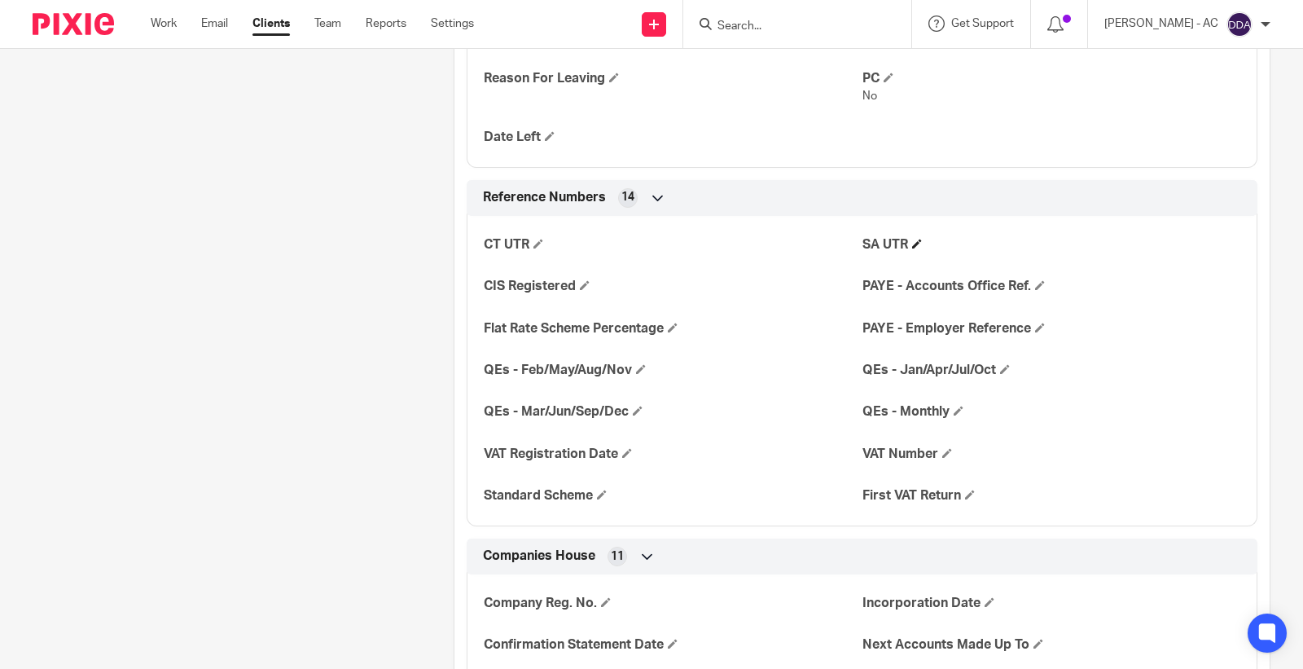
click at [919, 237] on h4 "SA UTR" at bounding box center [1052, 244] width 378 height 17
click at [914, 240] on span at bounding box center [917, 244] width 10 height 10
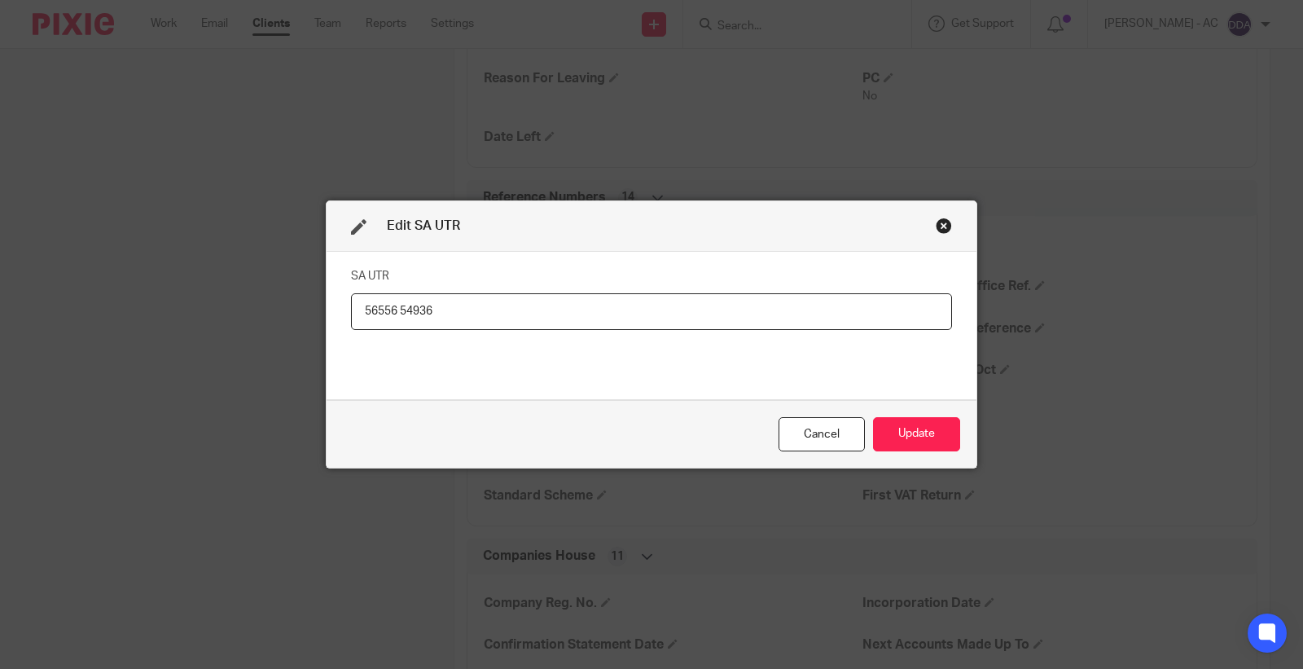
click at [565, 310] on input "56556 54936" at bounding box center [651, 311] width 601 height 37
type input "56556 54936"
click at [916, 429] on button "Update" at bounding box center [916, 434] width 87 height 35
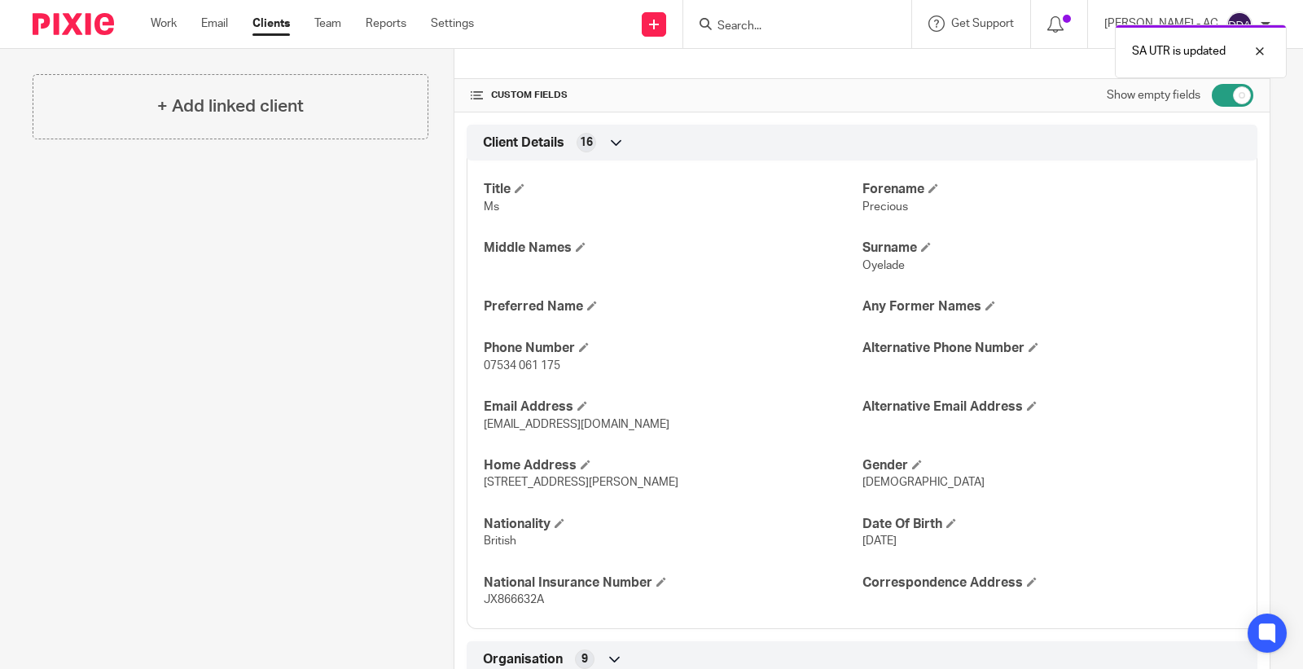
scroll to position [452, 0]
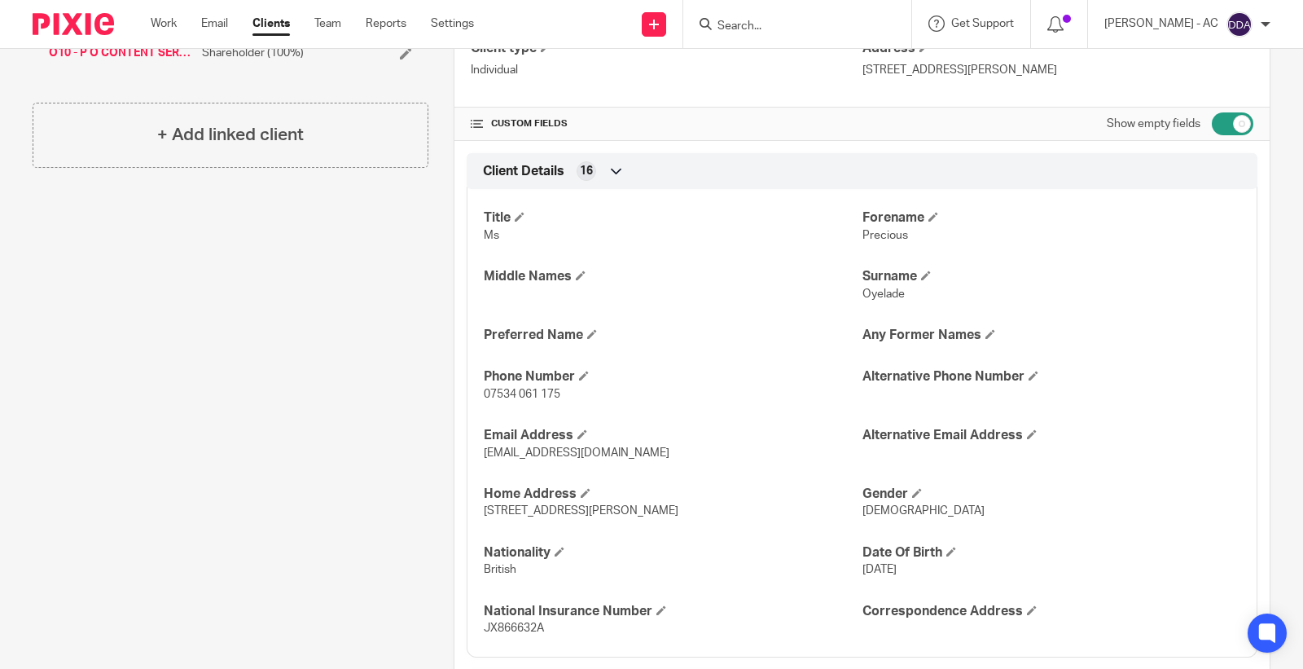
click at [658, 512] on span "1 Angela Carter Close, London, SW9 7NB" at bounding box center [581, 510] width 195 height 11
click at [660, 509] on span "1 Angela Carter Close, London, SW9 7NB" at bounding box center [581, 510] width 195 height 11
click at [661, 508] on span "1 Angela Carter Close, London, SW9 7NB" at bounding box center [581, 510] width 195 height 11
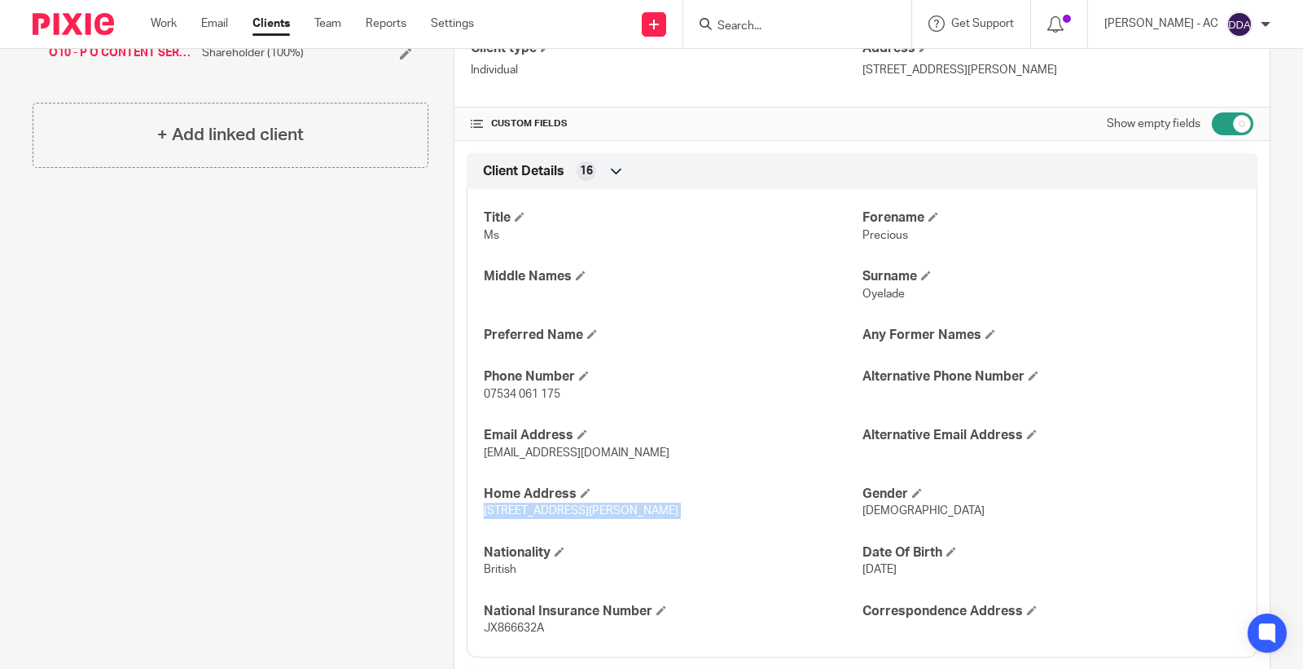
click at [677, 528] on div "Title Ms Forename Precious Middle Names Surname Oyelade Preferred Name Any Form…" at bounding box center [862, 417] width 791 height 481
drag, startPoint x: 641, startPoint y: 514, endPoint x: 710, endPoint y: 513, distance: 69.3
click at [710, 513] on p "1 Angela Carter Close, London, SW9 7NB" at bounding box center [673, 511] width 378 height 16
copy span "SW9 7NB"
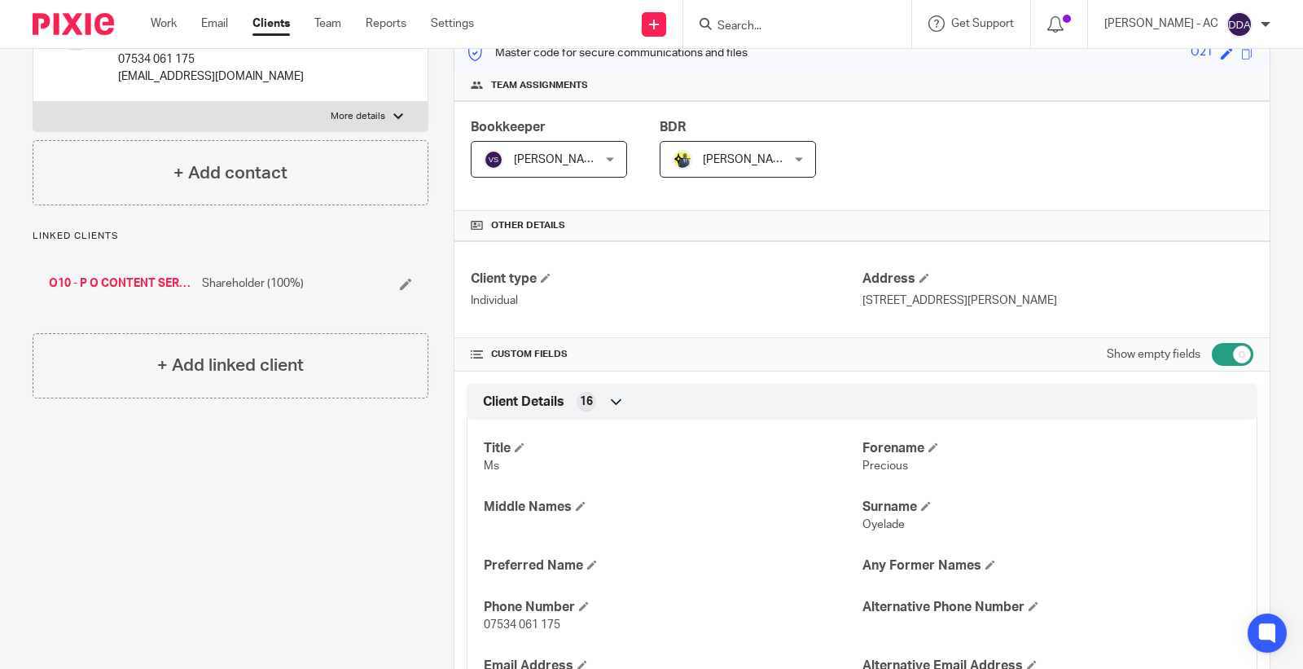
scroll to position [0, 0]
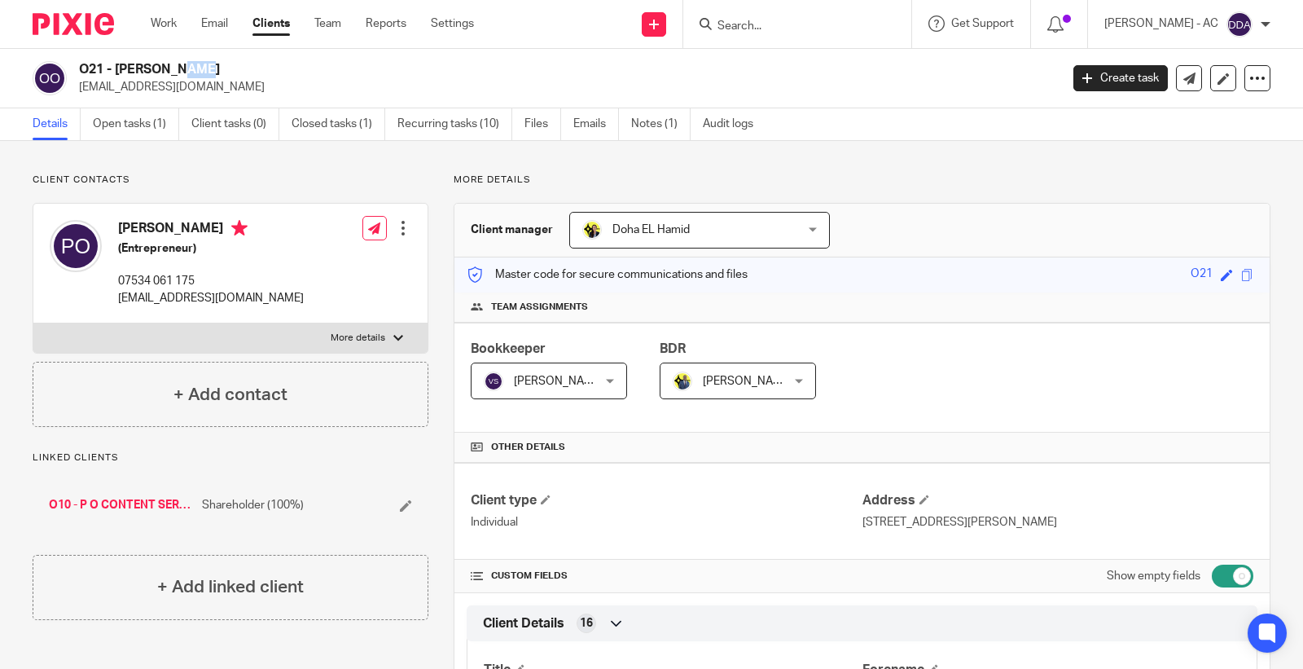
drag, startPoint x: 101, startPoint y: 70, endPoint x: 78, endPoint y: 72, distance: 22.9
click at [79, 72] on h2 "O21 - PRECIOUS OYELADE" at bounding box center [467, 69] width 776 height 17
copy h2 "O21"
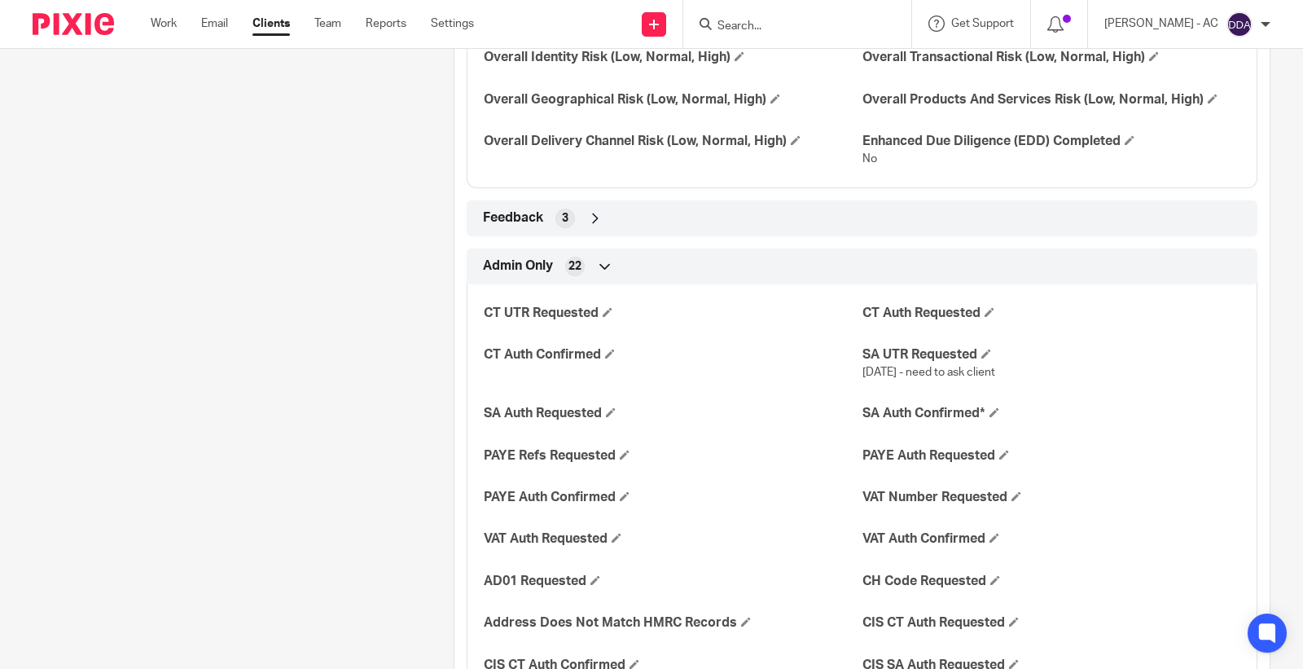
scroll to position [2625, 0]
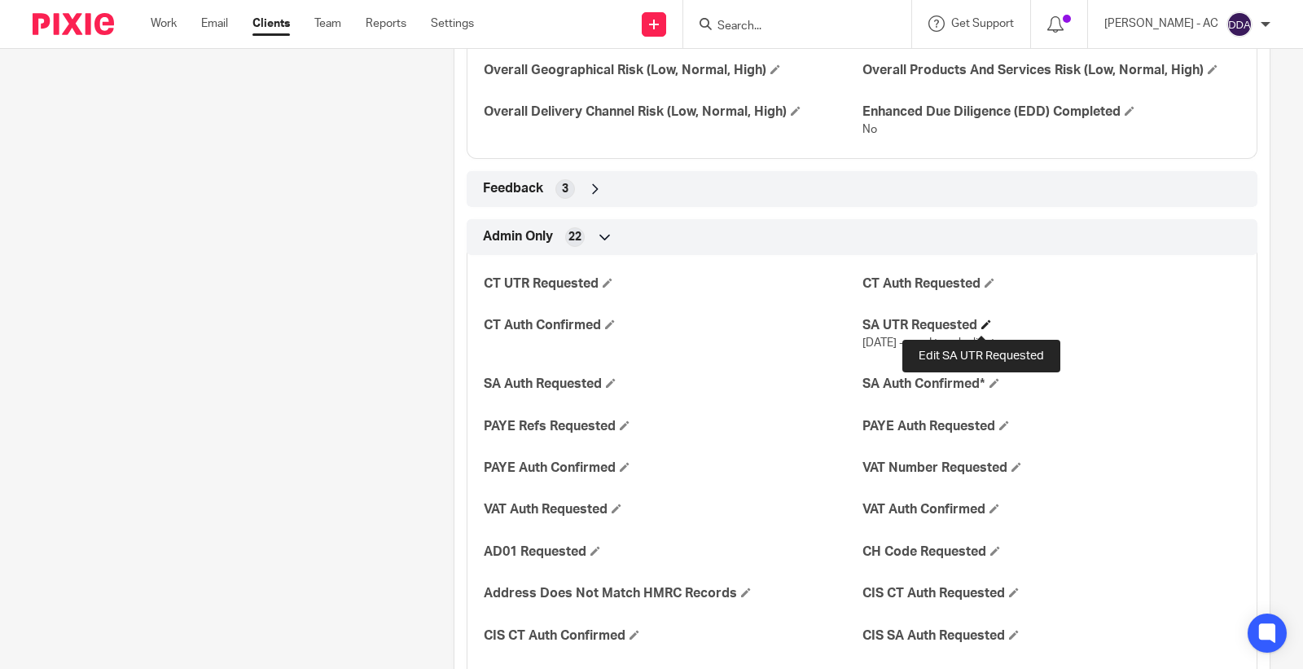
click at [982, 327] on span at bounding box center [987, 324] width 10 height 10
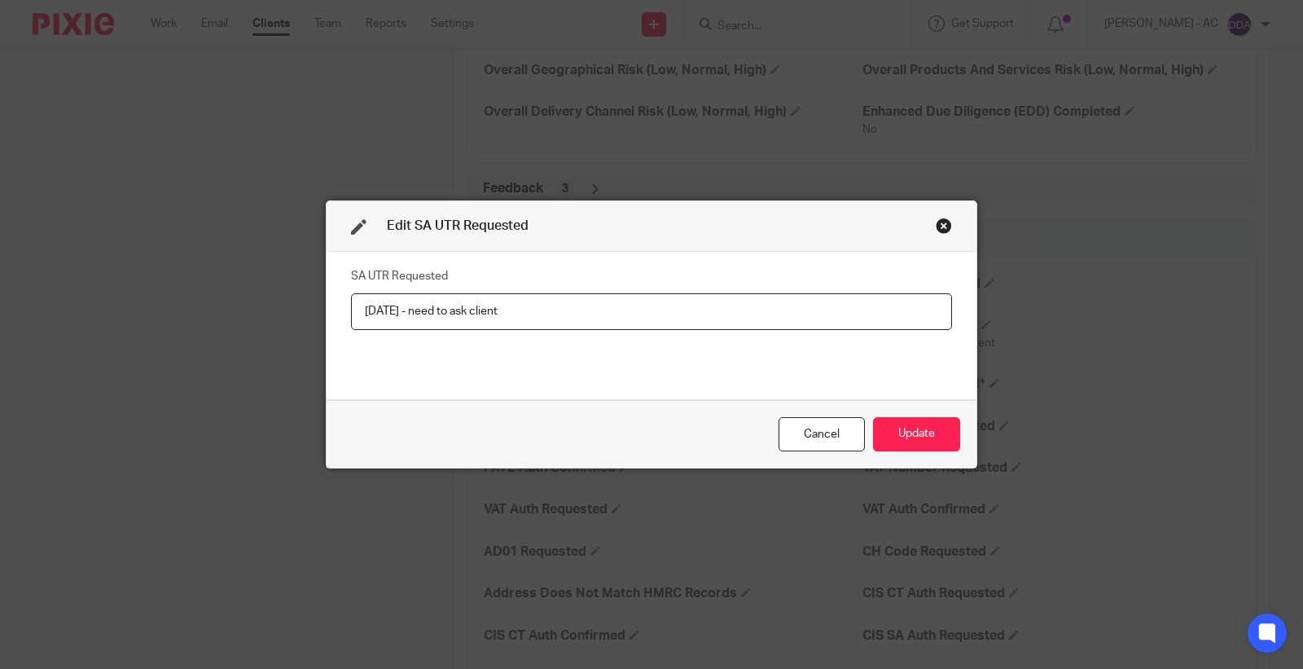
drag, startPoint x: 459, startPoint y: 344, endPoint x: 0, endPoint y: 485, distance: 480.6
click at [0, 481] on div "Edit SA UTR Requested SA UTR Requested 12-09-2025 - need to ask client Cancel U…" at bounding box center [651, 334] width 1303 height 669
click at [915, 434] on button "Update" at bounding box center [916, 434] width 87 height 35
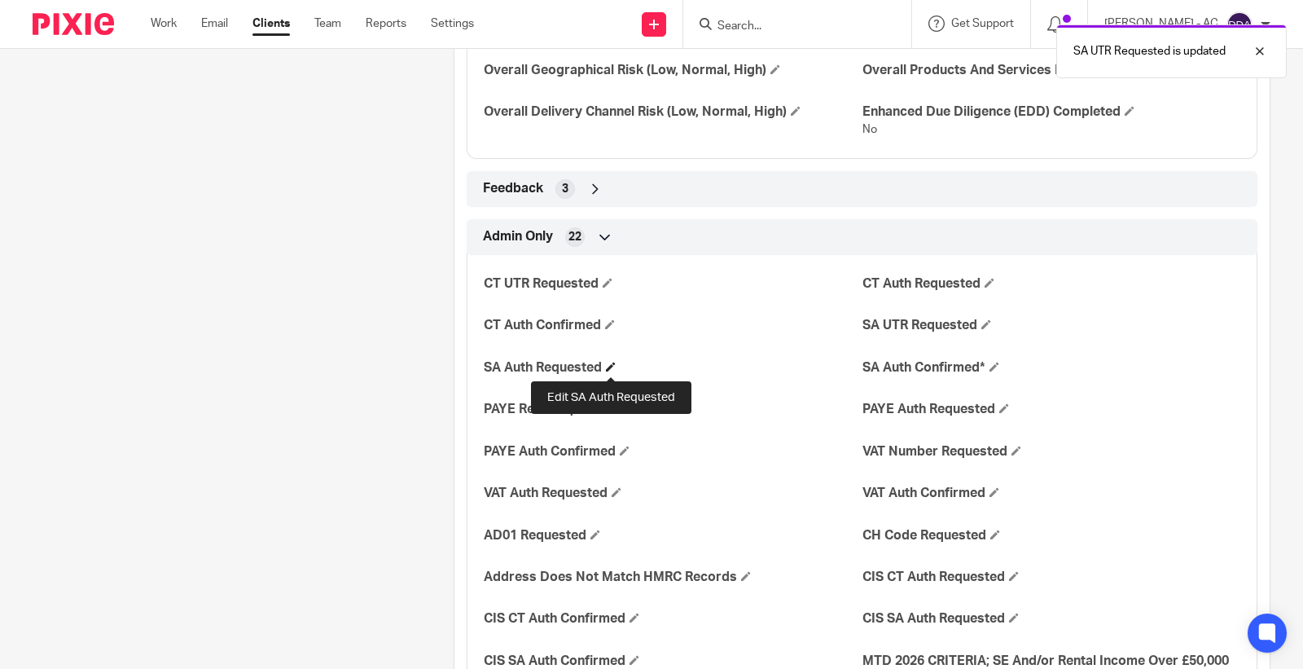
click at [613, 369] on span at bounding box center [611, 367] width 10 height 10
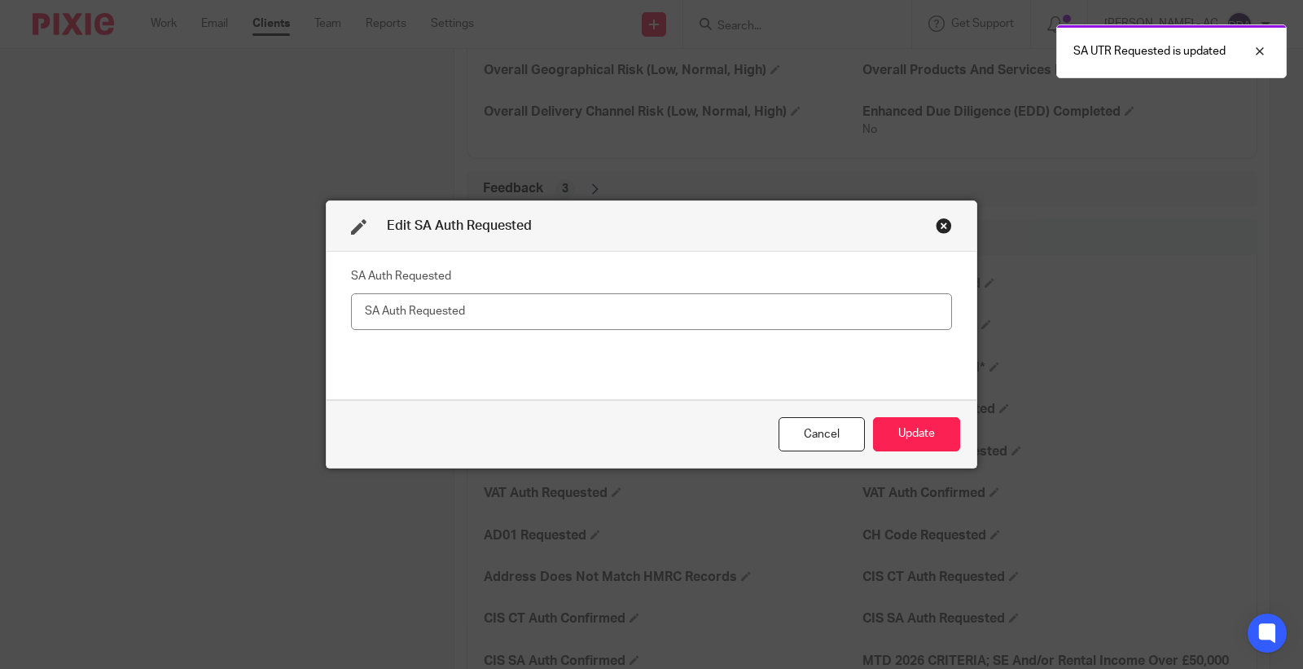
click at [422, 318] on input "text" at bounding box center [651, 311] width 601 height 37
click at [428, 312] on input "text" at bounding box center [651, 311] width 601 height 37
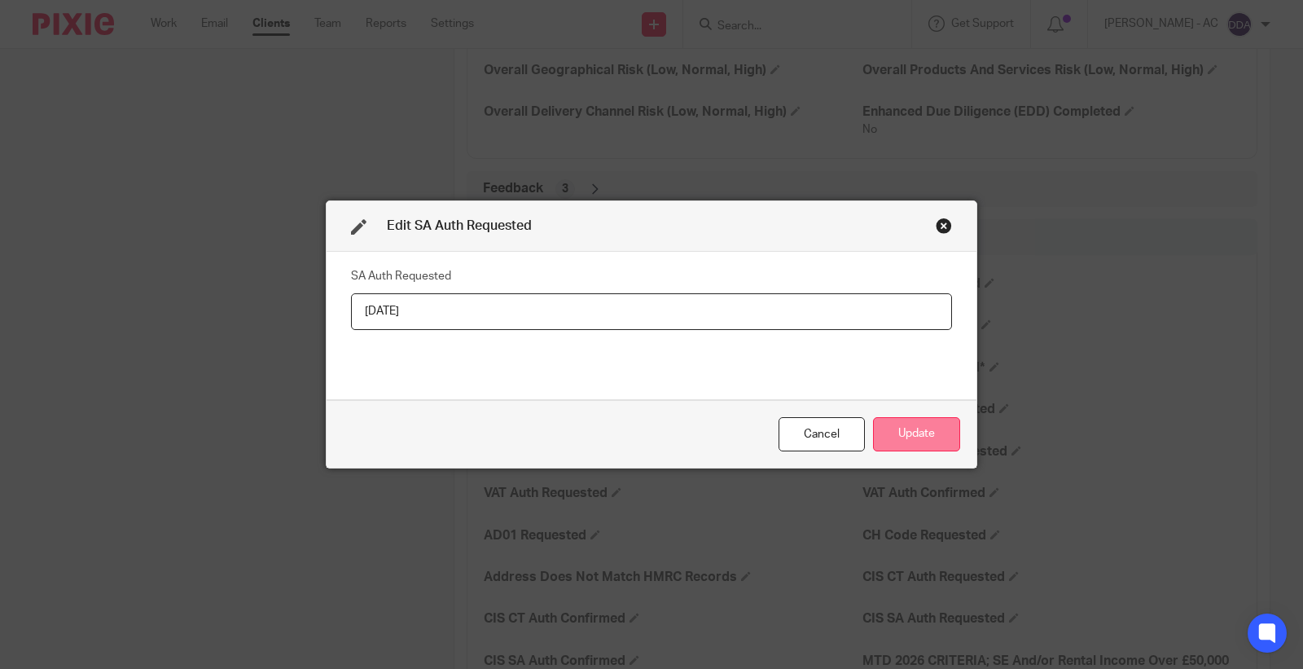
type input "16-09-2025"
click at [925, 433] on button "Update" at bounding box center [916, 434] width 87 height 35
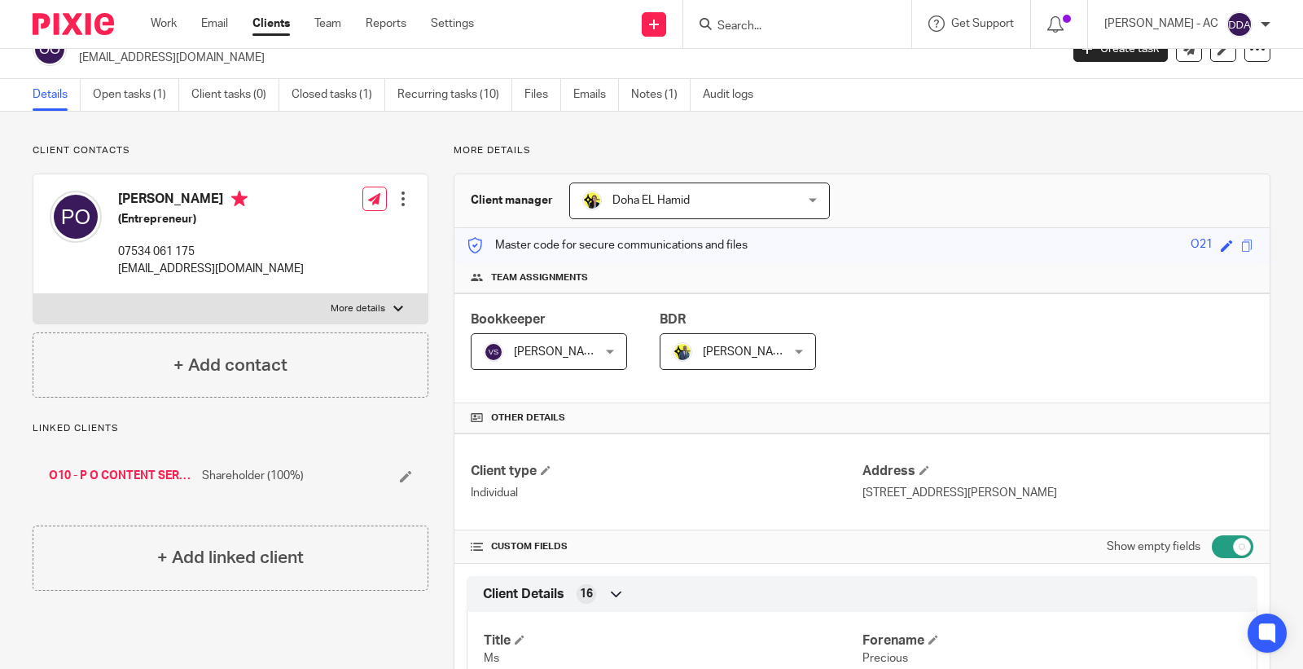
scroll to position [0, 0]
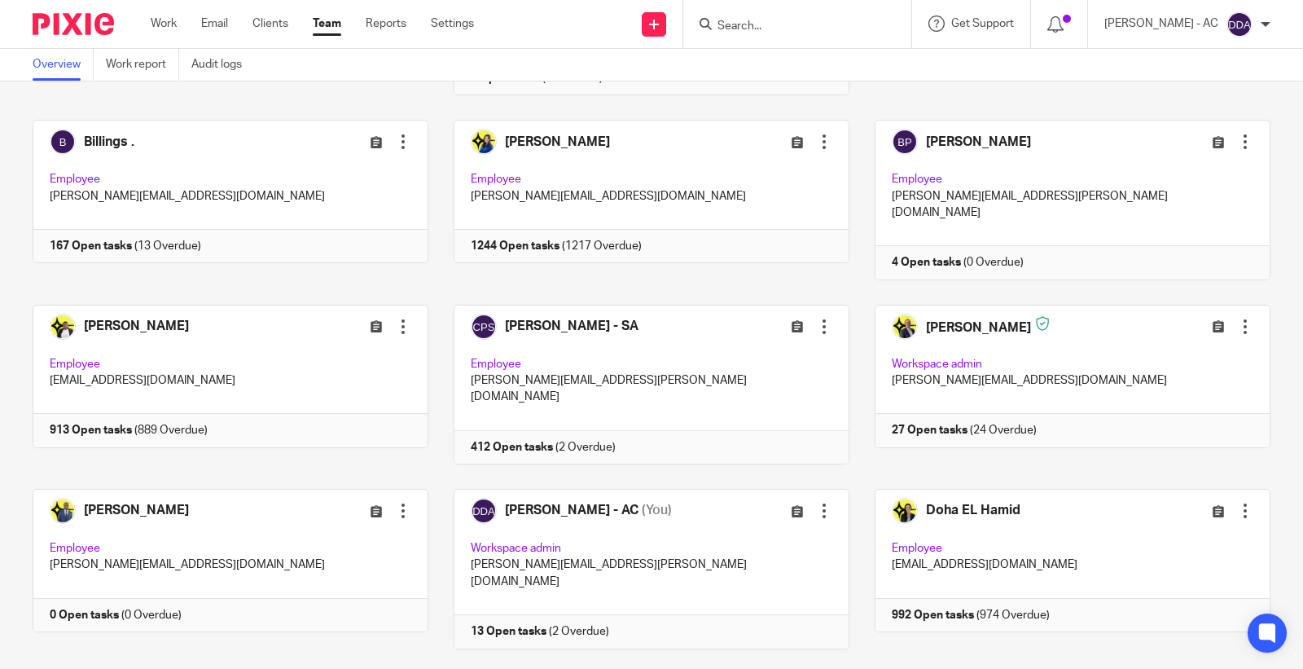
scroll to position [271, 0]
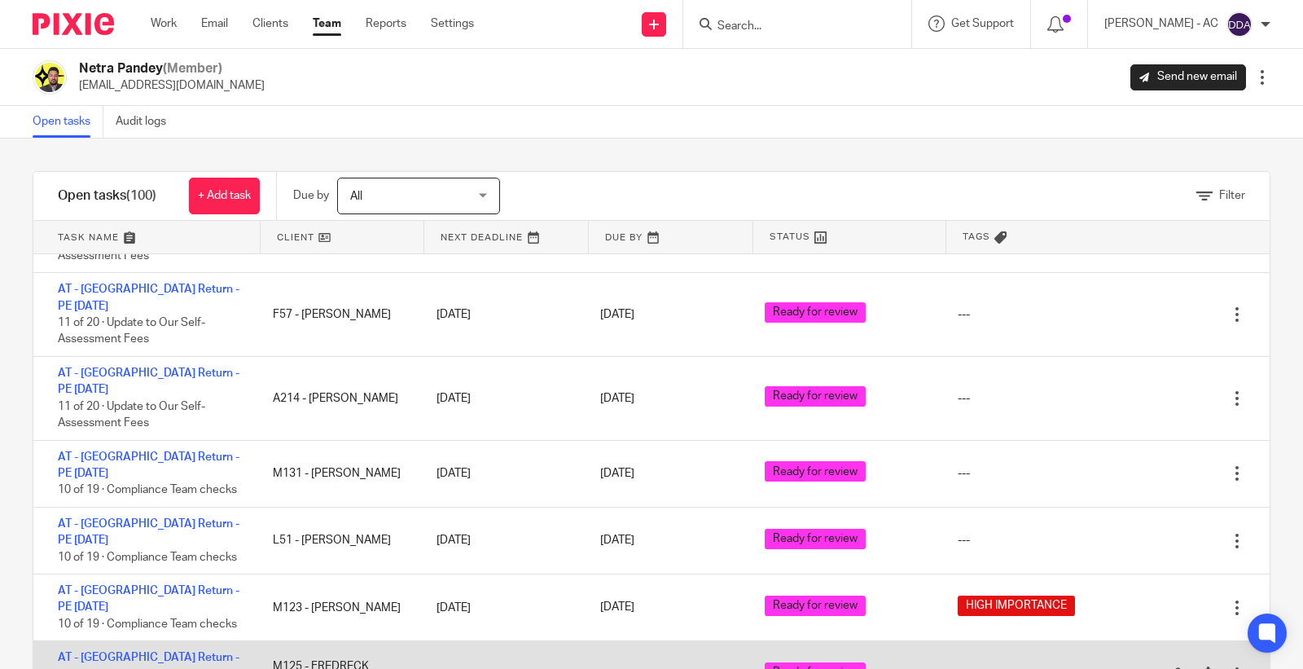
scroll to position [3512, 0]
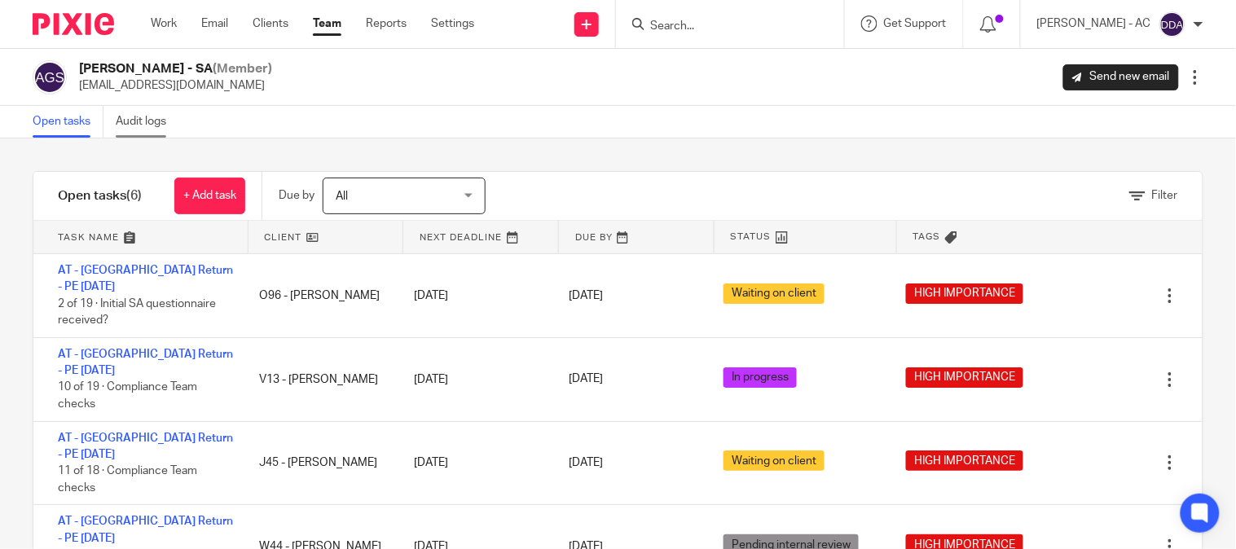
click at [143, 128] on link "Audit logs" at bounding box center [147, 122] width 63 height 32
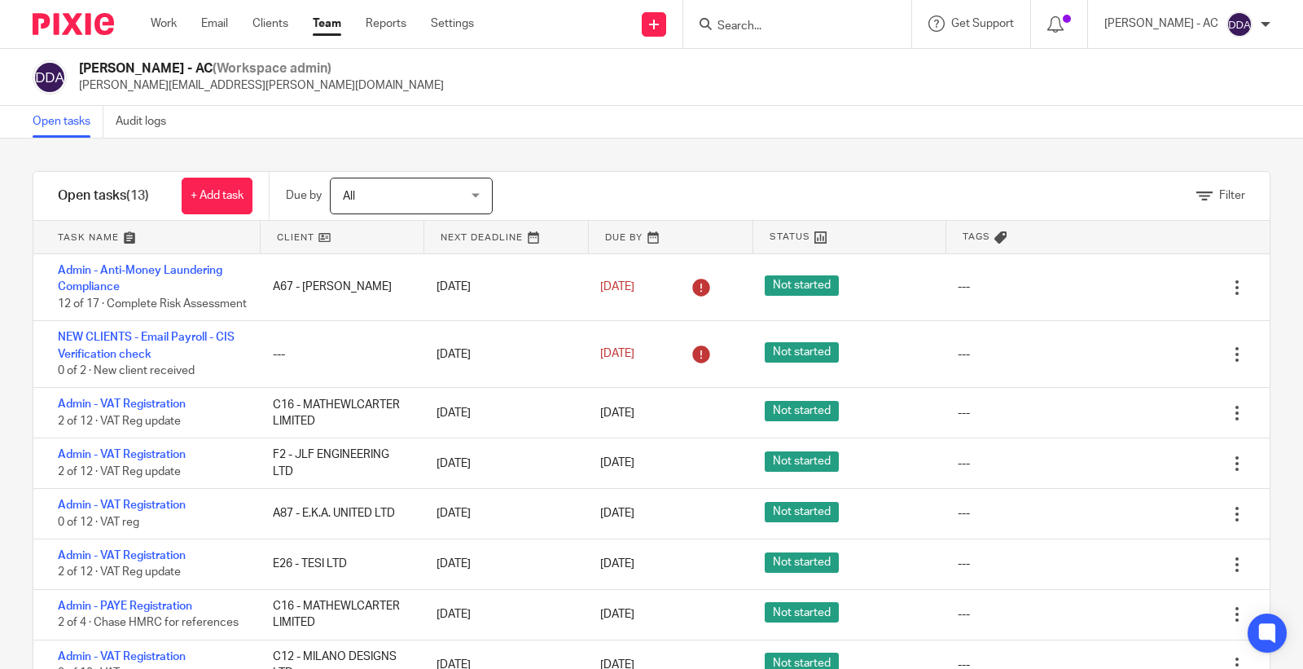
click at [136, 119] on link "Audit logs" at bounding box center [147, 122] width 63 height 32
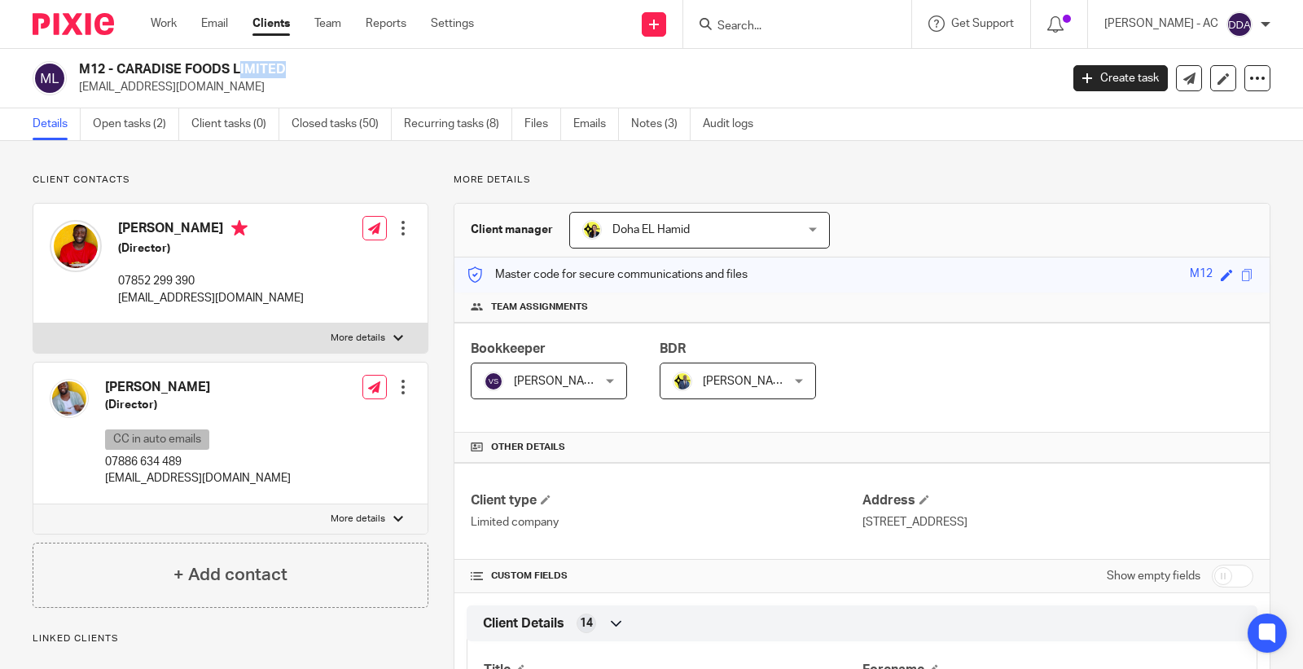
drag, startPoint x: 0, startPoint y: 0, endPoint x: 99, endPoint y: 68, distance: 120.2
click at [169, 63] on h2 "M12 - CARADISE FOODS LIMITED" at bounding box center [467, 69] width 776 height 17
click at [156, 74] on h2 "M12 - CARADISE FOODS LIMITED" at bounding box center [467, 69] width 776 height 17
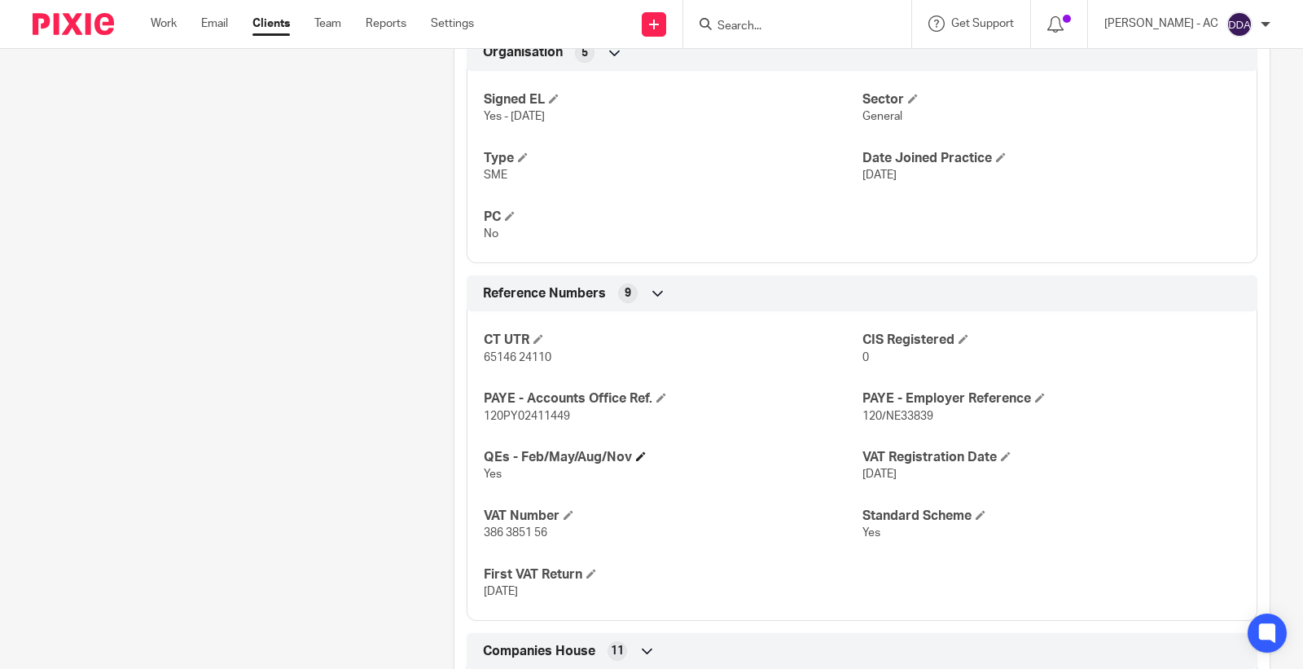
scroll to position [1086, 0]
